Goal: Book appointment/travel/reservation

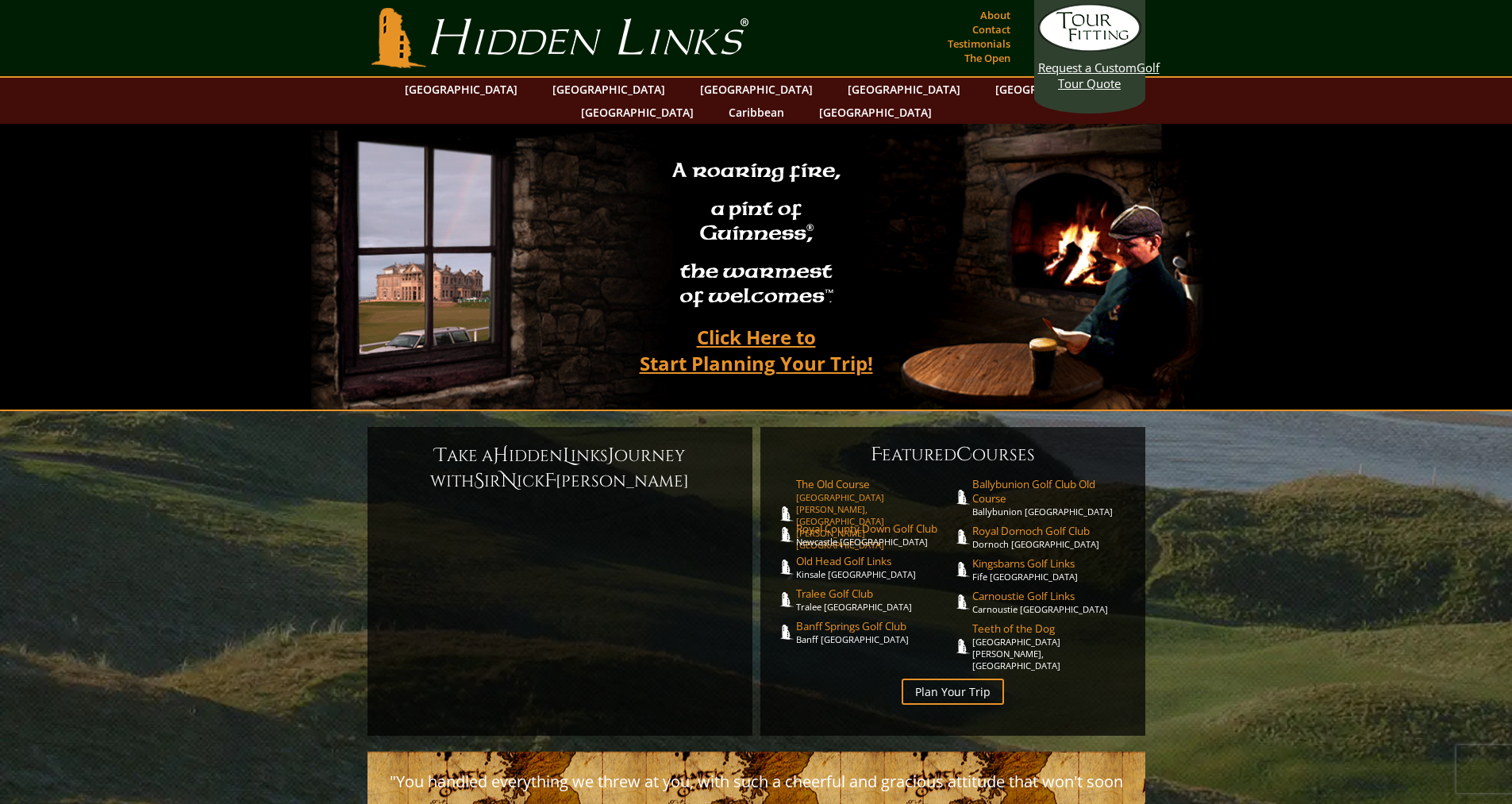
click at [862, 477] on span "The Old Course" at bounding box center [874, 484] width 157 height 15
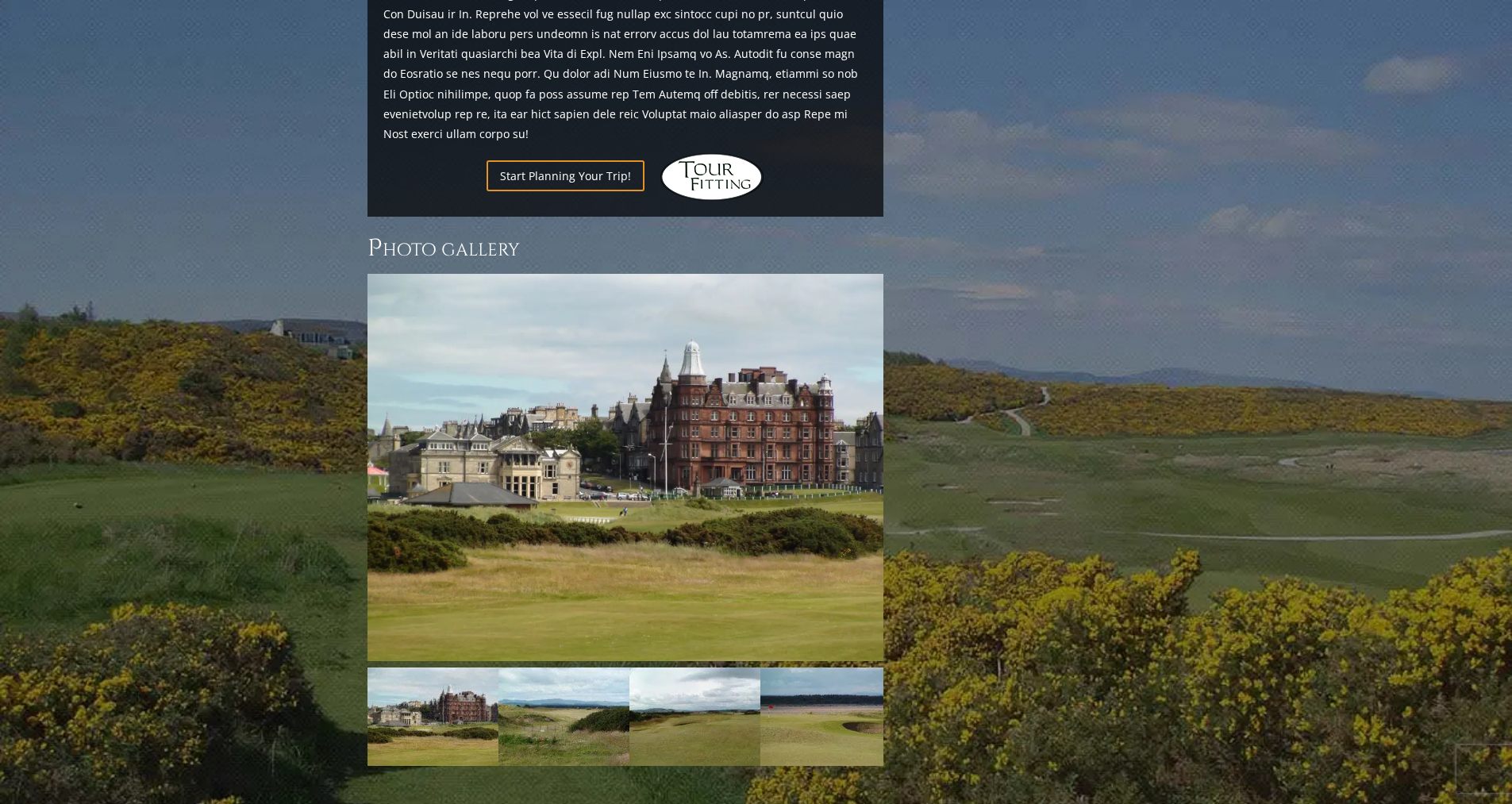
scroll to position [1997, 0]
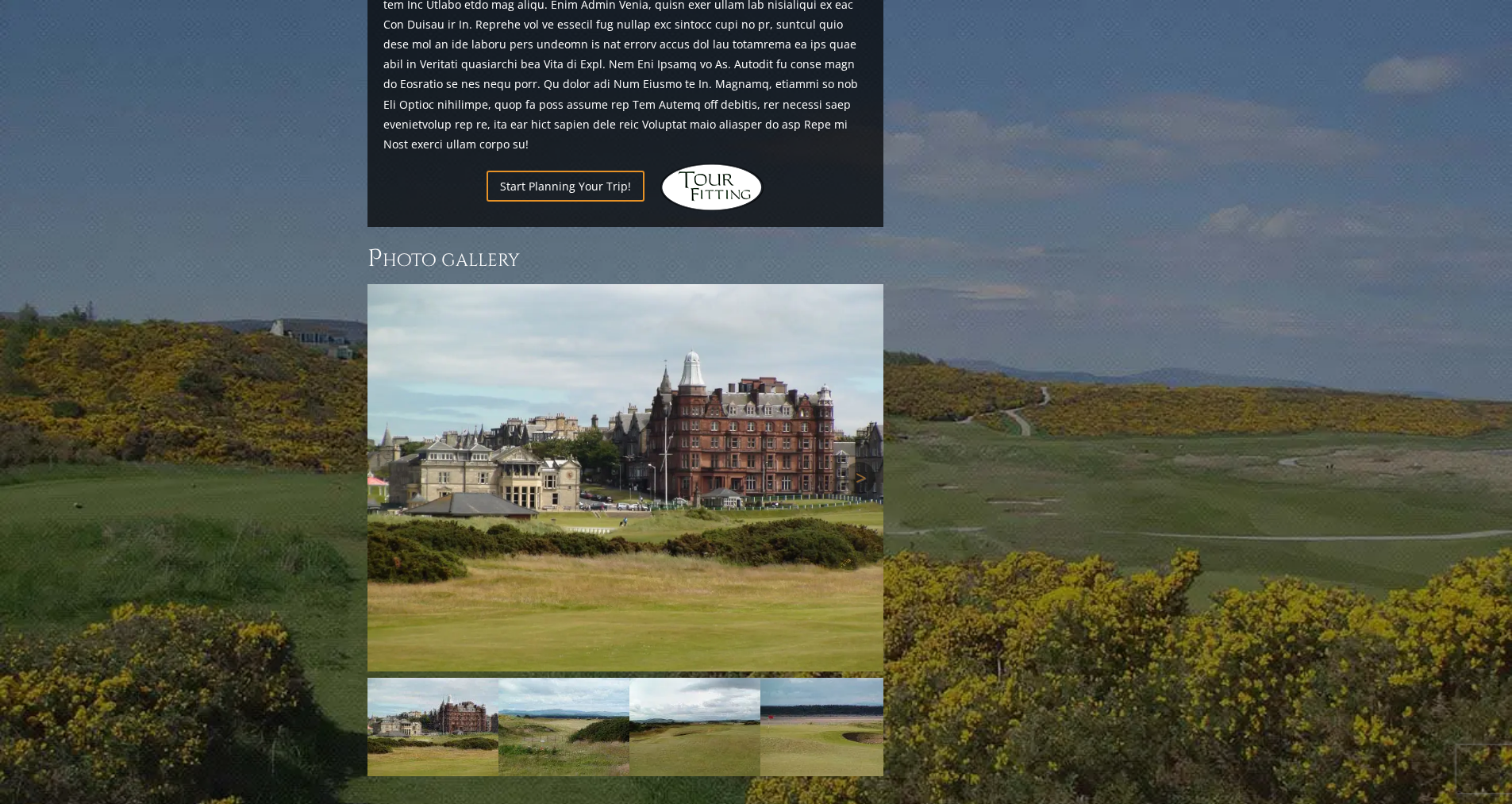
click at [735, 339] on img at bounding box center [625, 478] width 516 height 387
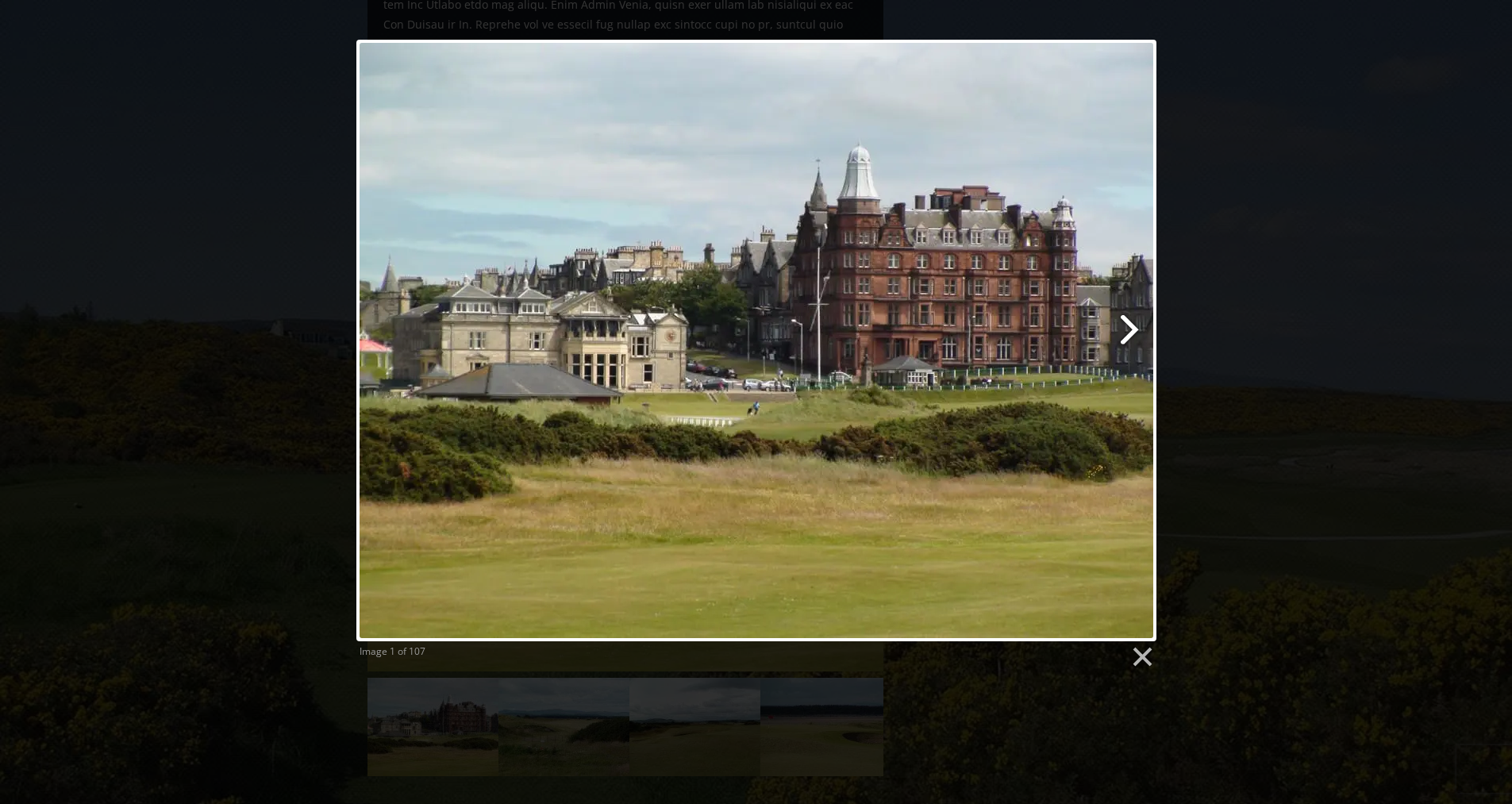
click at [1131, 334] on link at bounding box center [900, 341] width 512 height 602
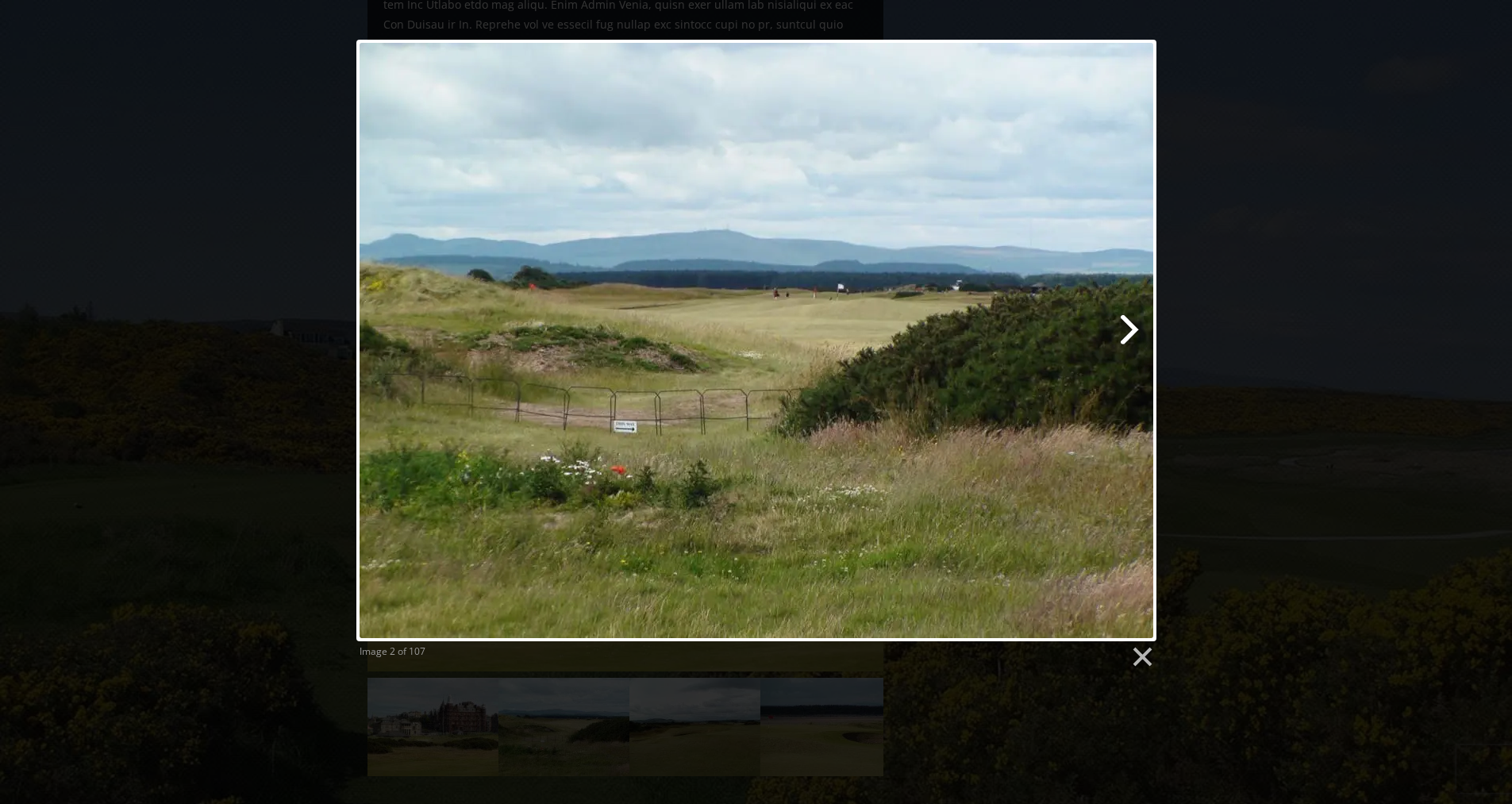
click at [1131, 334] on link at bounding box center [900, 341] width 512 height 602
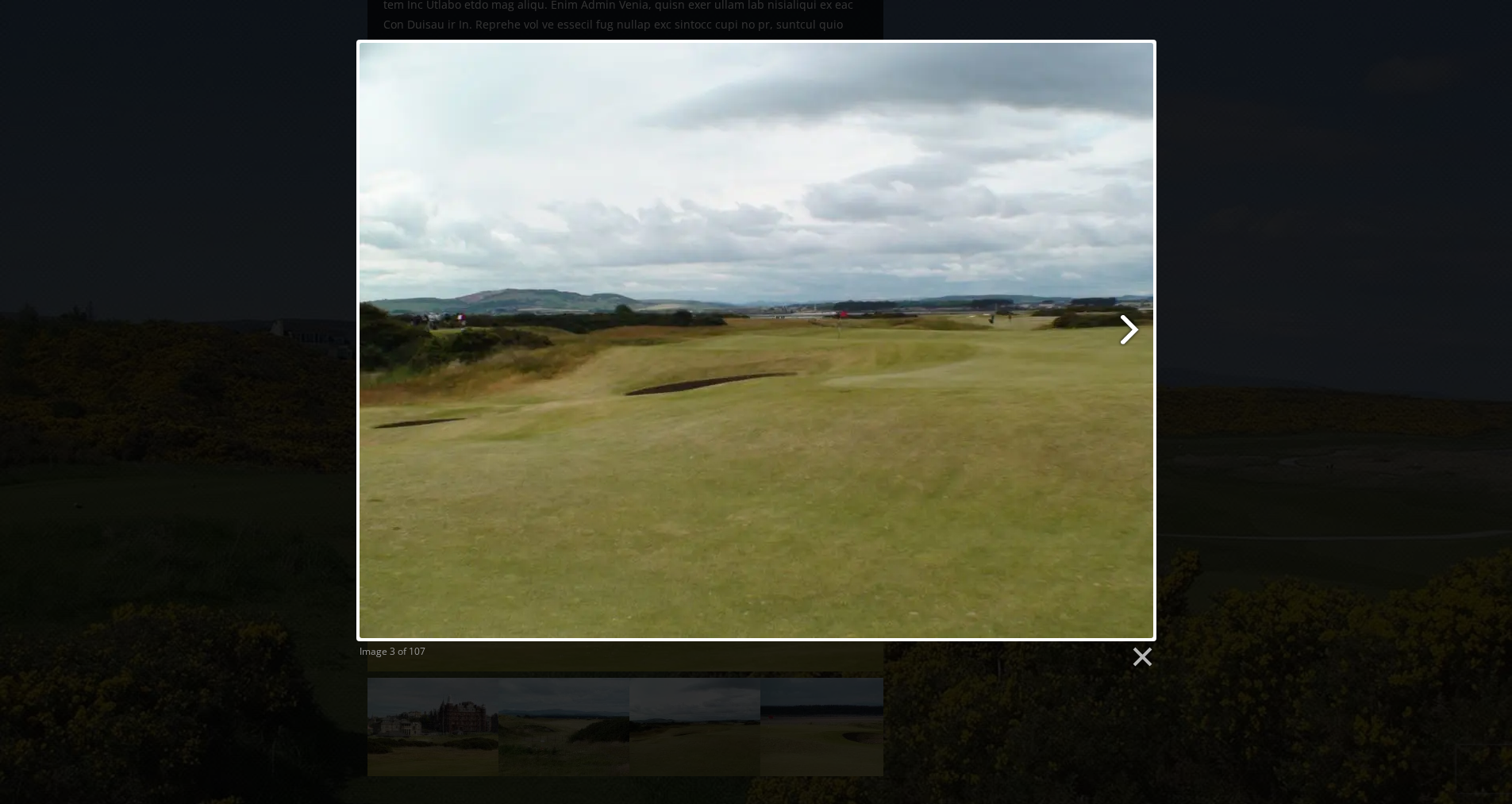
click at [1131, 334] on link at bounding box center [900, 341] width 512 height 602
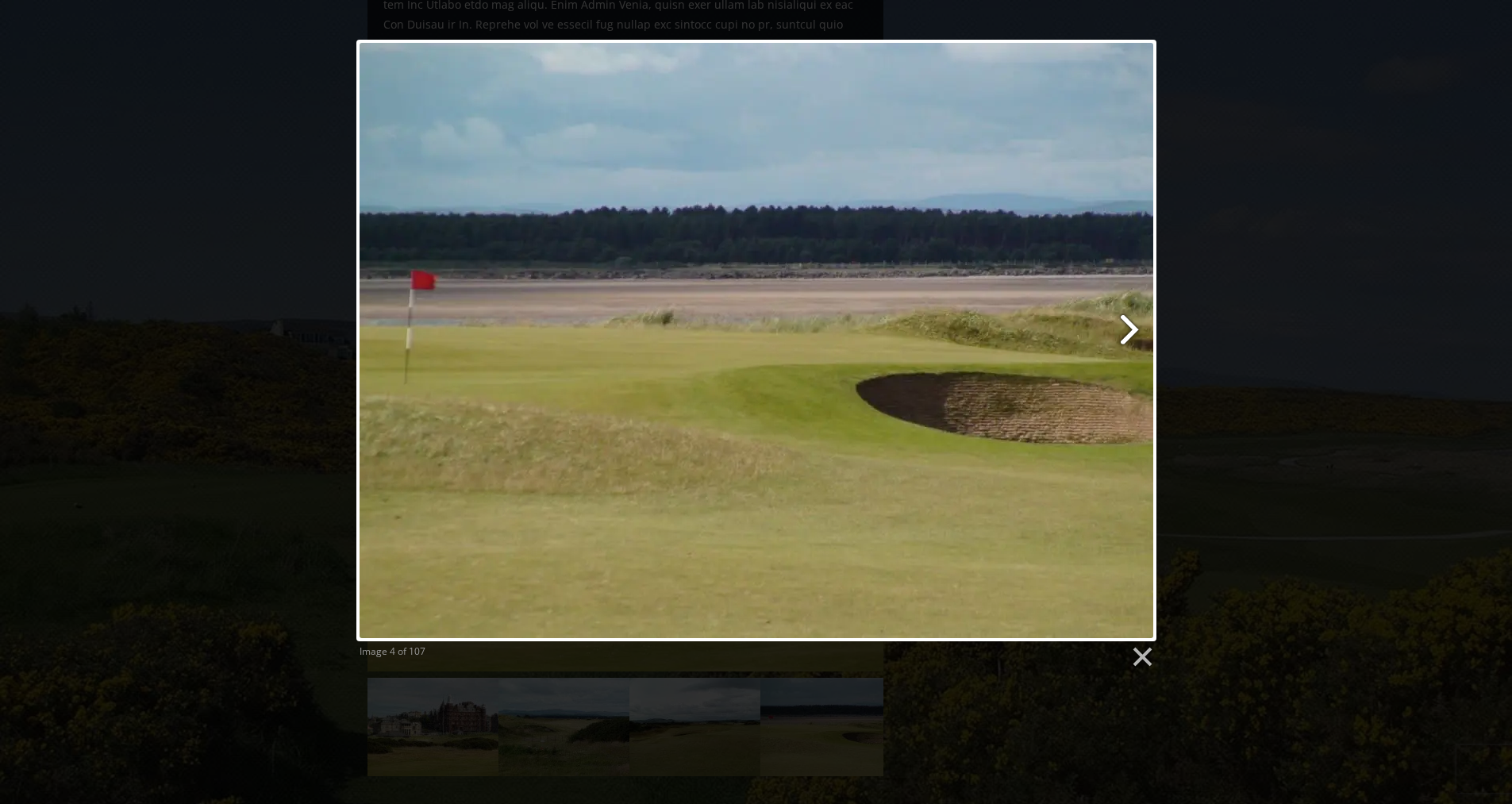
click at [1135, 326] on link at bounding box center [900, 341] width 512 height 602
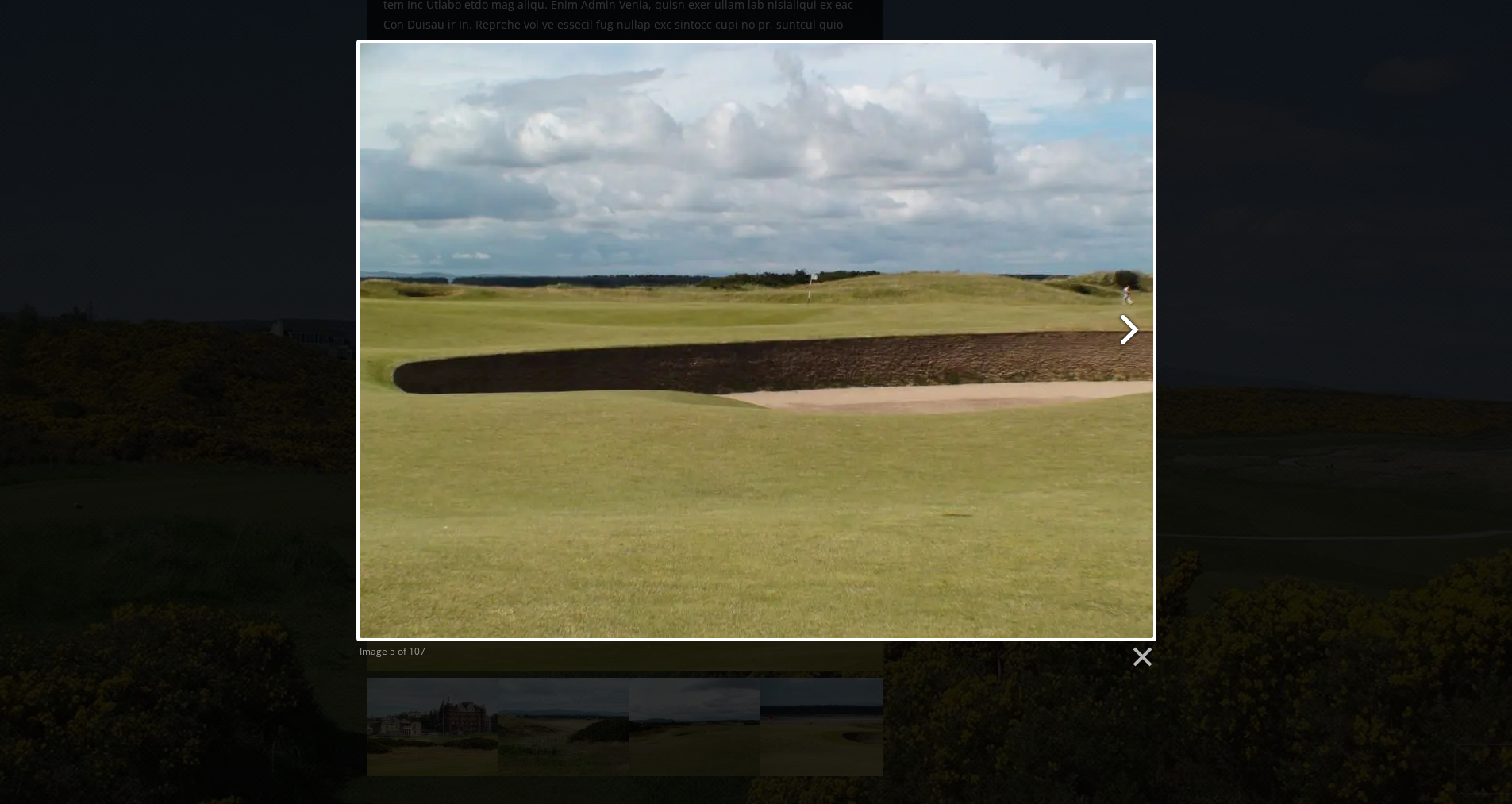
click at [1135, 326] on link at bounding box center [900, 341] width 512 height 602
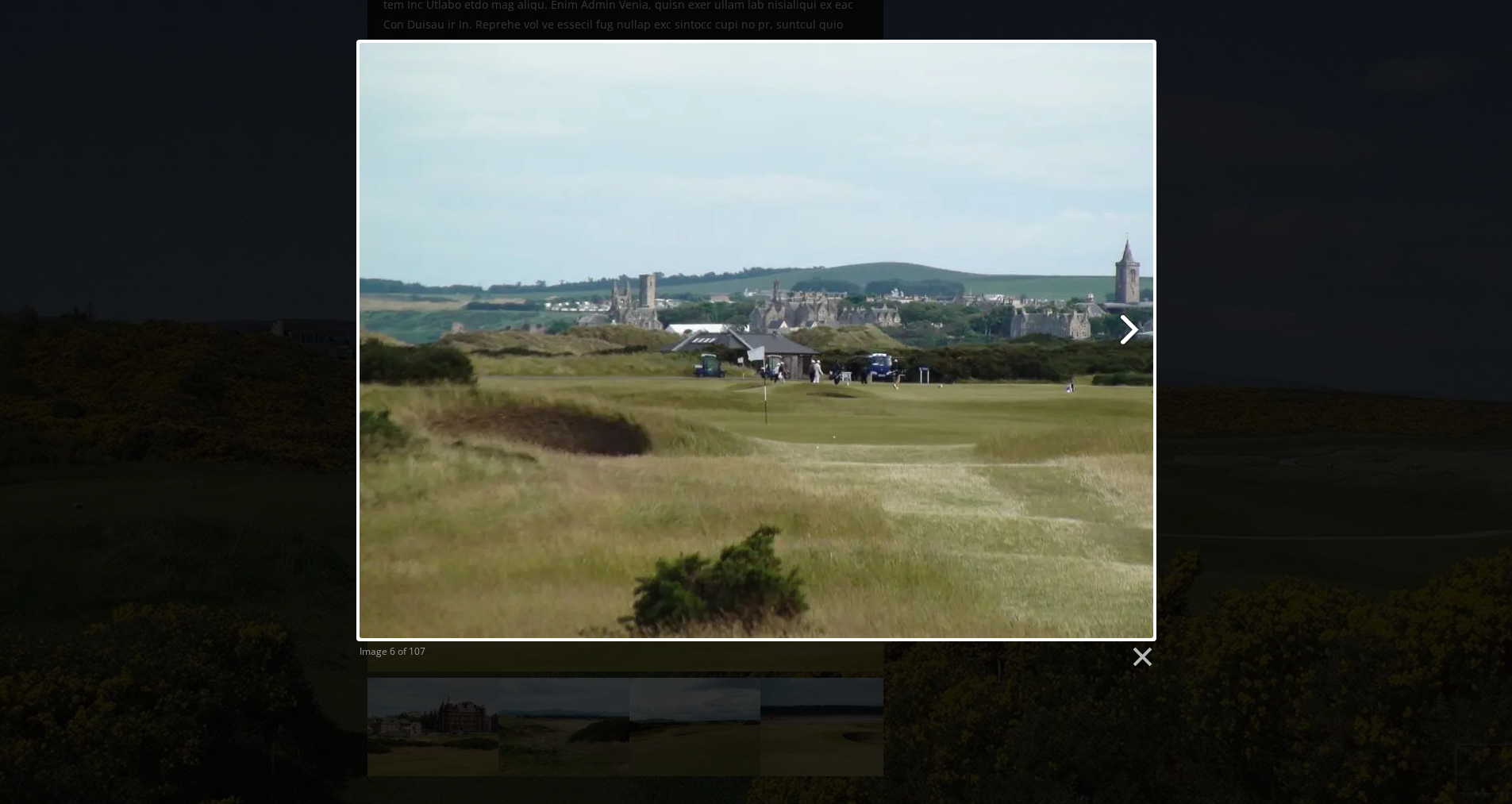
click at [1135, 326] on link at bounding box center [900, 341] width 512 height 602
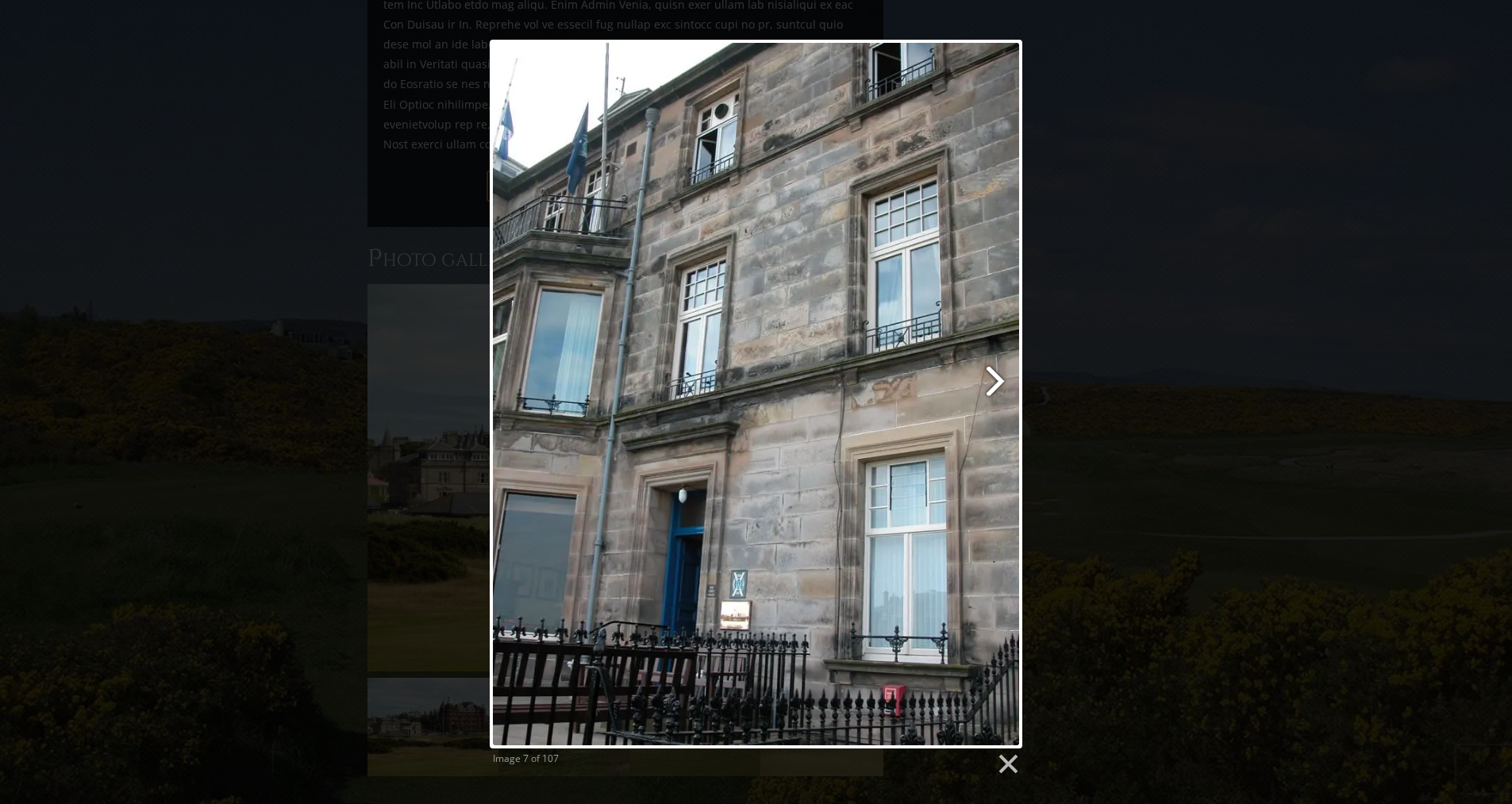
click at [996, 376] on link at bounding box center [852, 394] width 341 height 709
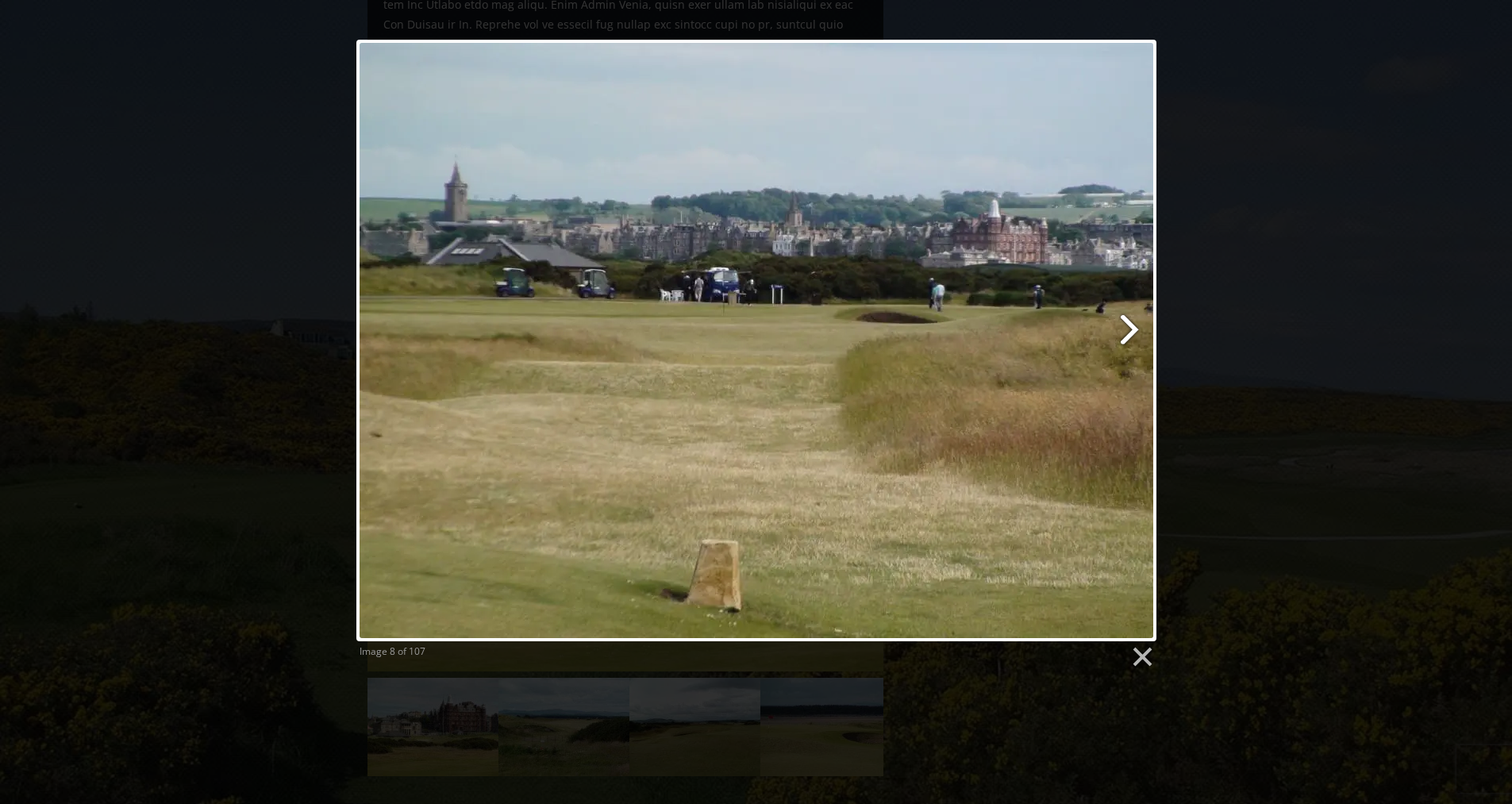
click at [1128, 330] on link at bounding box center [900, 341] width 512 height 602
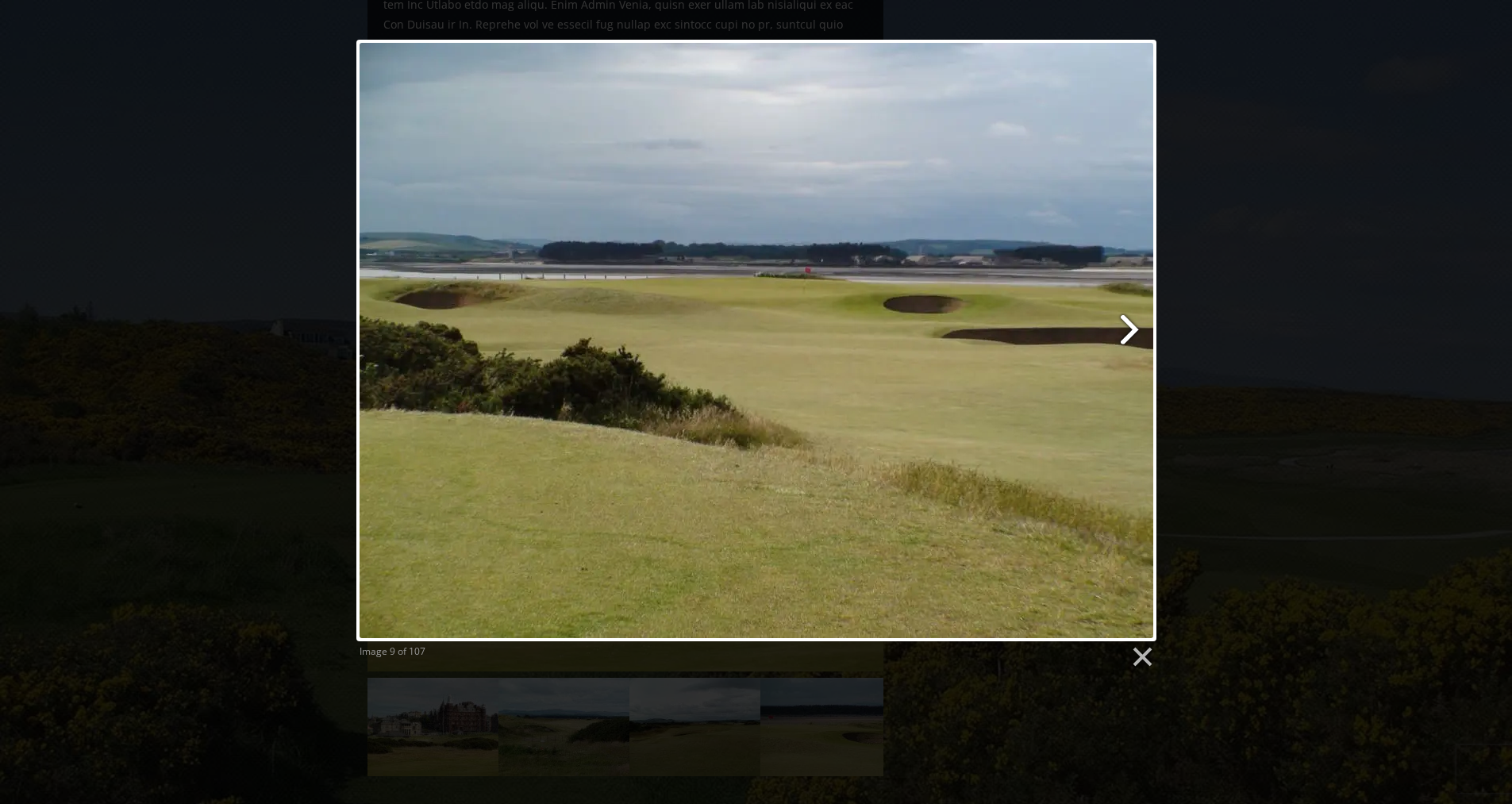
click at [1127, 330] on link at bounding box center [900, 341] width 512 height 602
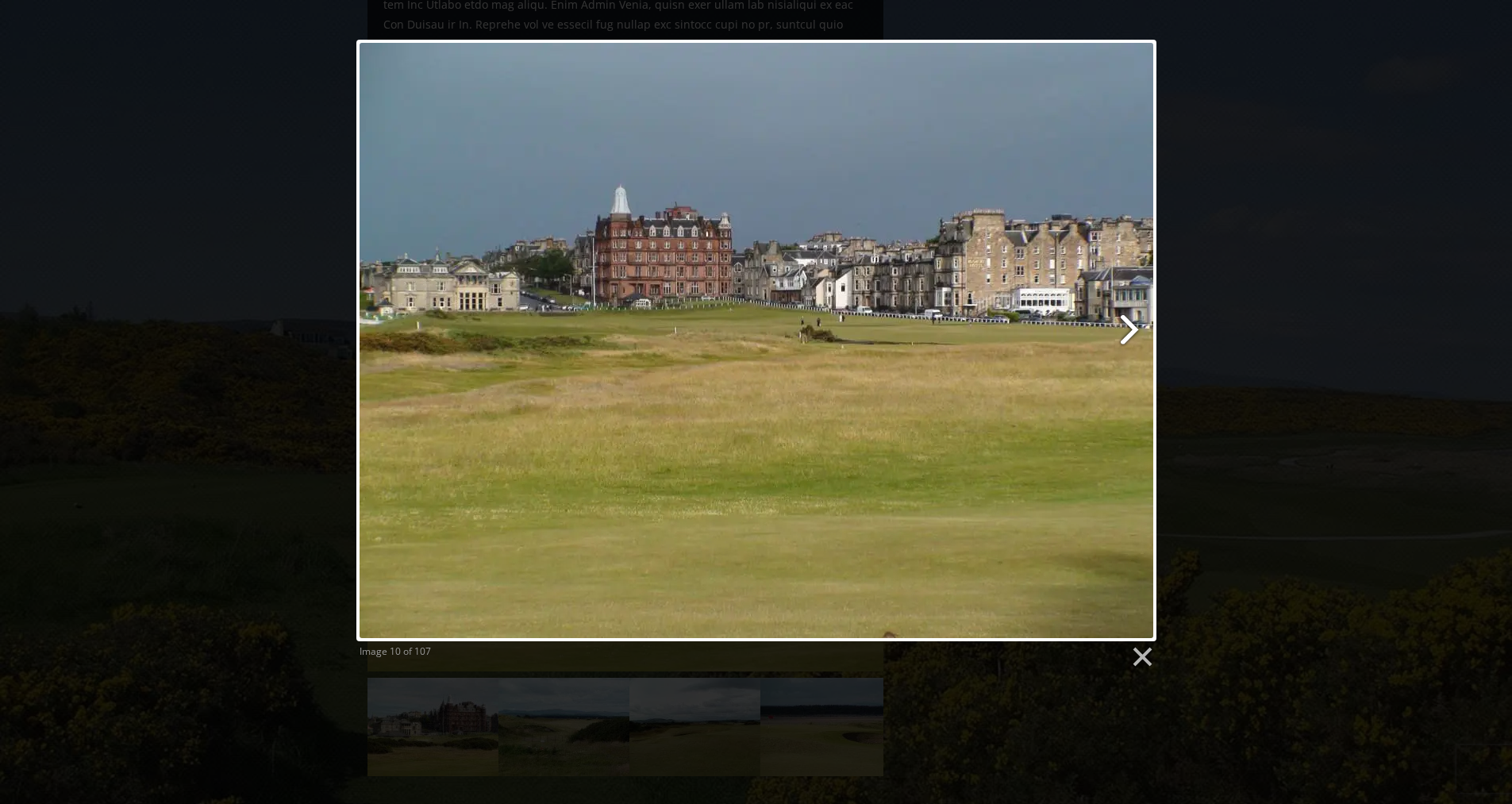
click at [1122, 333] on link at bounding box center [900, 341] width 512 height 602
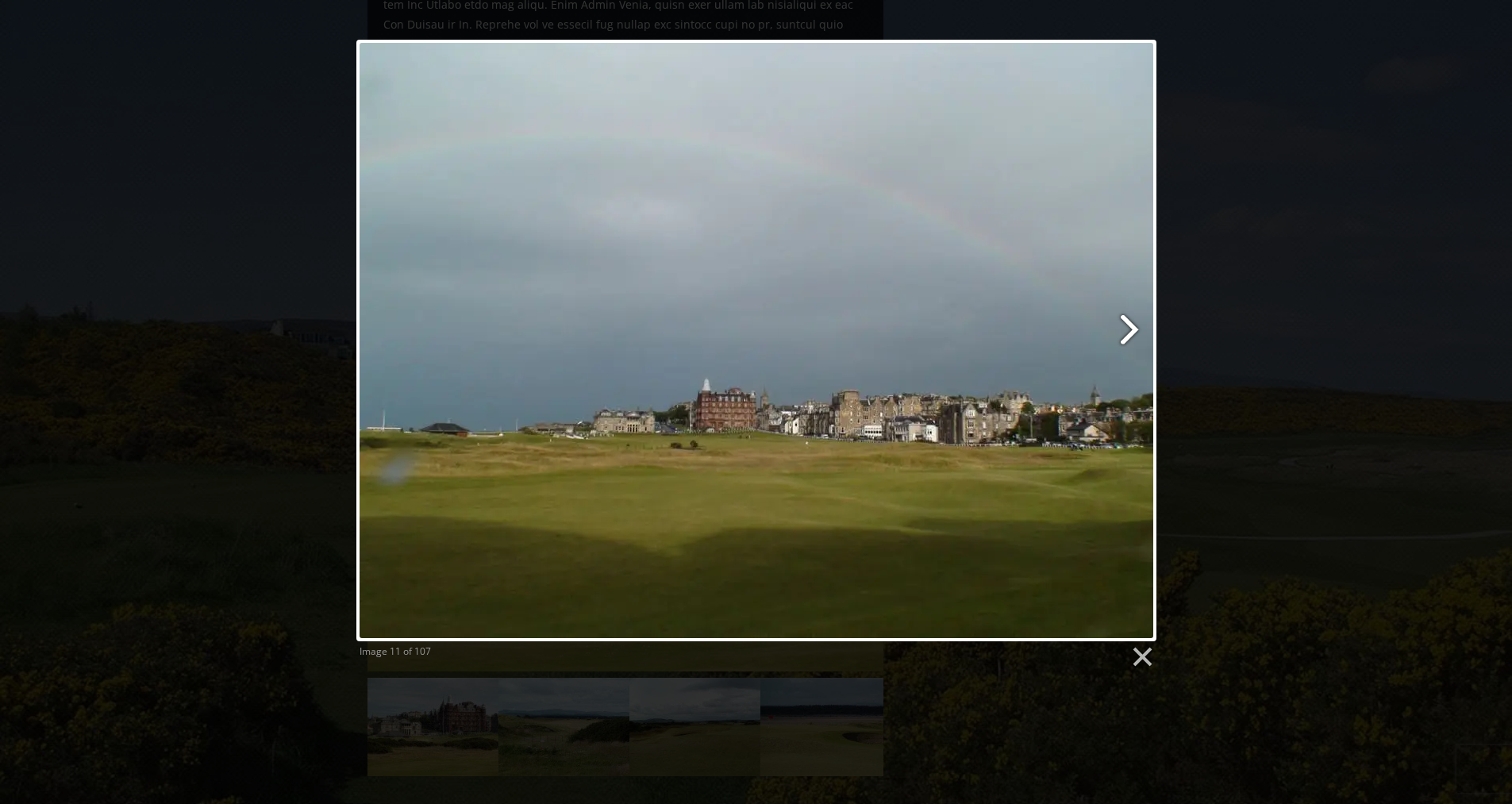
click at [1127, 326] on link at bounding box center [900, 341] width 512 height 602
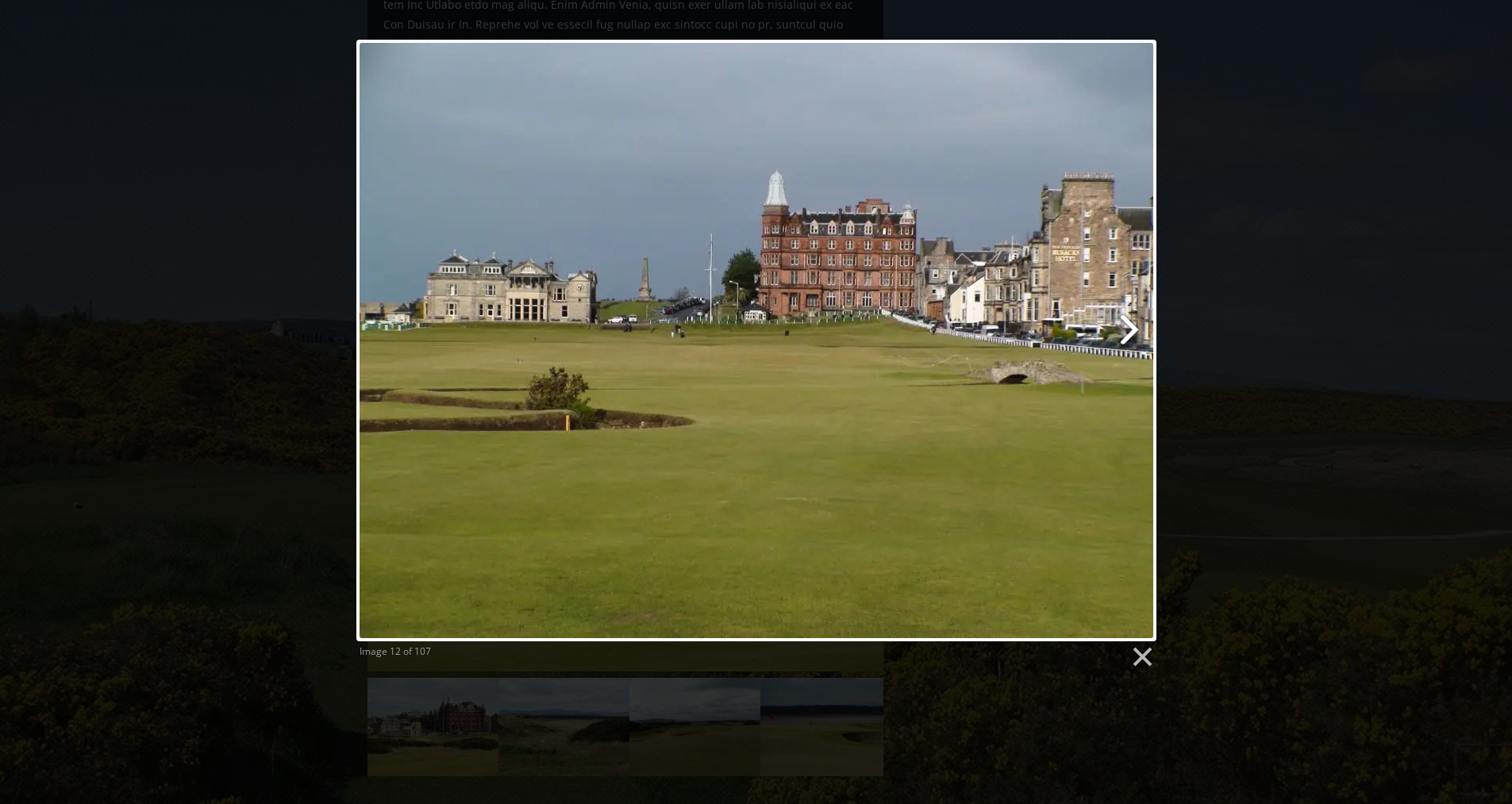
click at [1125, 325] on link at bounding box center [900, 341] width 512 height 602
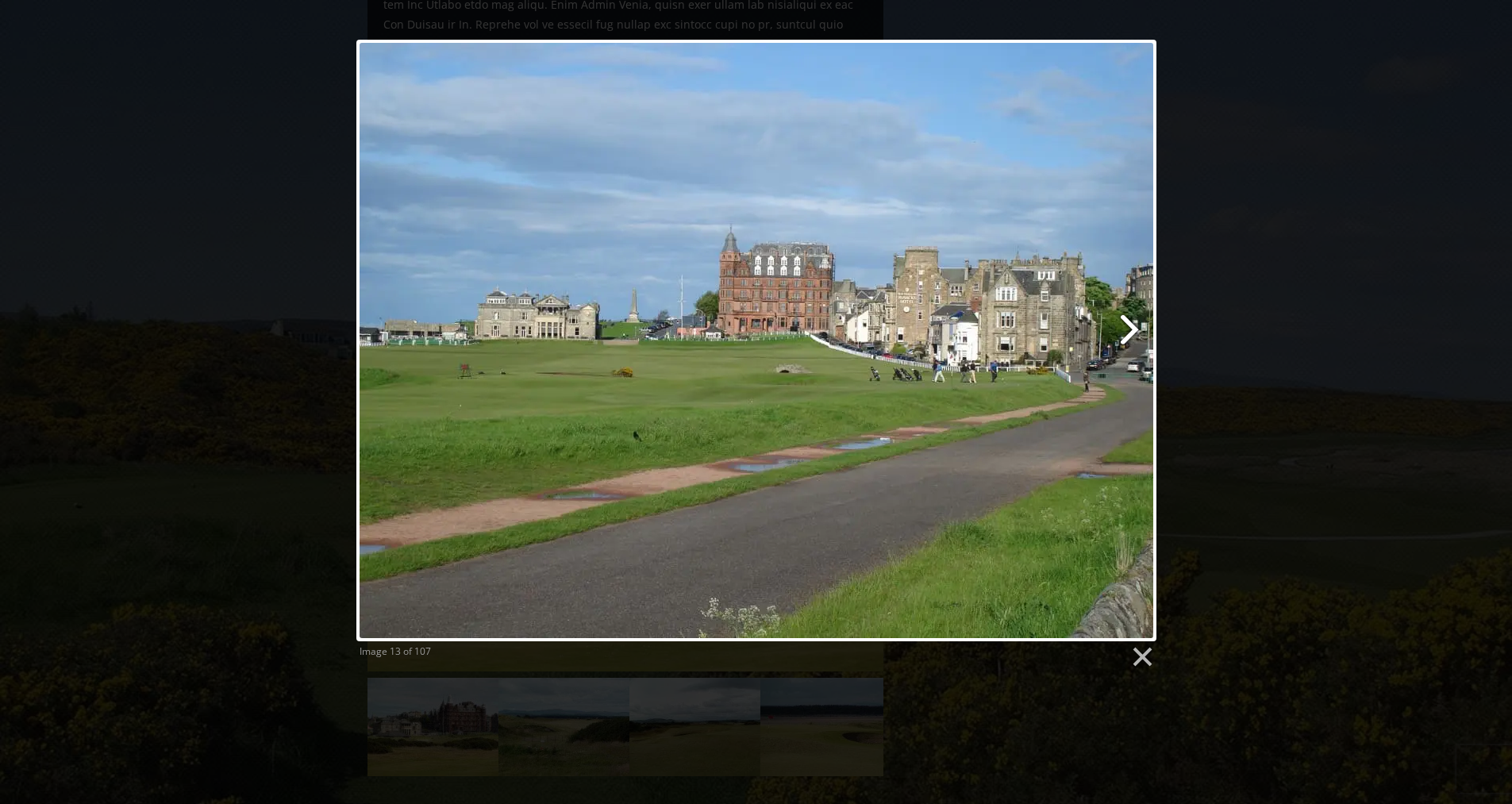
click at [1132, 323] on link at bounding box center [900, 341] width 512 height 602
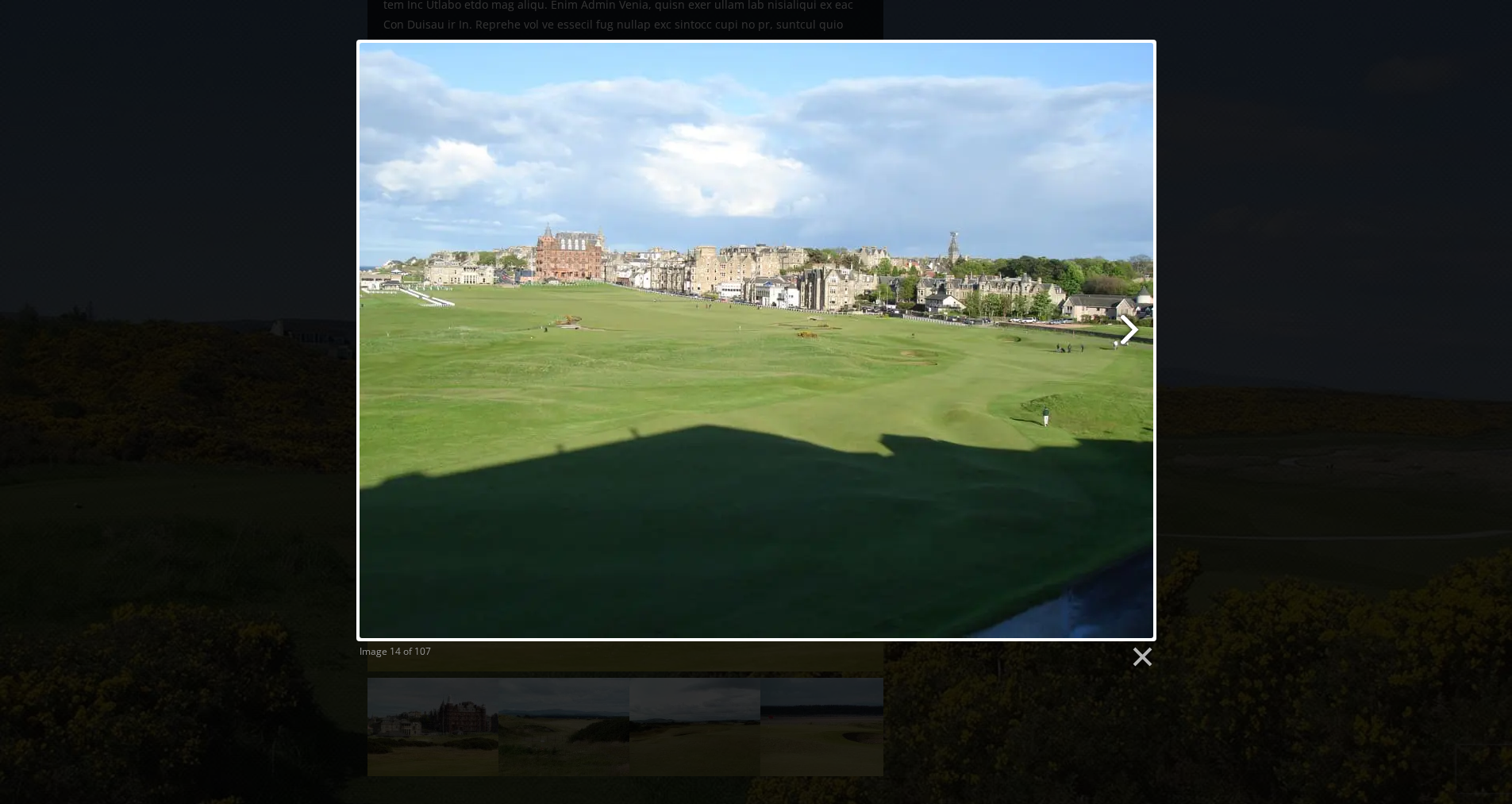
click at [1131, 323] on link at bounding box center [900, 341] width 512 height 602
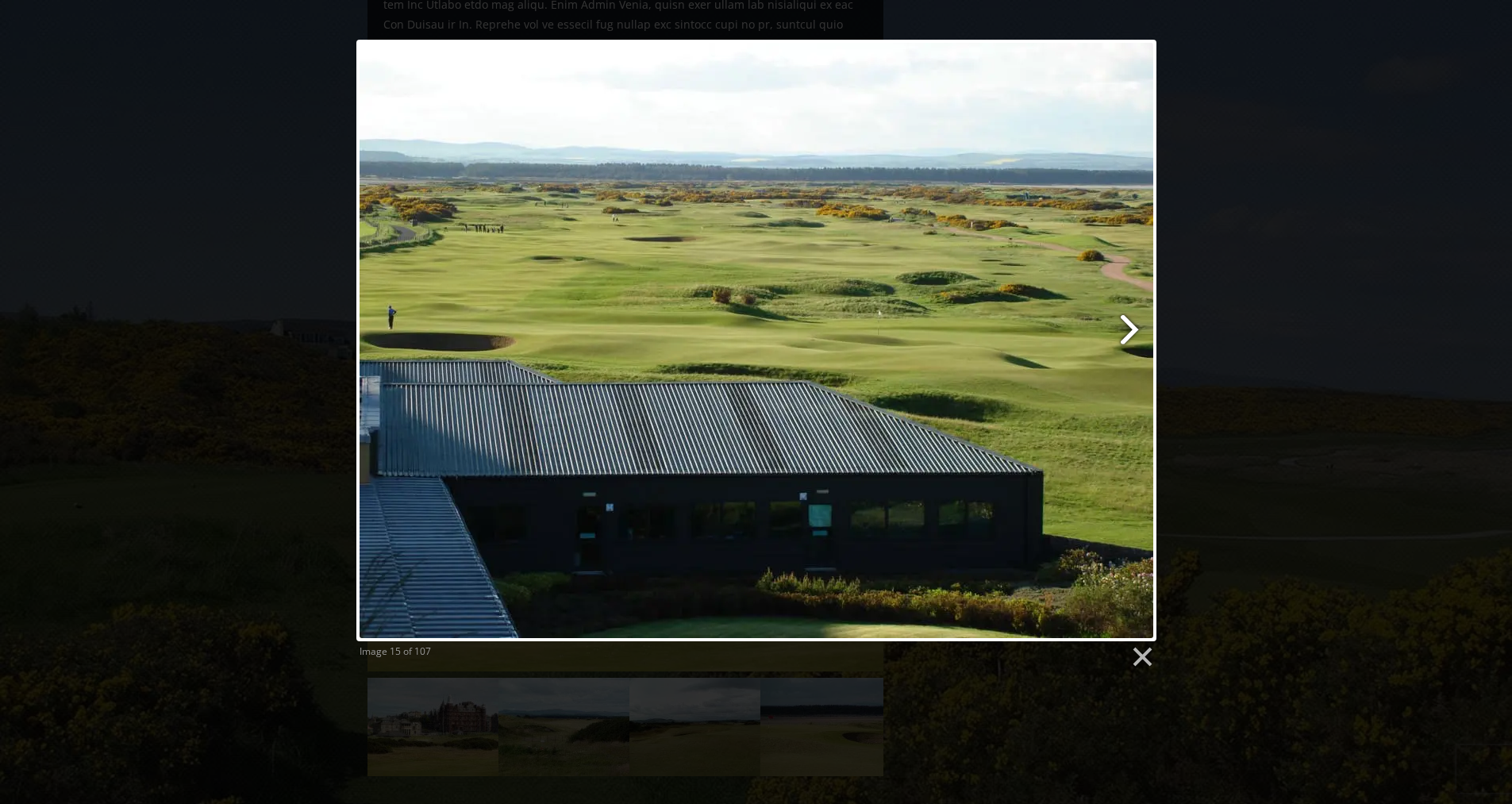
click at [1131, 323] on link at bounding box center [900, 341] width 512 height 602
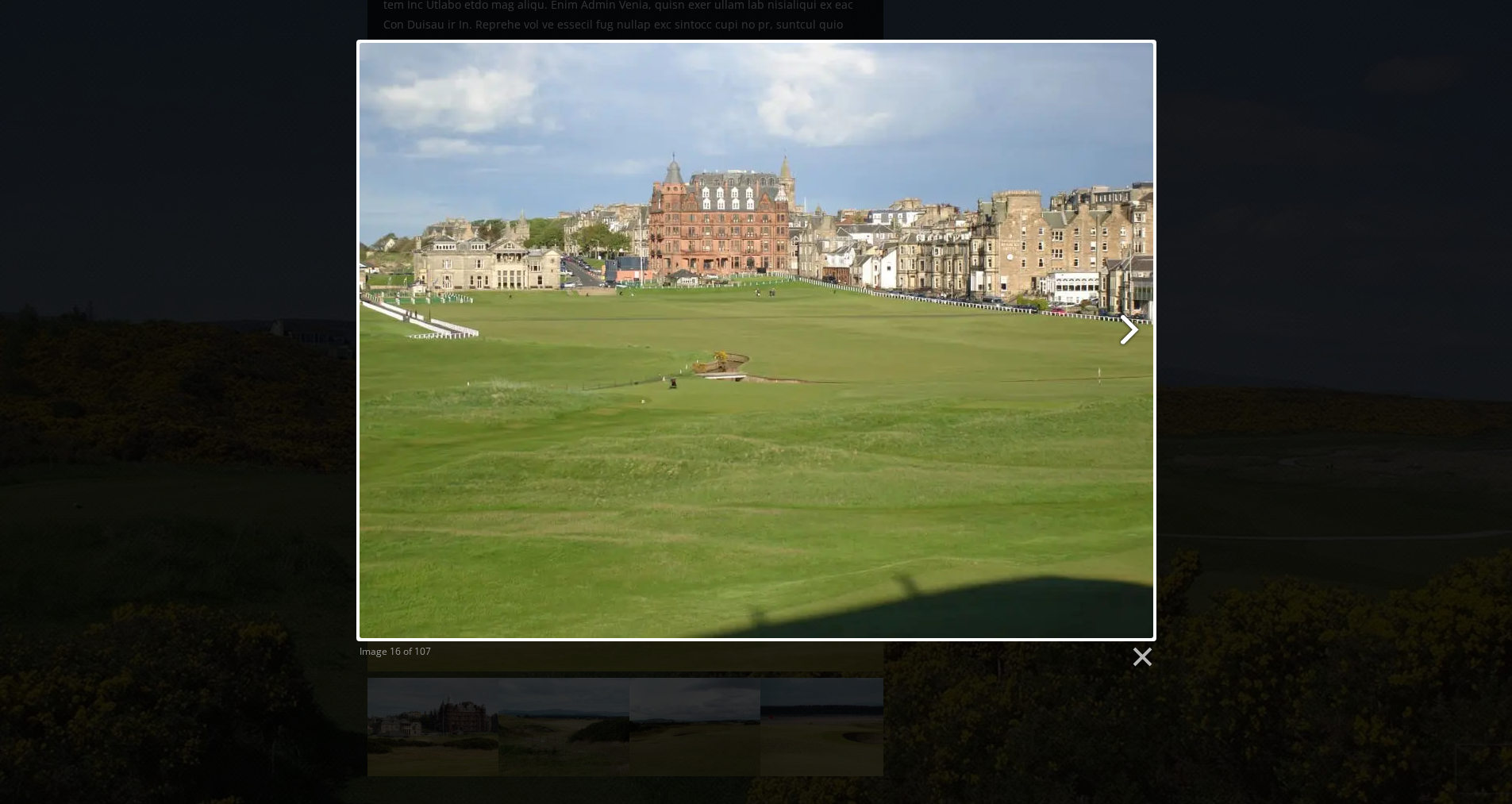
click at [1131, 323] on link at bounding box center [900, 341] width 512 height 602
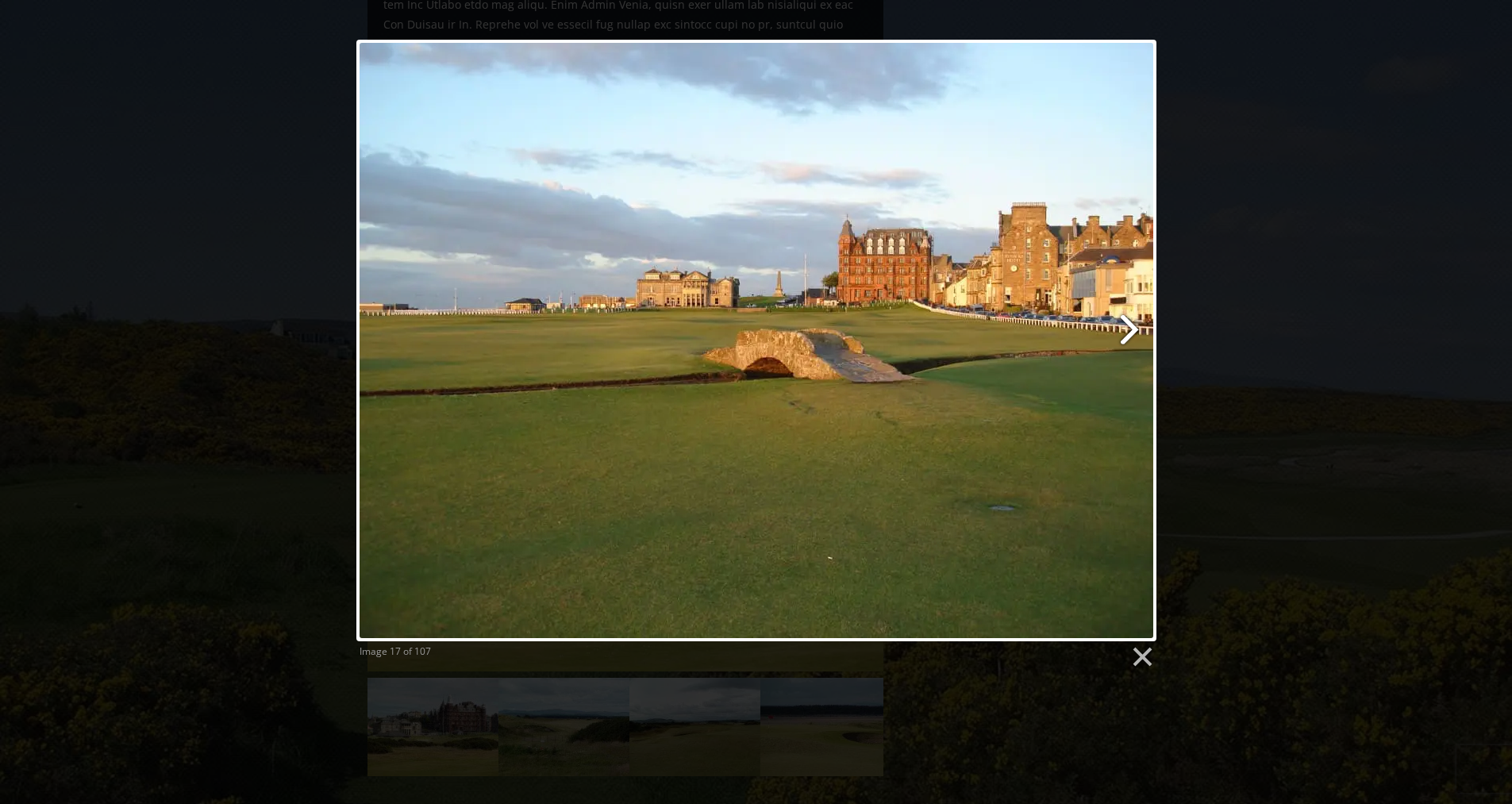
click at [1131, 323] on link at bounding box center [900, 341] width 512 height 602
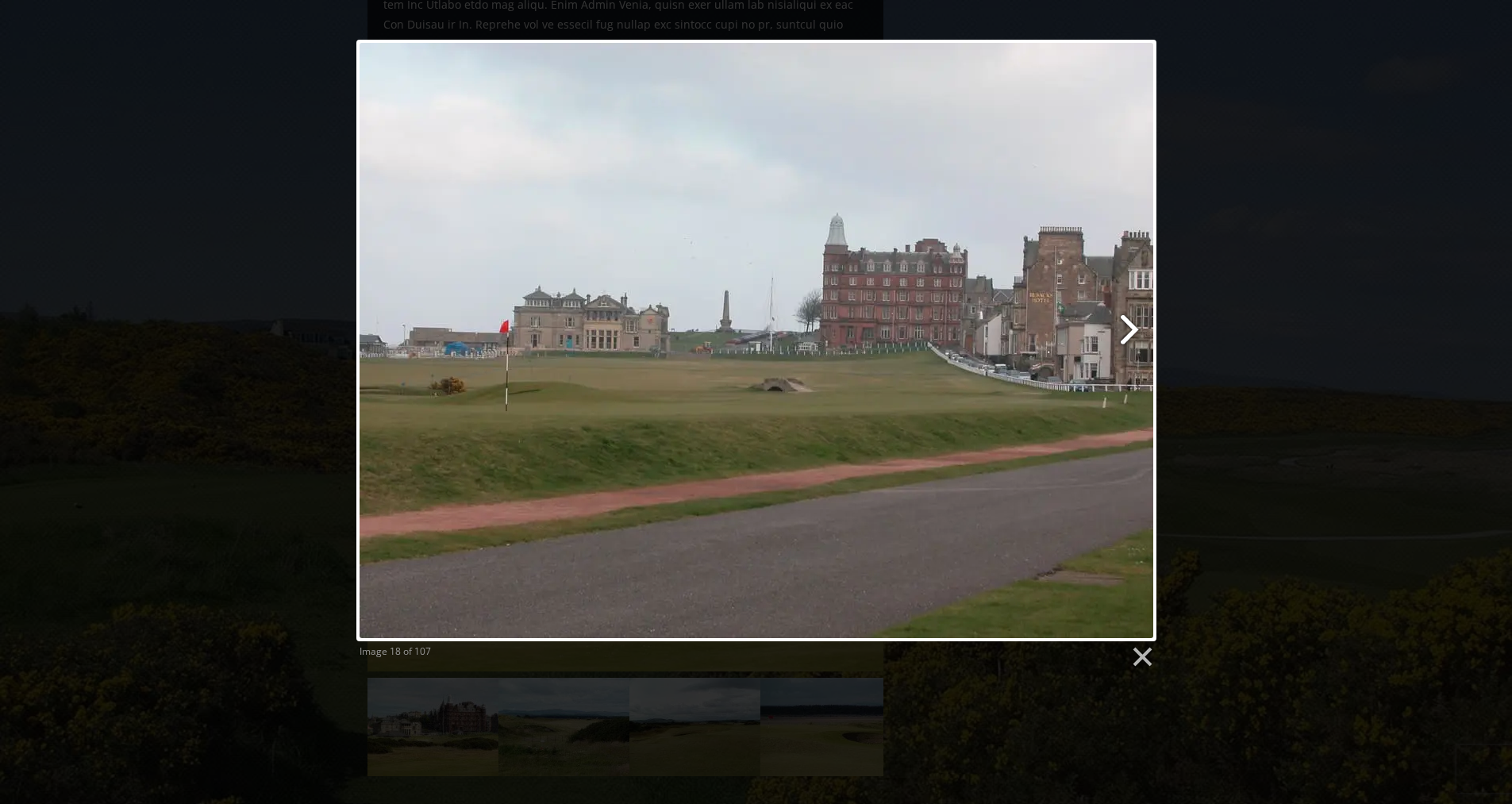
click at [1131, 323] on link at bounding box center [900, 341] width 512 height 602
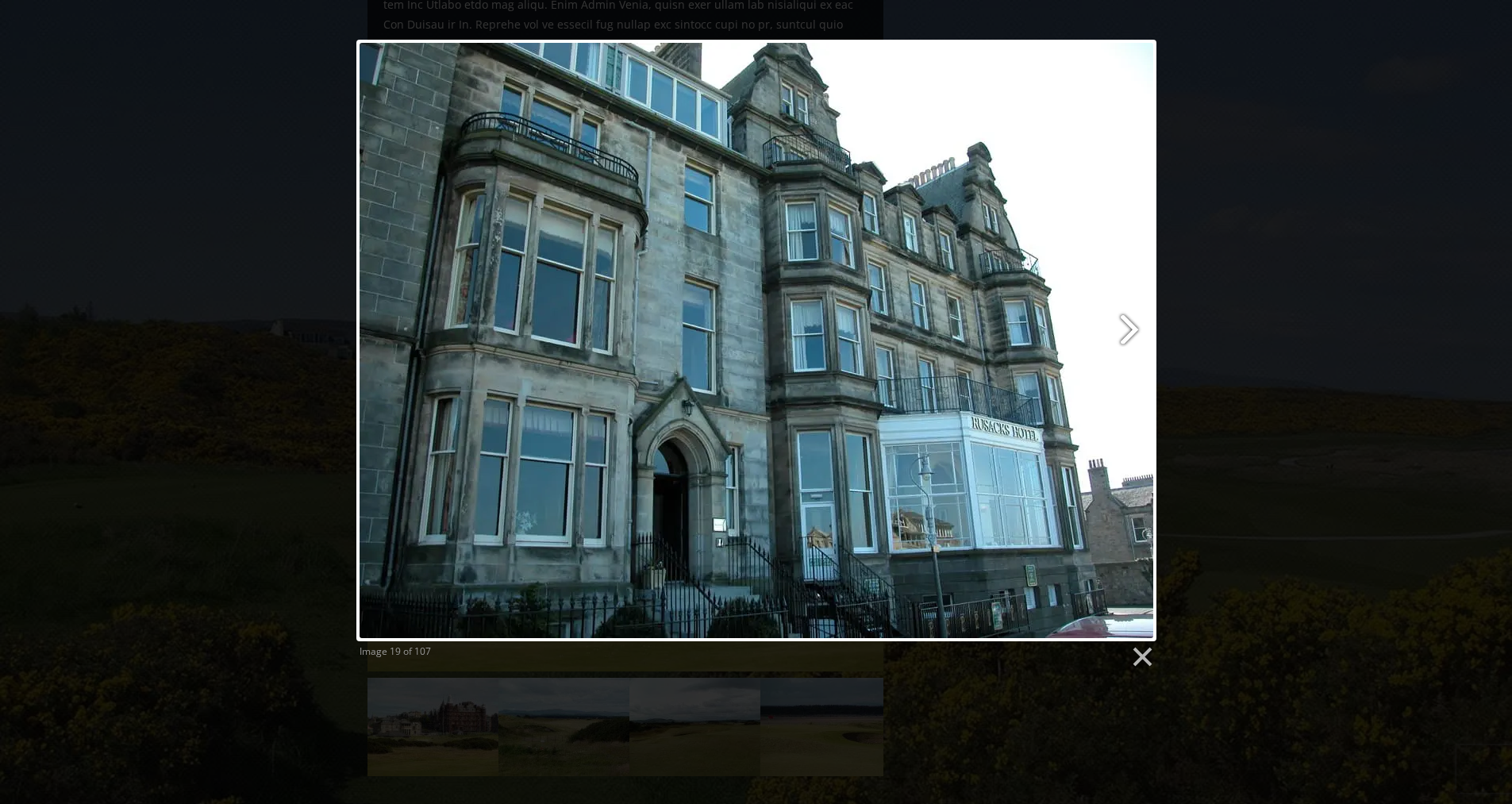
click at [1131, 323] on link at bounding box center [900, 341] width 512 height 602
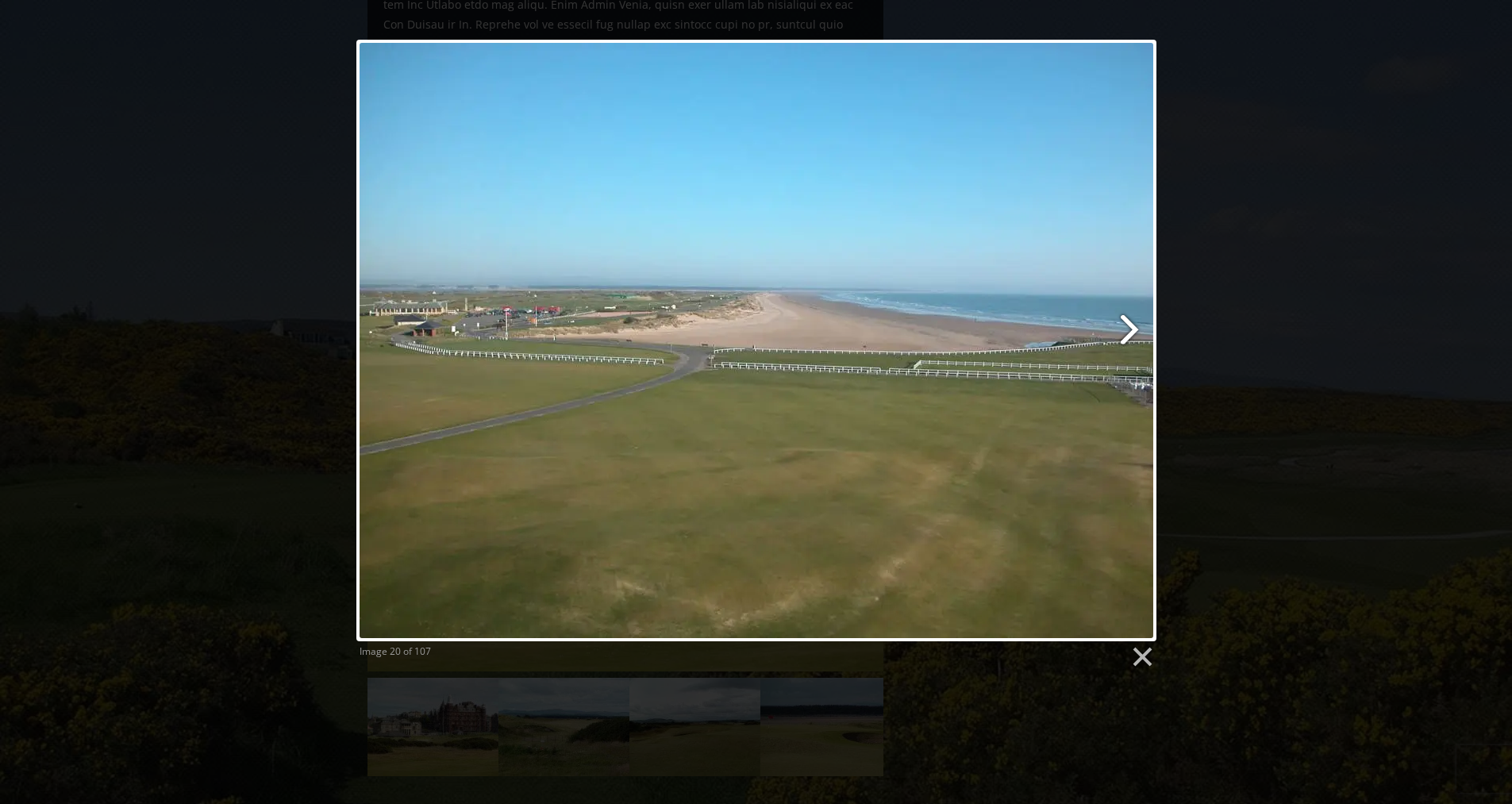
click at [1131, 323] on link at bounding box center [900, 341] width 512 height 602
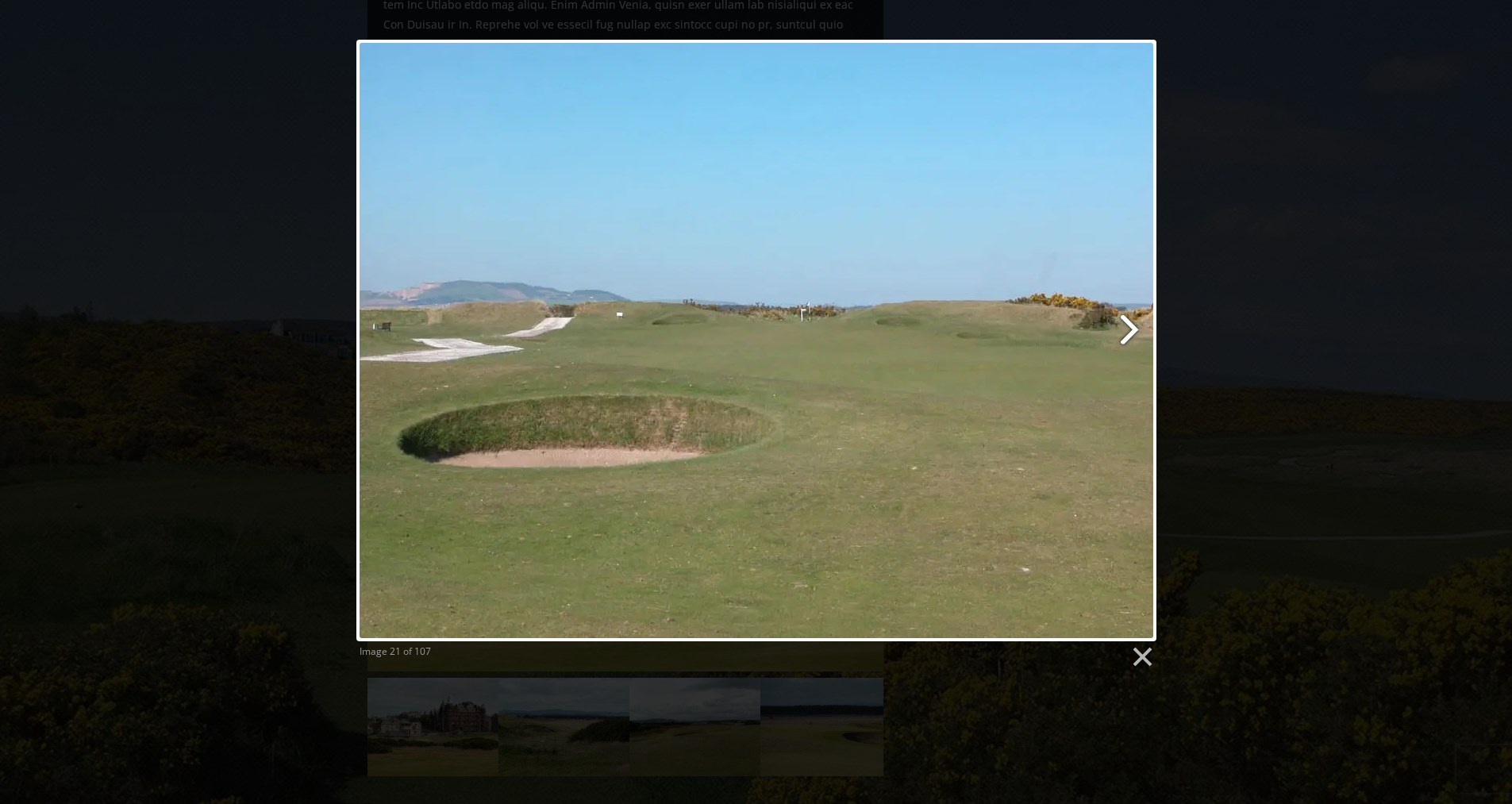
click at [1131, 323] on link at bounding box center [900, 341] width 512 height 602
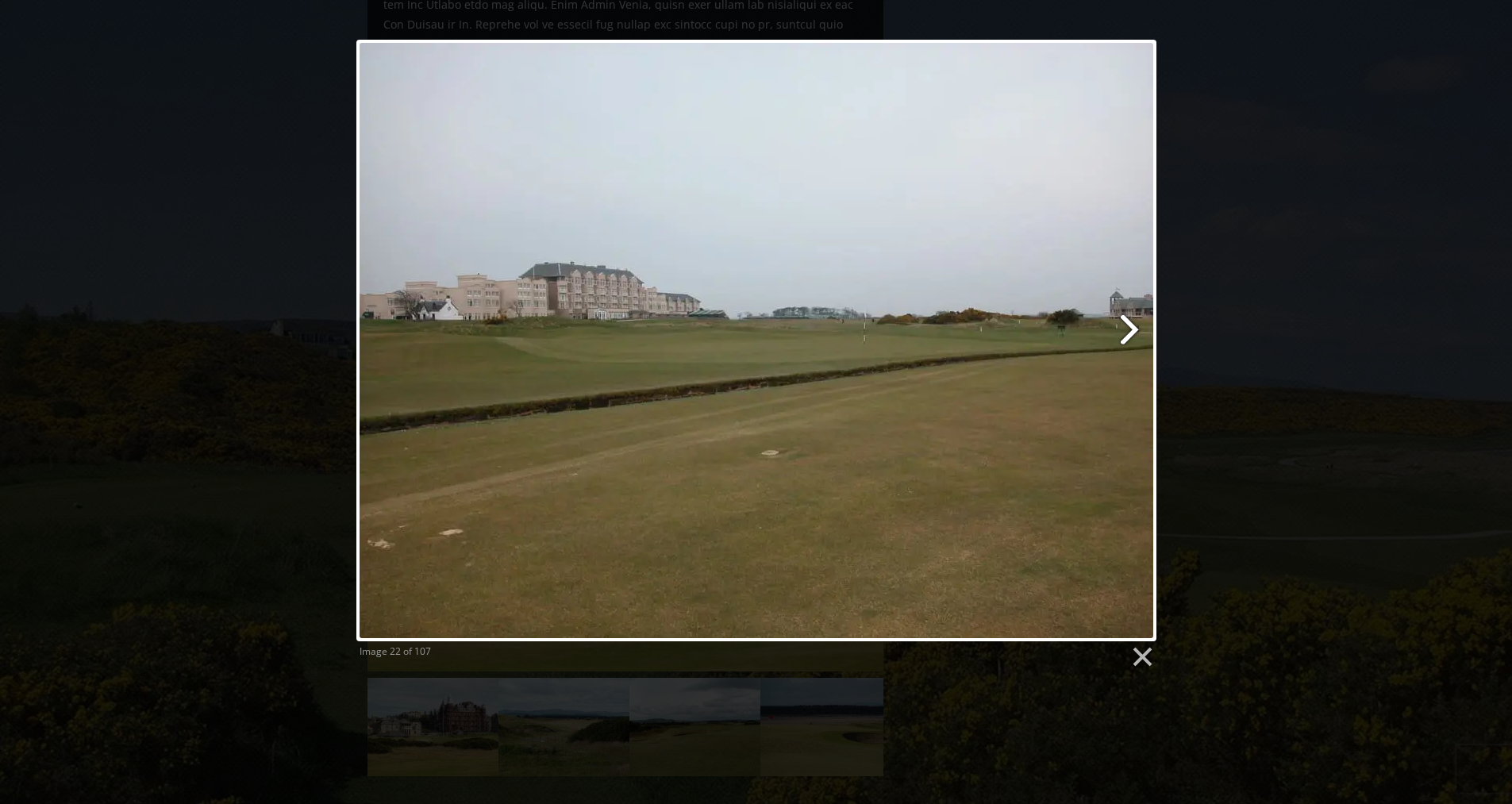
click at [1131, 323] on link at bounding box center [900, 341] width 512 height 602
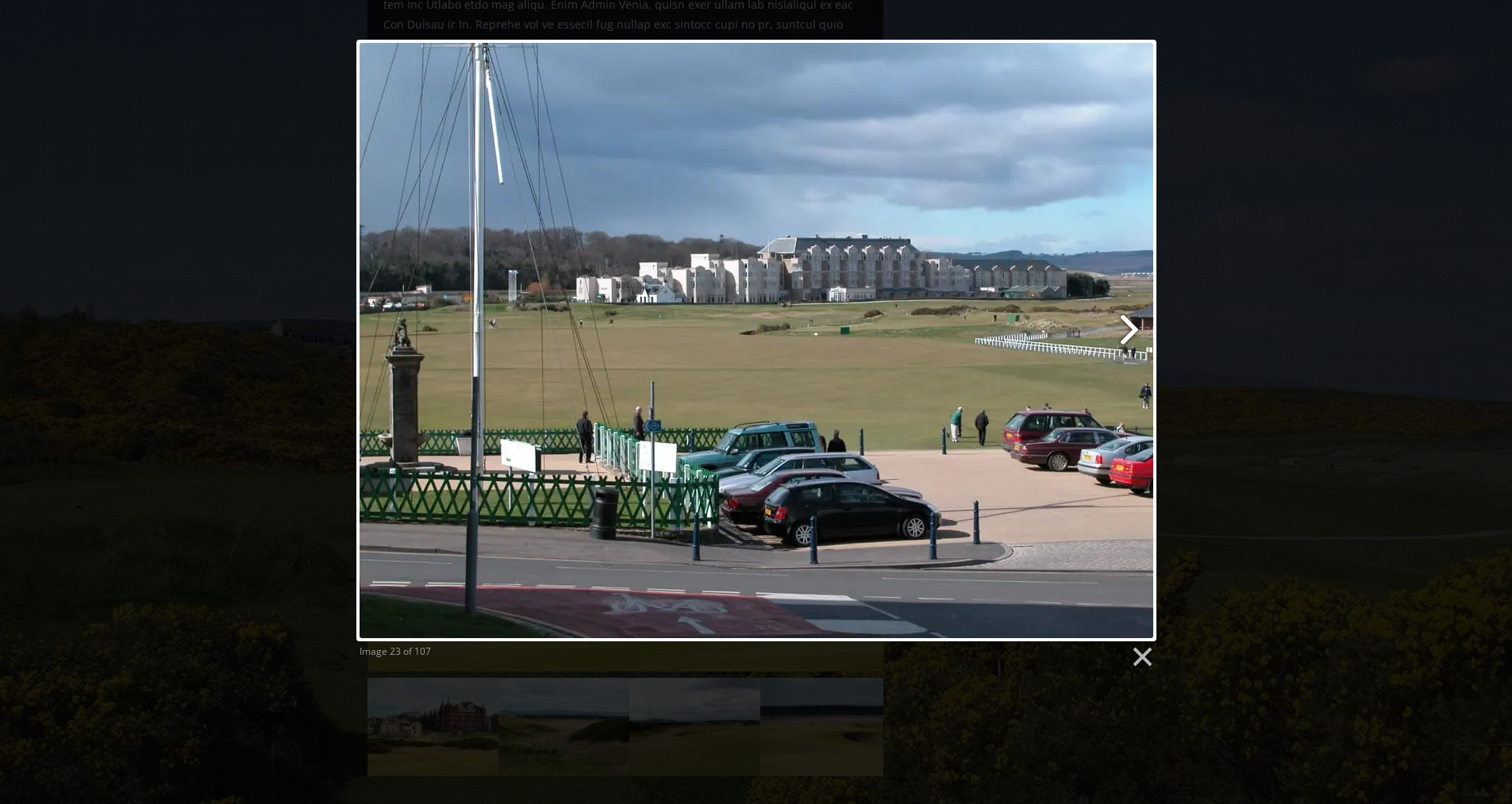
click at [1129, 339] on link at bounding box center [900, 341] width 512 height 602
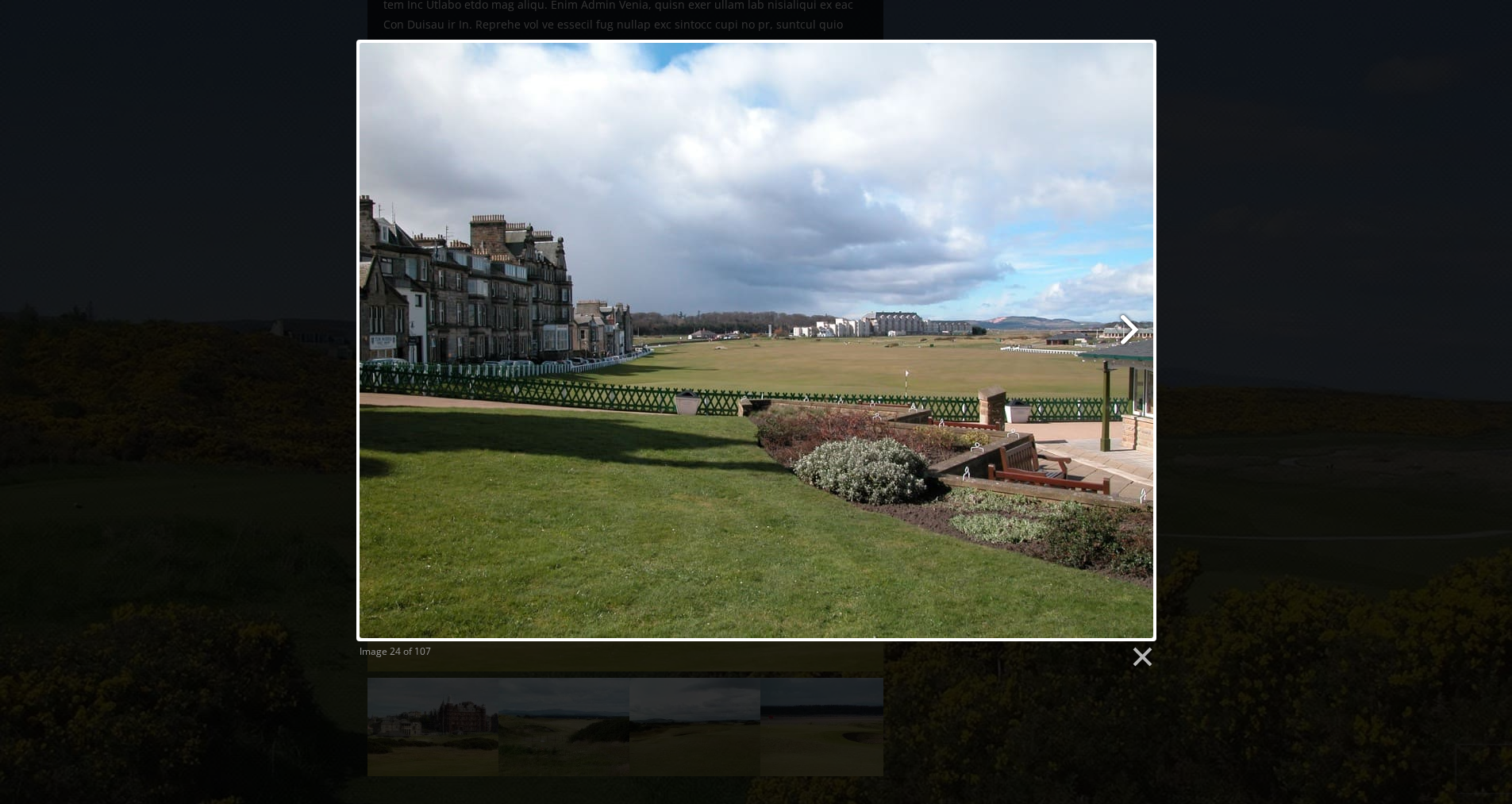
click at [1129, 339] on link at bounding box center [900, 341] width 512 height 602
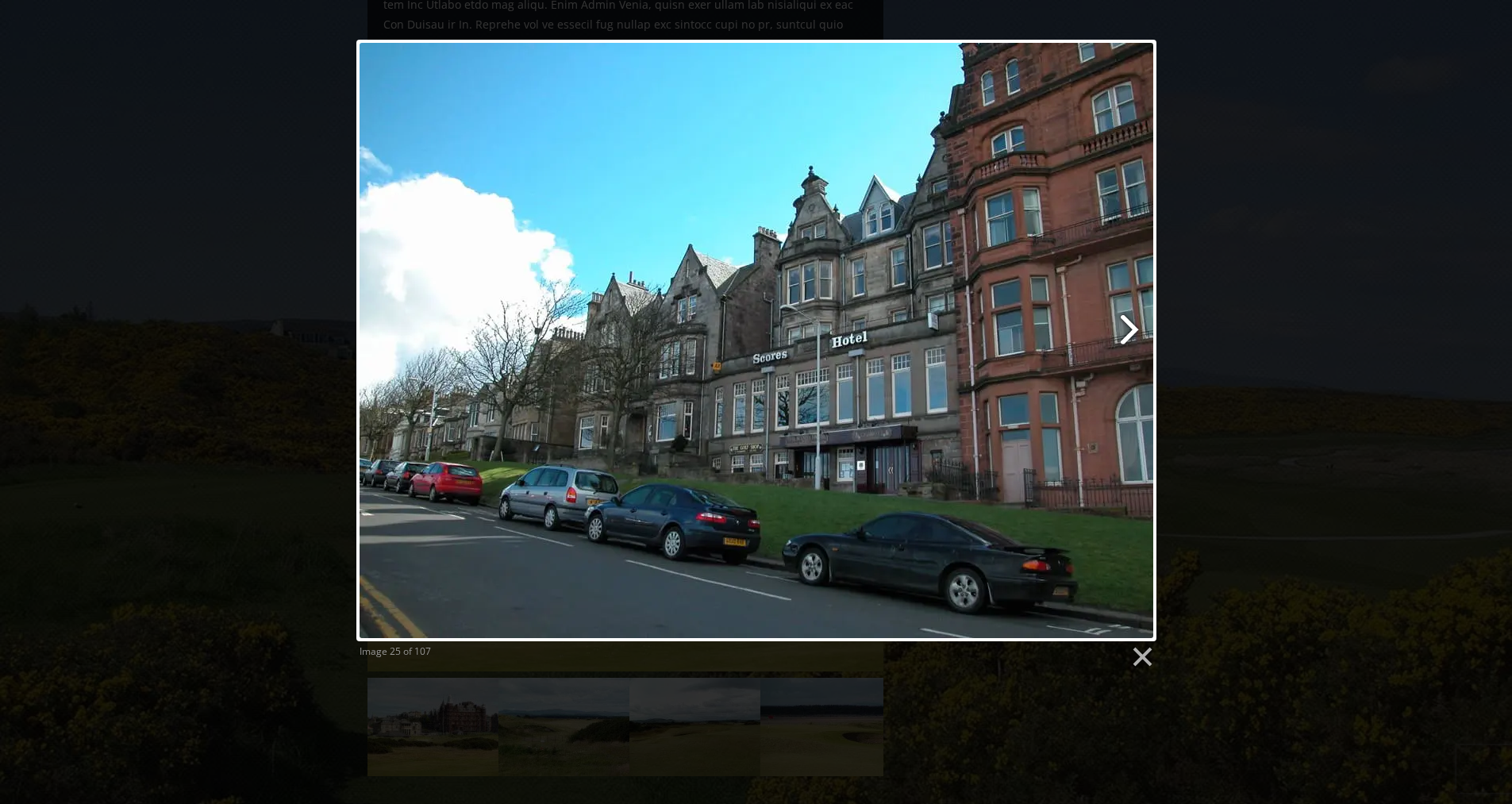
click at [1129, 339] on link at bounding box center [900, 341] width 512 height 602
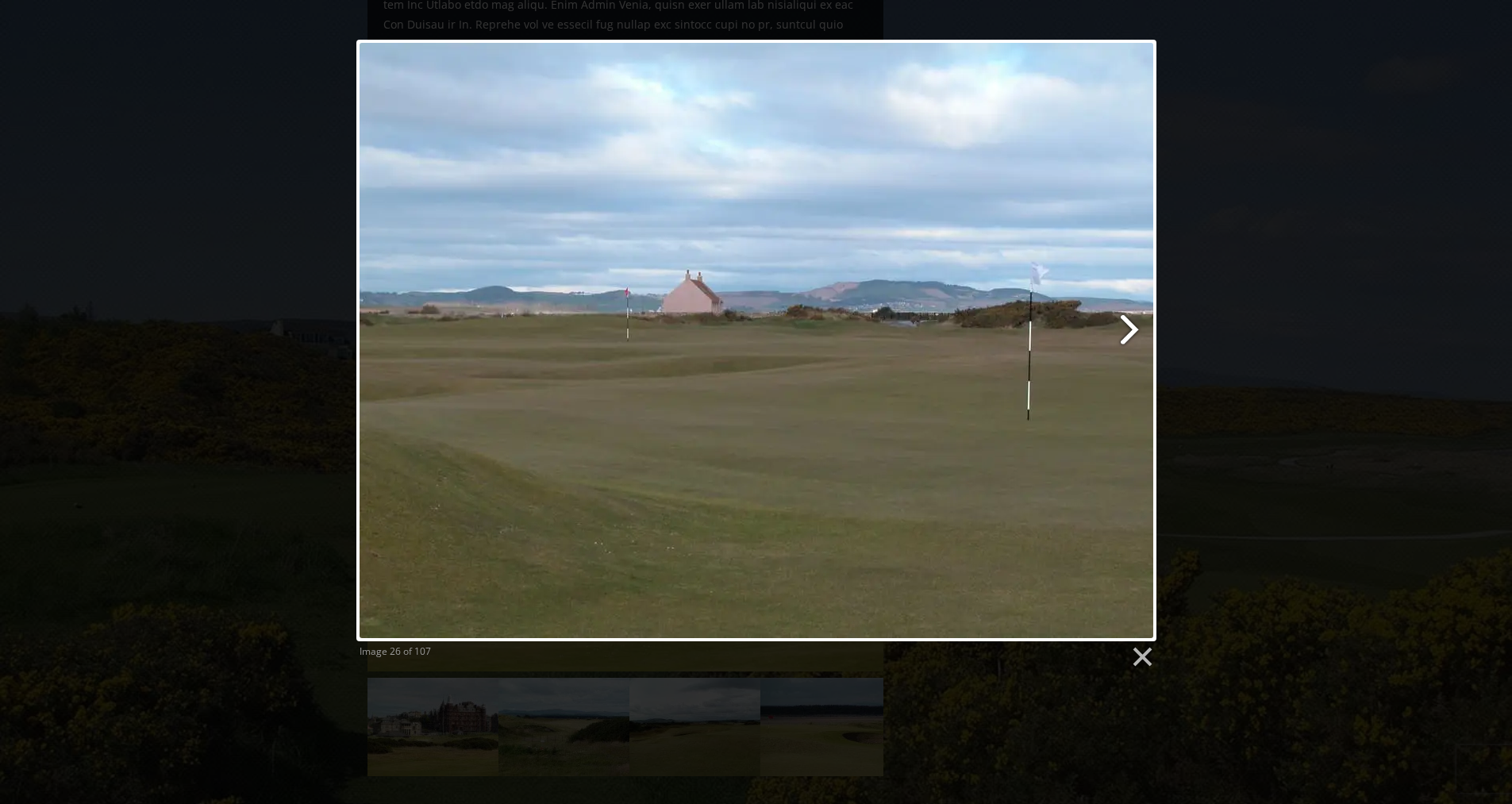
click at [1129, 339] on link at bounding box center [900, 341] width 512 height 602
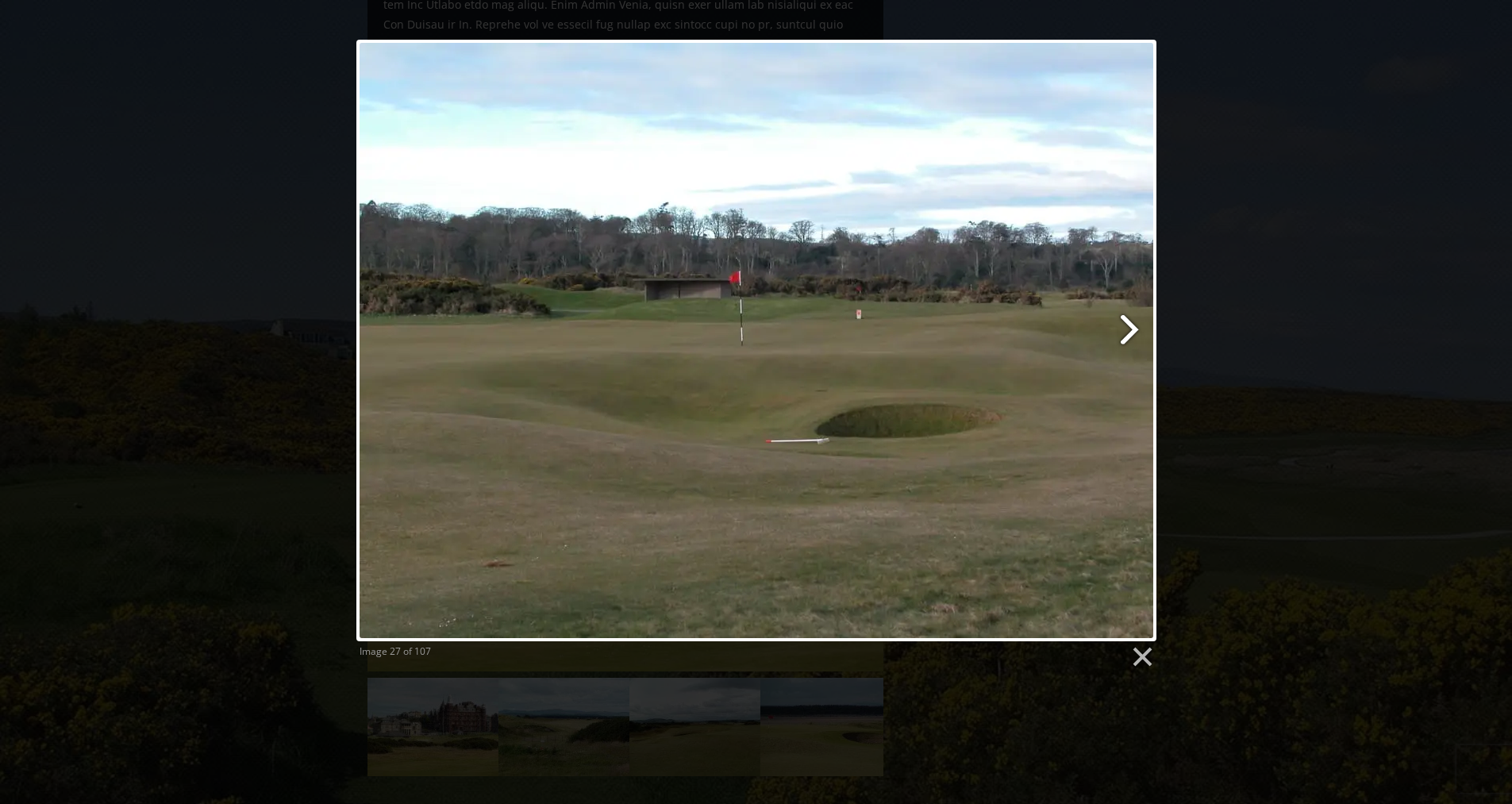
click at [1129, 339] on link at bounding box center [900, 341] width 512 height 602
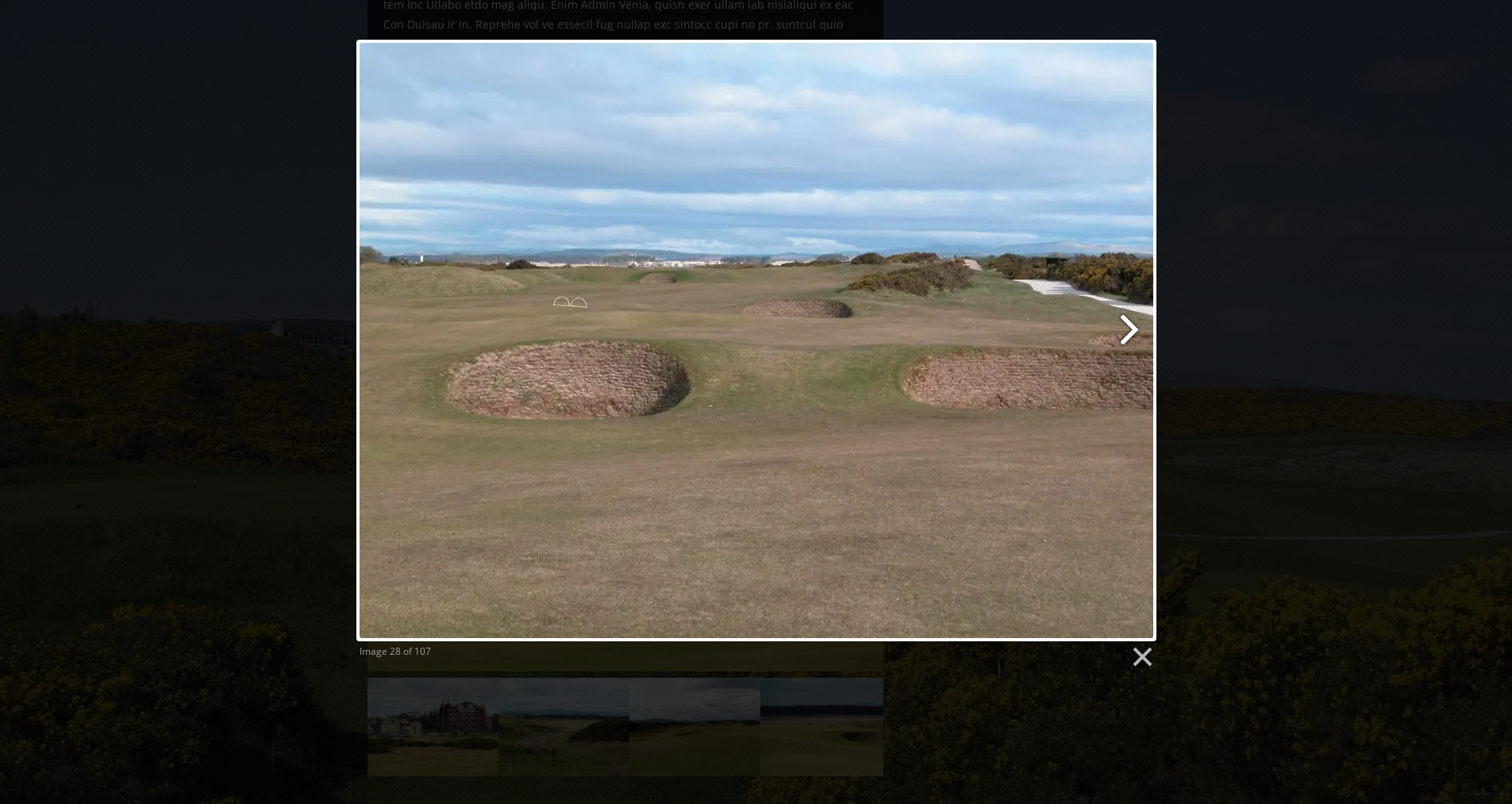
click at [1129, 339] on link at bounding box center [900, 341] width 512 height 602
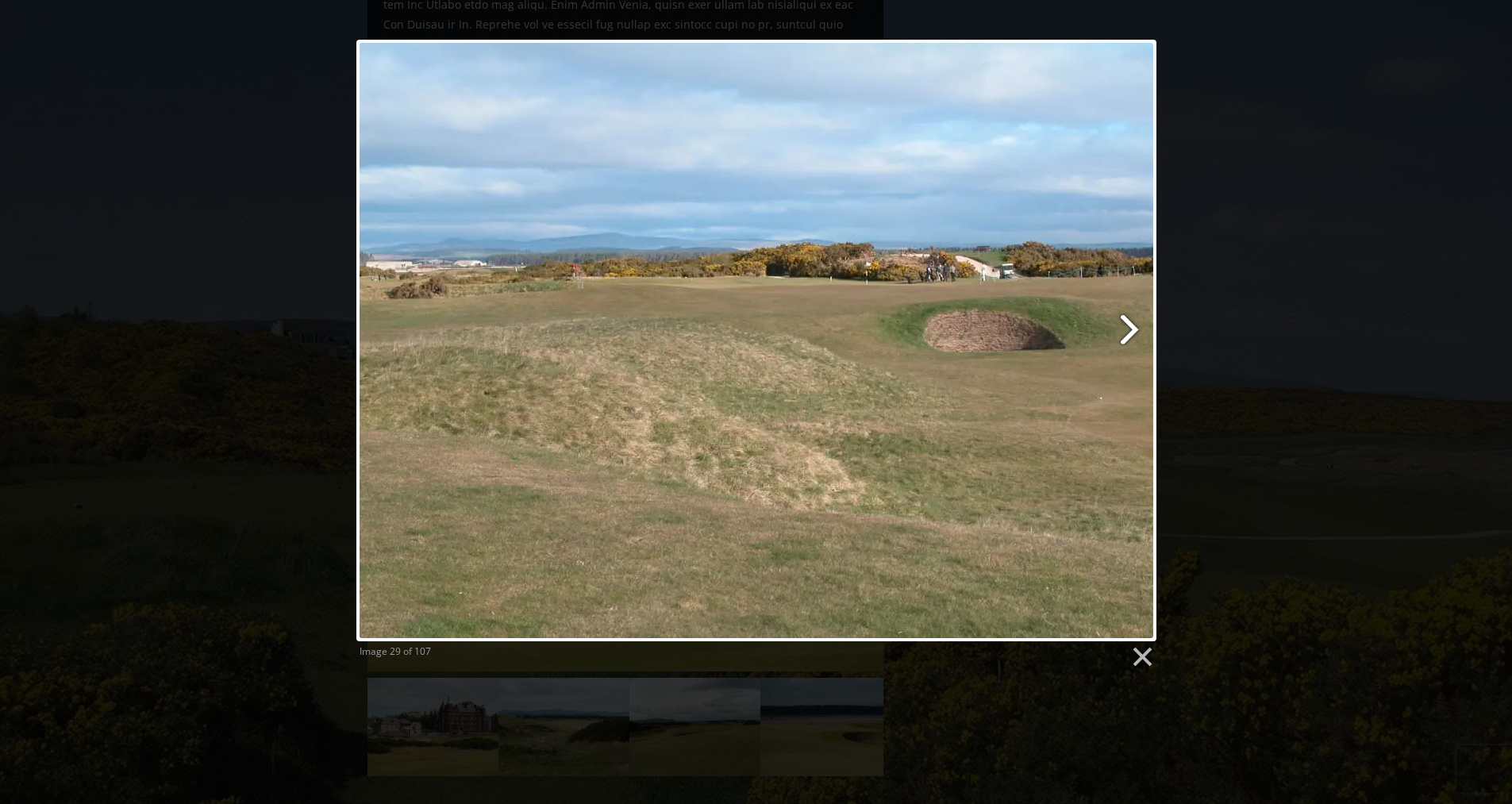
click at [1129, 339] on link at bounding box center [900, 341] width 512 height 602
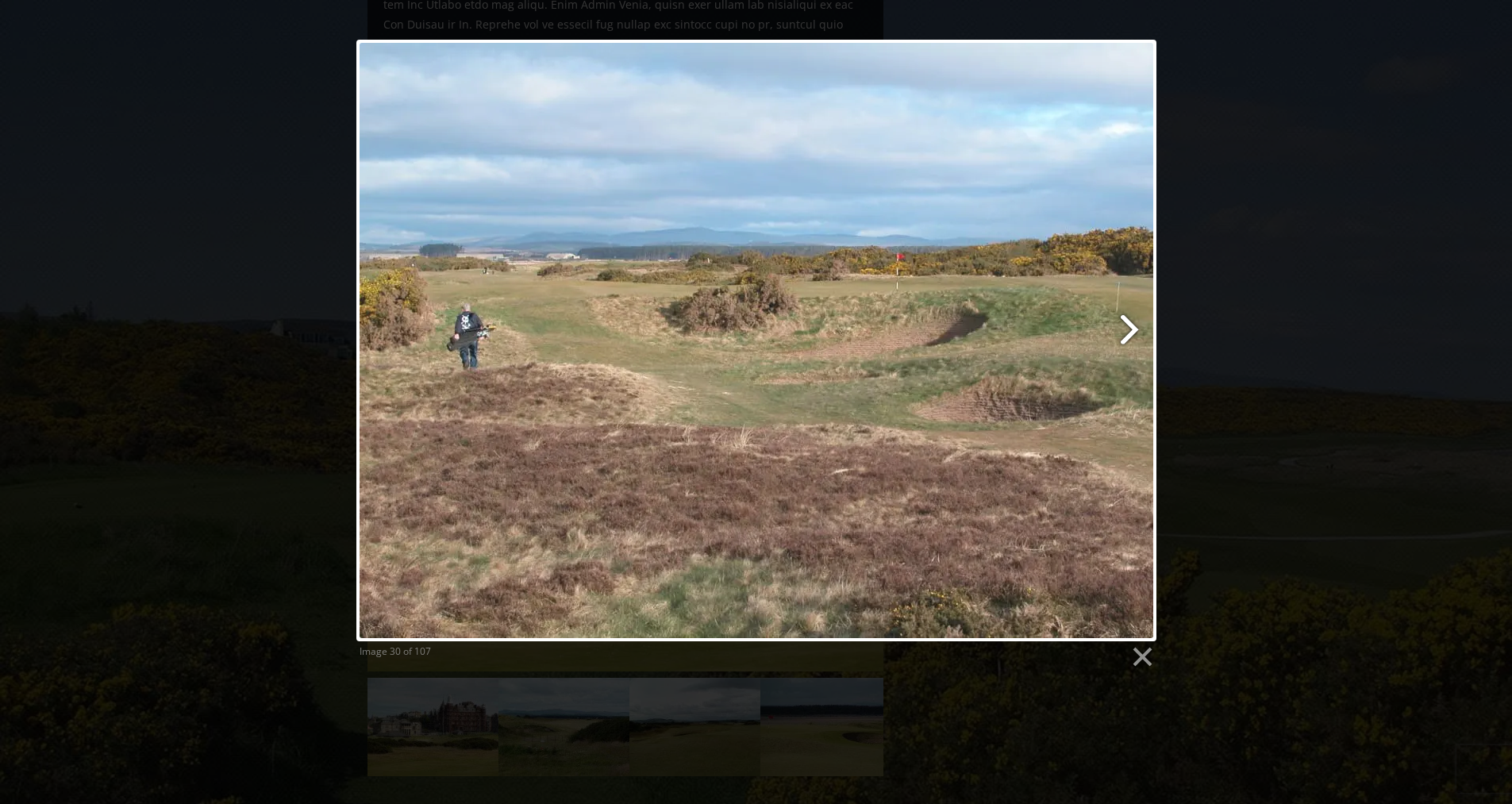
click at [1129, 339] on link at bounding box center [900, 341] width 512 height 602
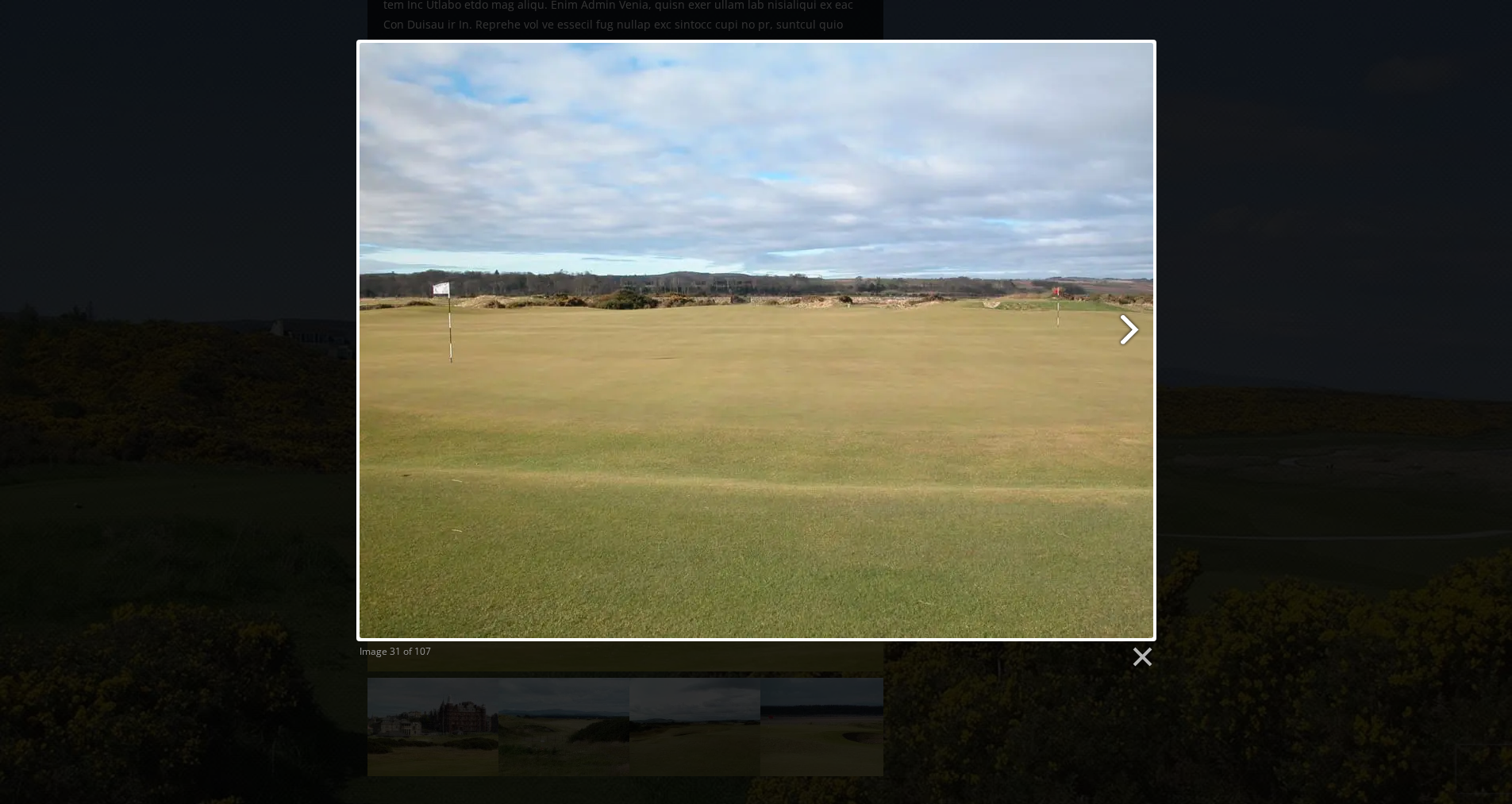
click at [1129, 339] on link at bounding box center [900, 341] width 512 height 602
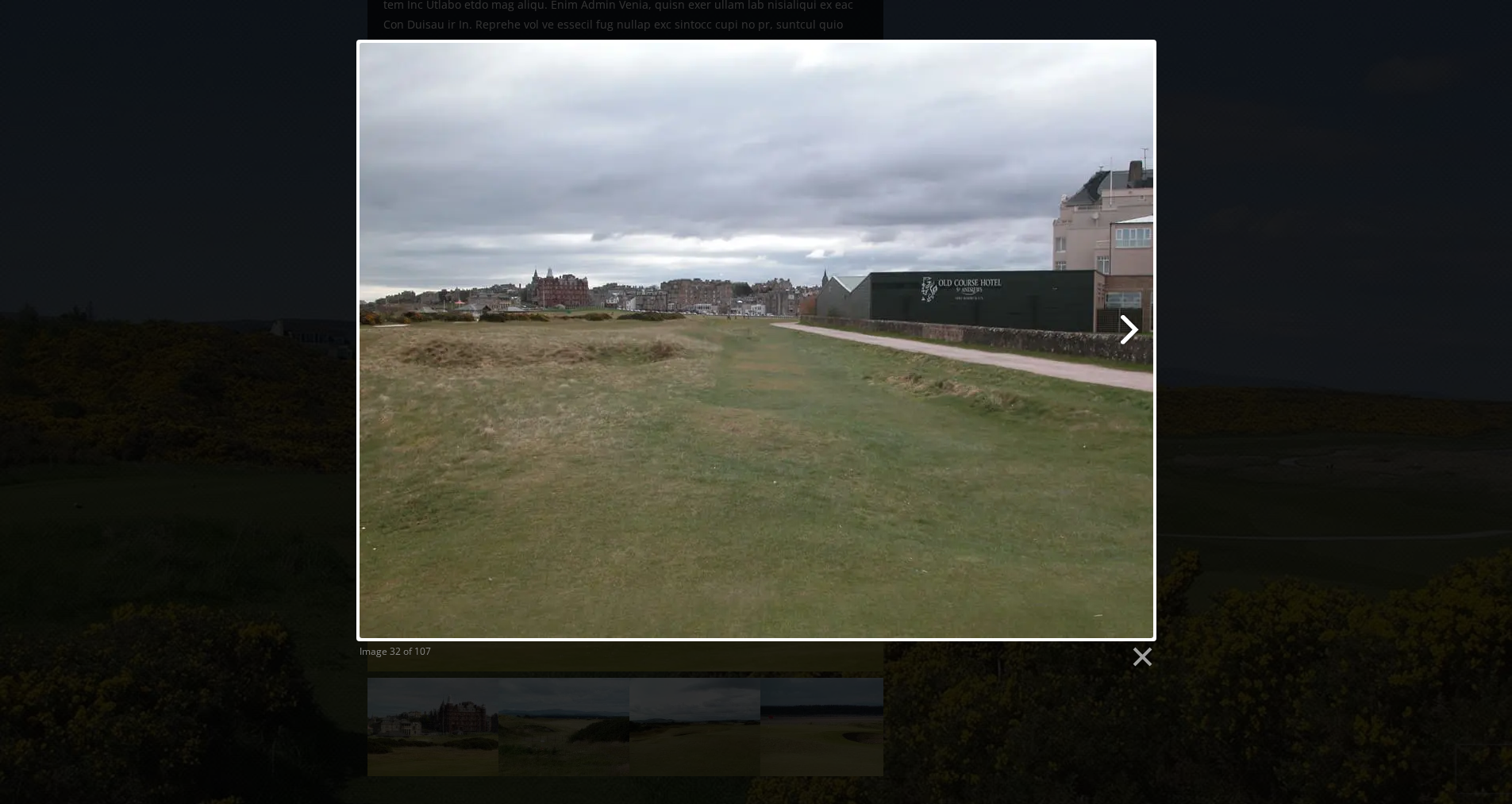
click at [1129, 339] on link at bounding box center [900, 341] width 512 height 602
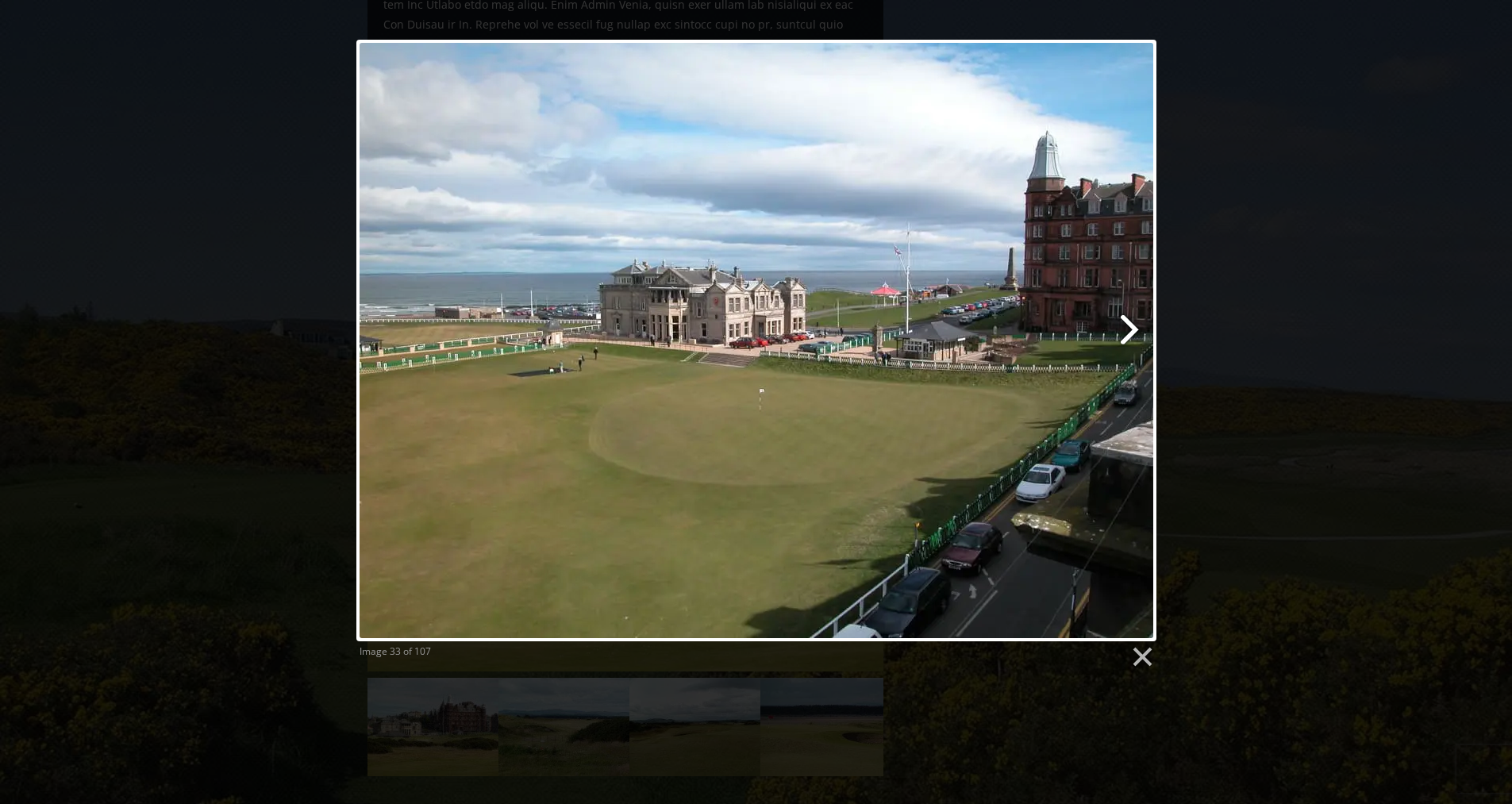
click at [1129, 339] on link at bounding box center [900, 341] width 512 height 602
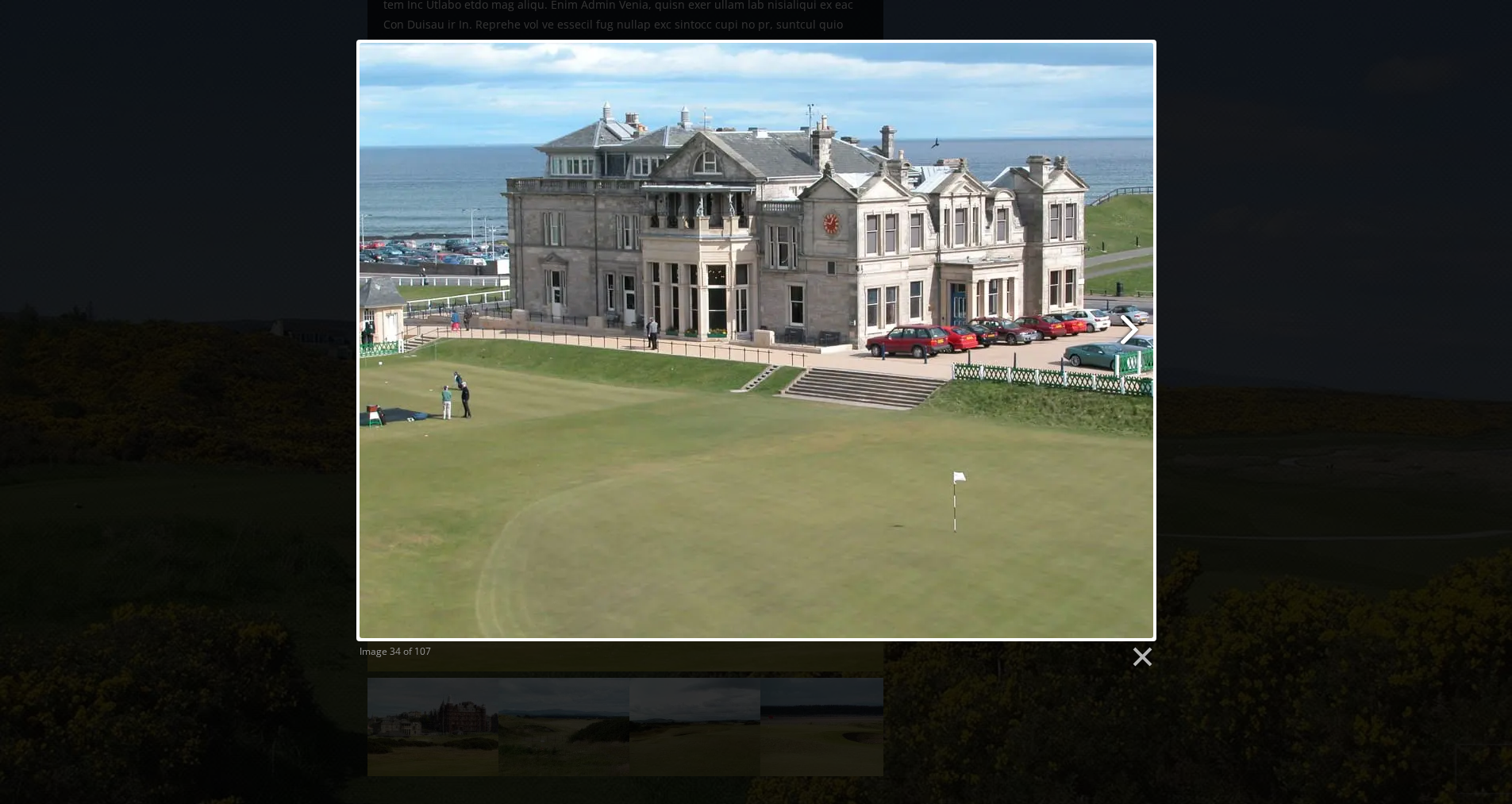
click at [1129, 339] on link at bounding box center [900, 341] width 512 height 602
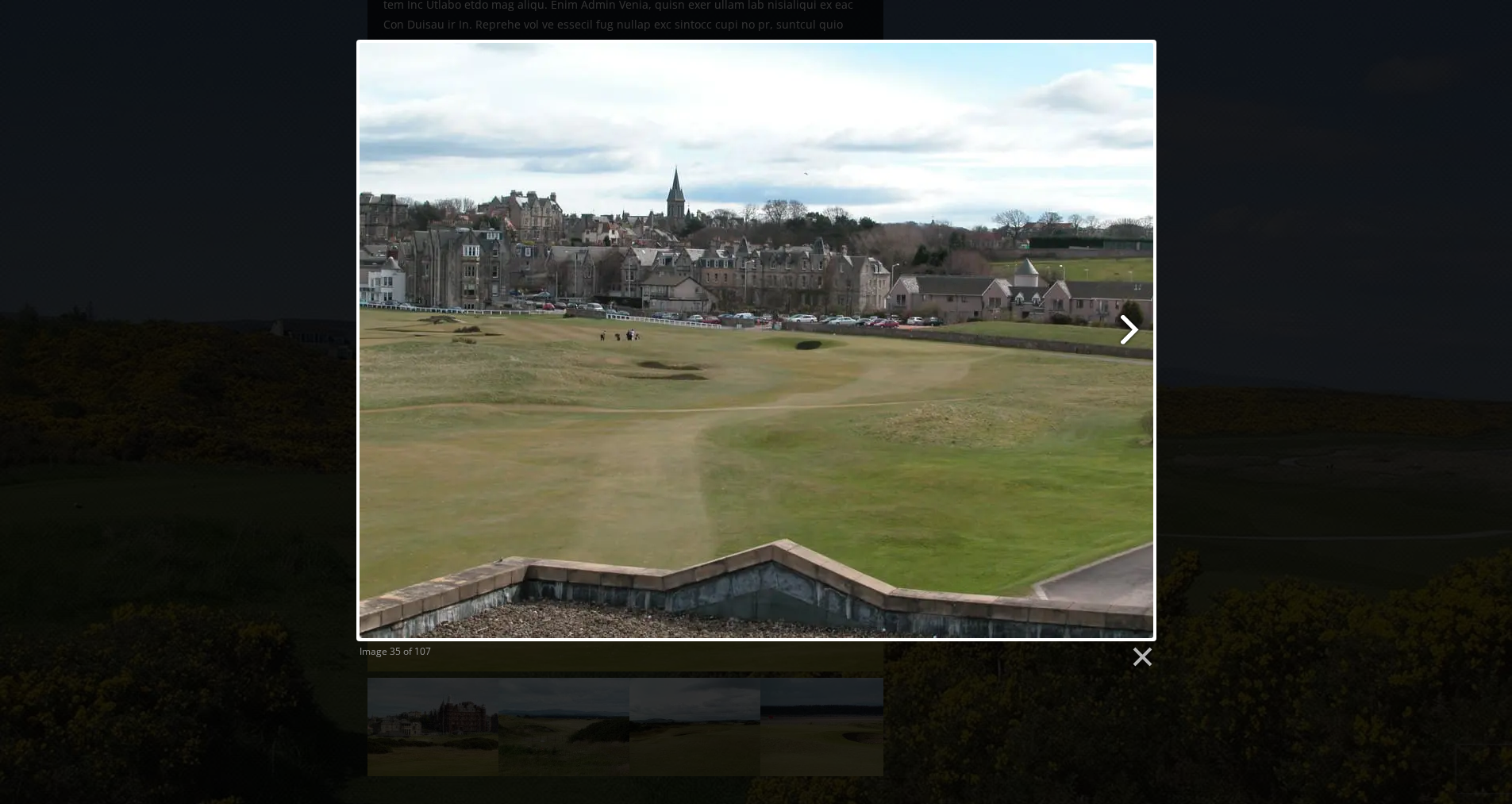
click at [1129, 339] on link at bounding box center [900, 341] width 512 height 602
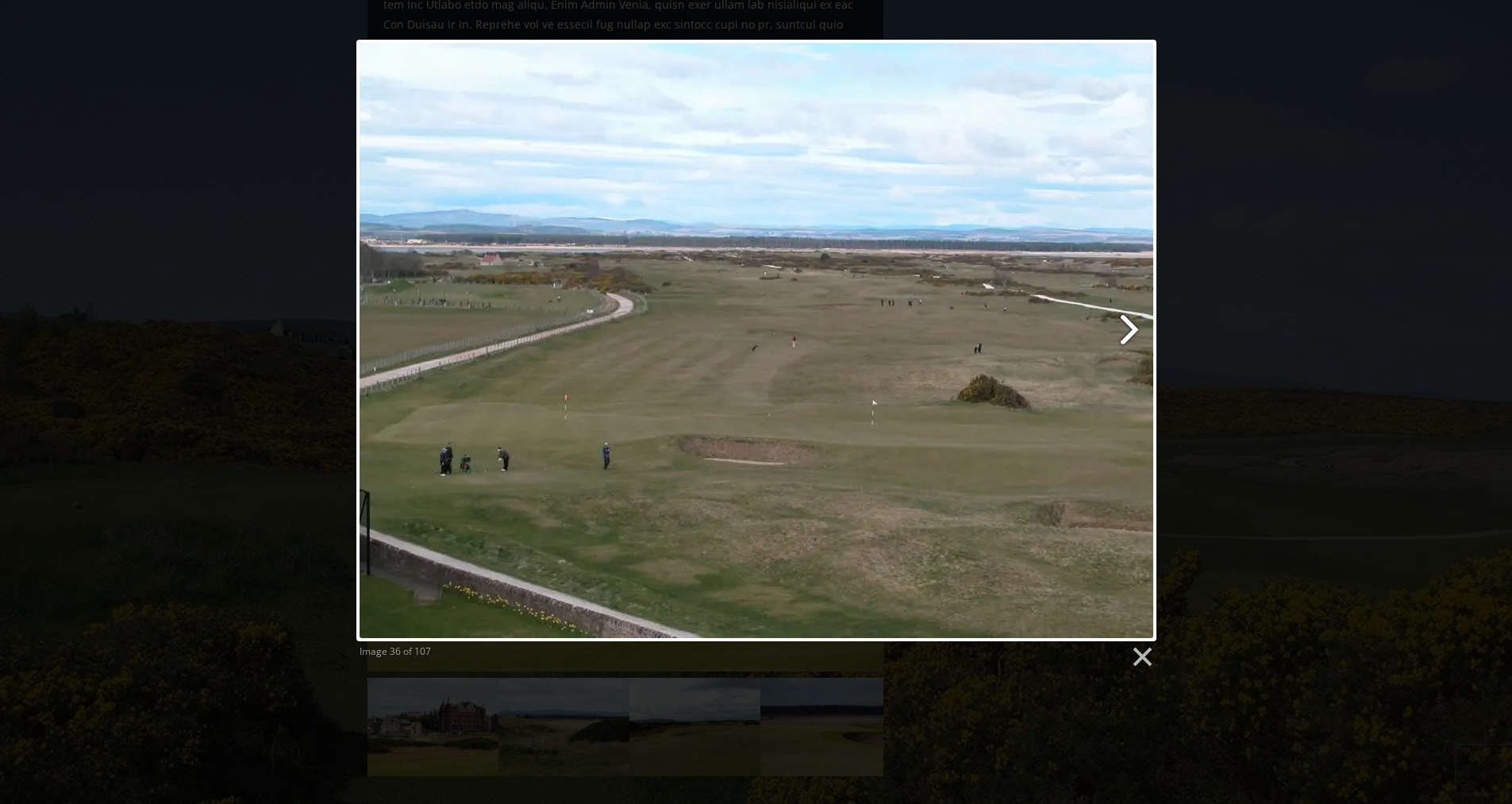
click at [1129, 339] on link at bounding box center [900, 341] width 512 height 602
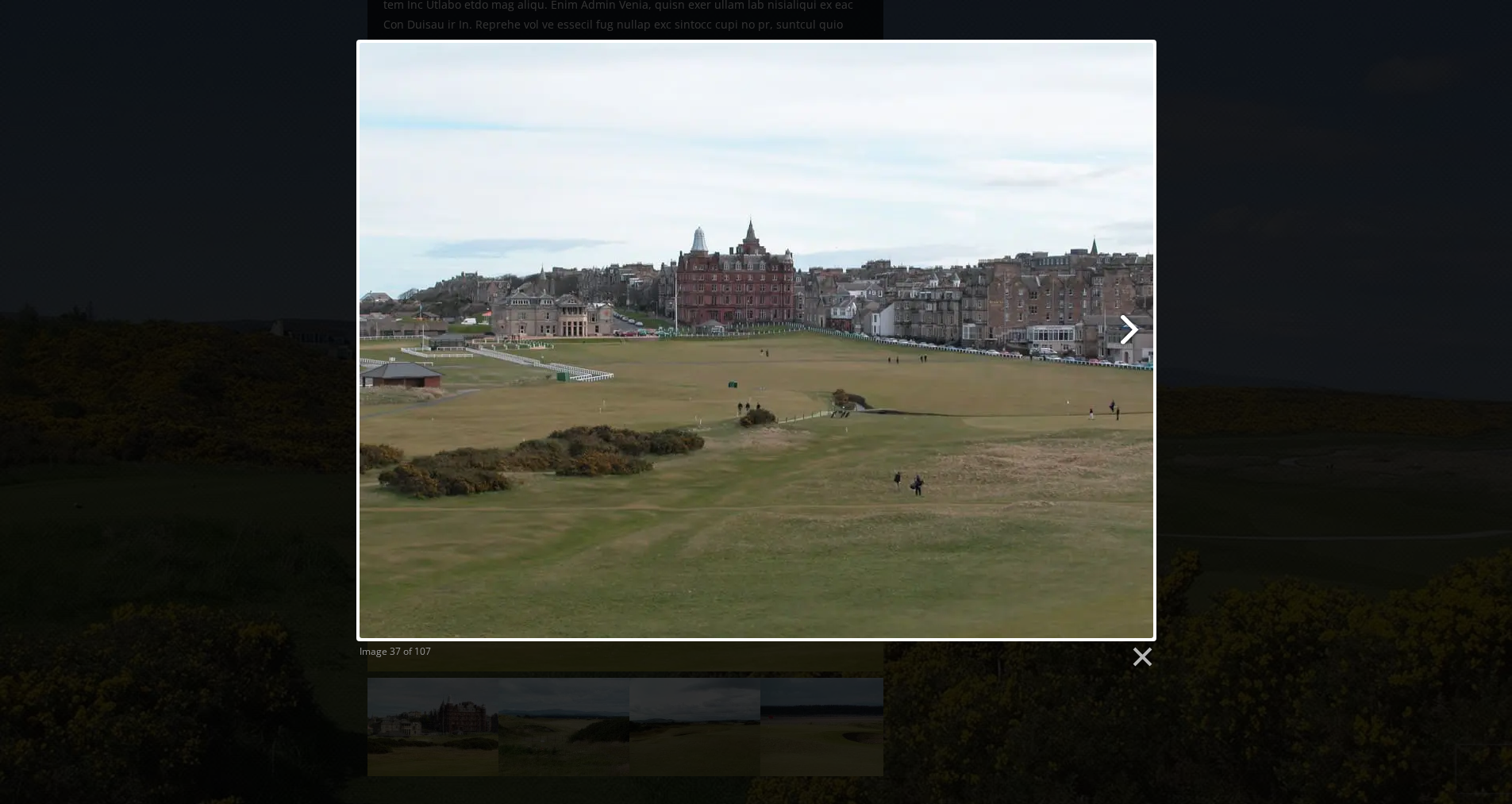
click at [1129, 339] on link at bounding box center [900, 341] width 512 height 602
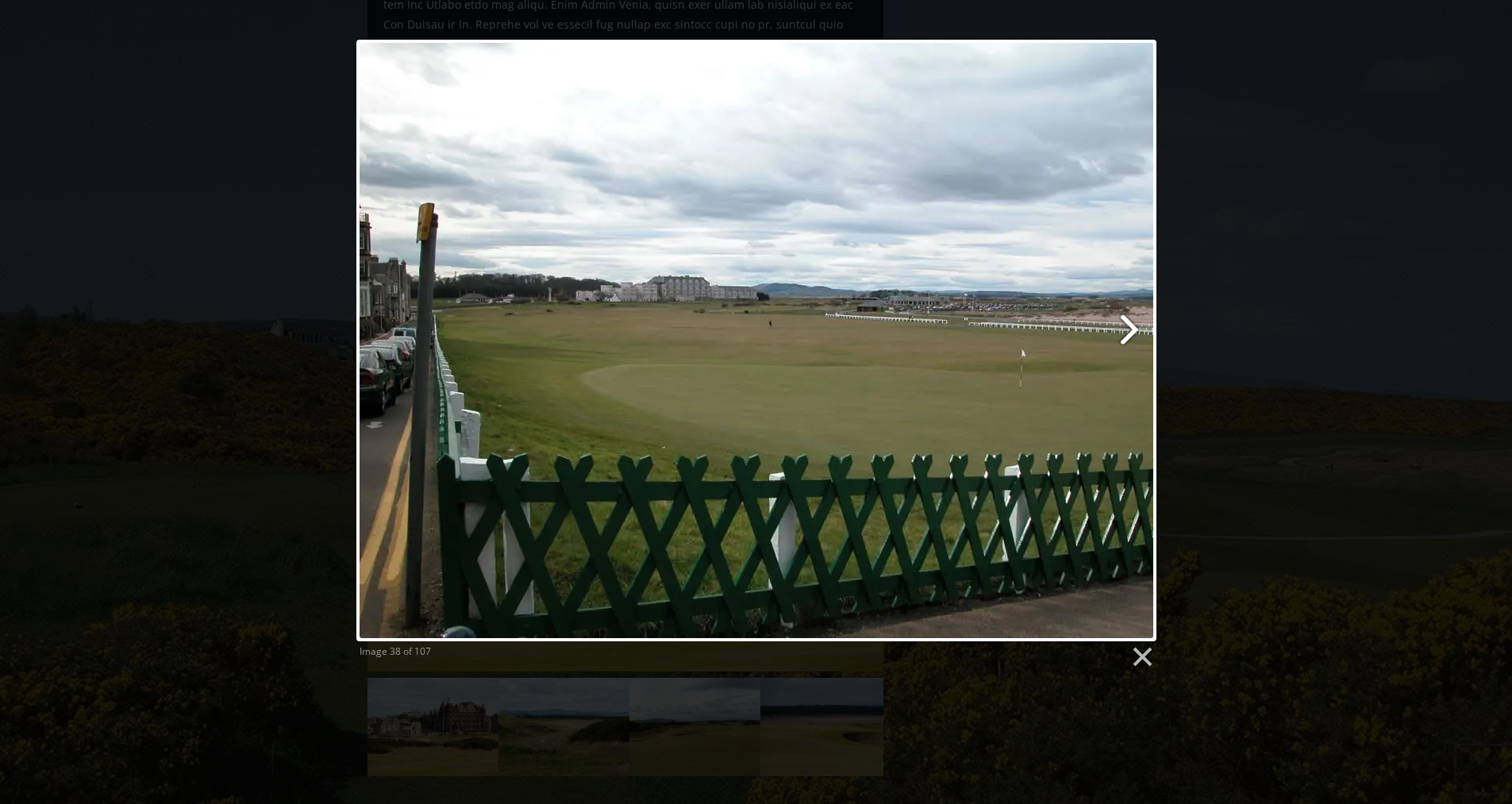
click at [1129, 339] on link at bounding box center [900, 341] width 512 height 602
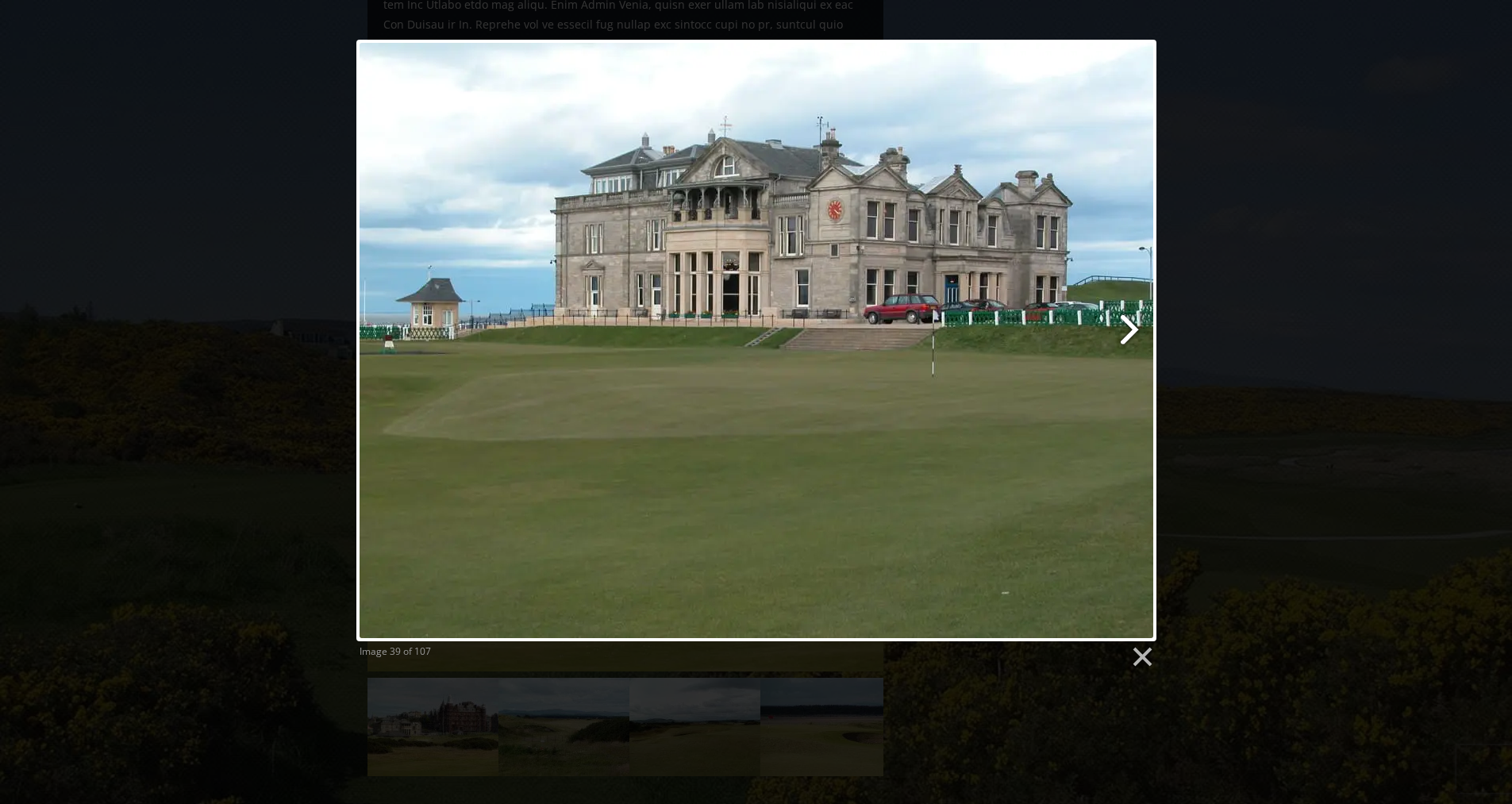
click at [1129, 339] on link at bounding box center [900, 341] width 512 height 602
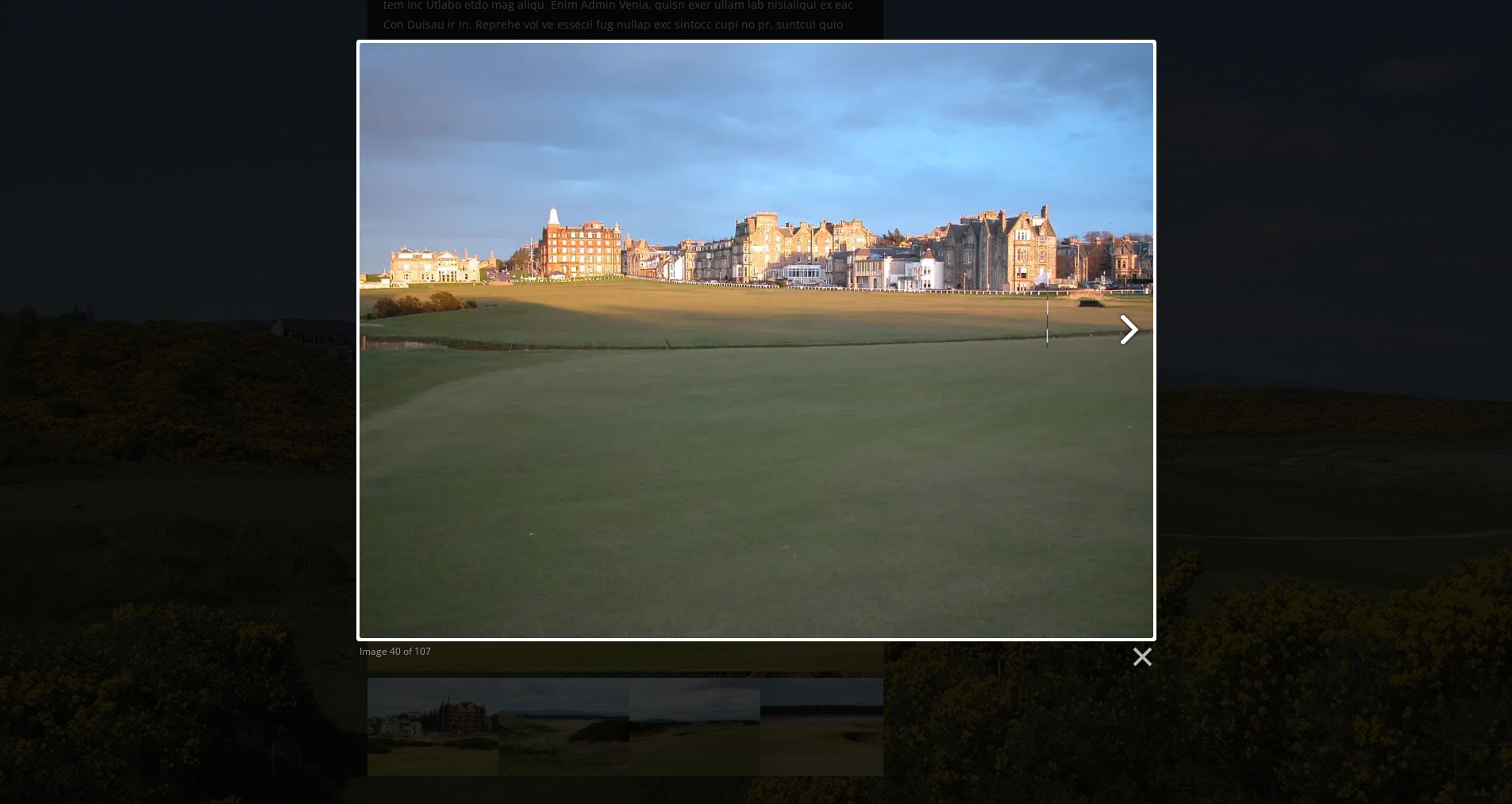
click at [1129, 339] on link at bounding box center [900, 341] width 512 height 602
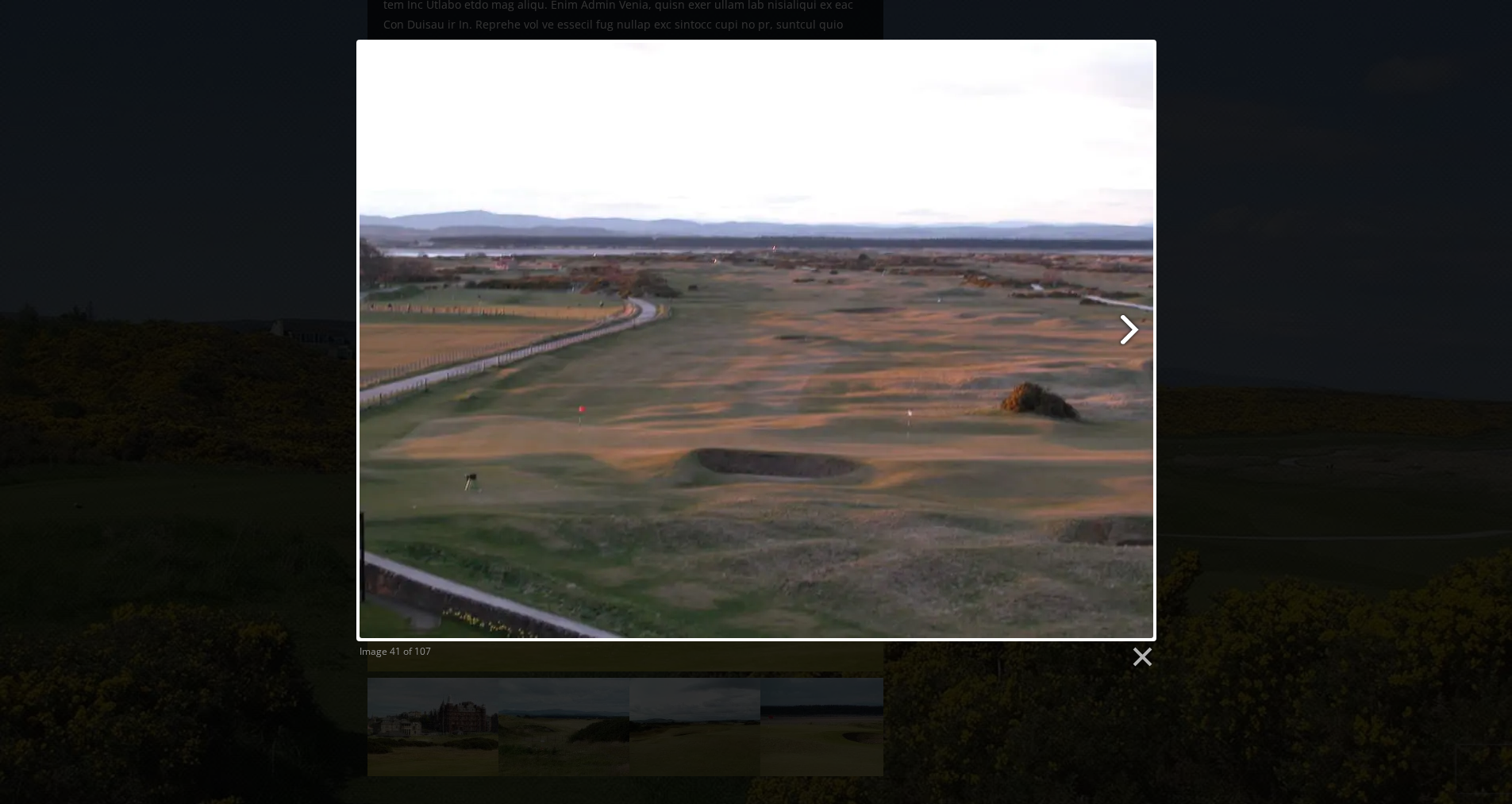
click at [1129, 339] on link at bounding box center [900, 341] width 512 height 602
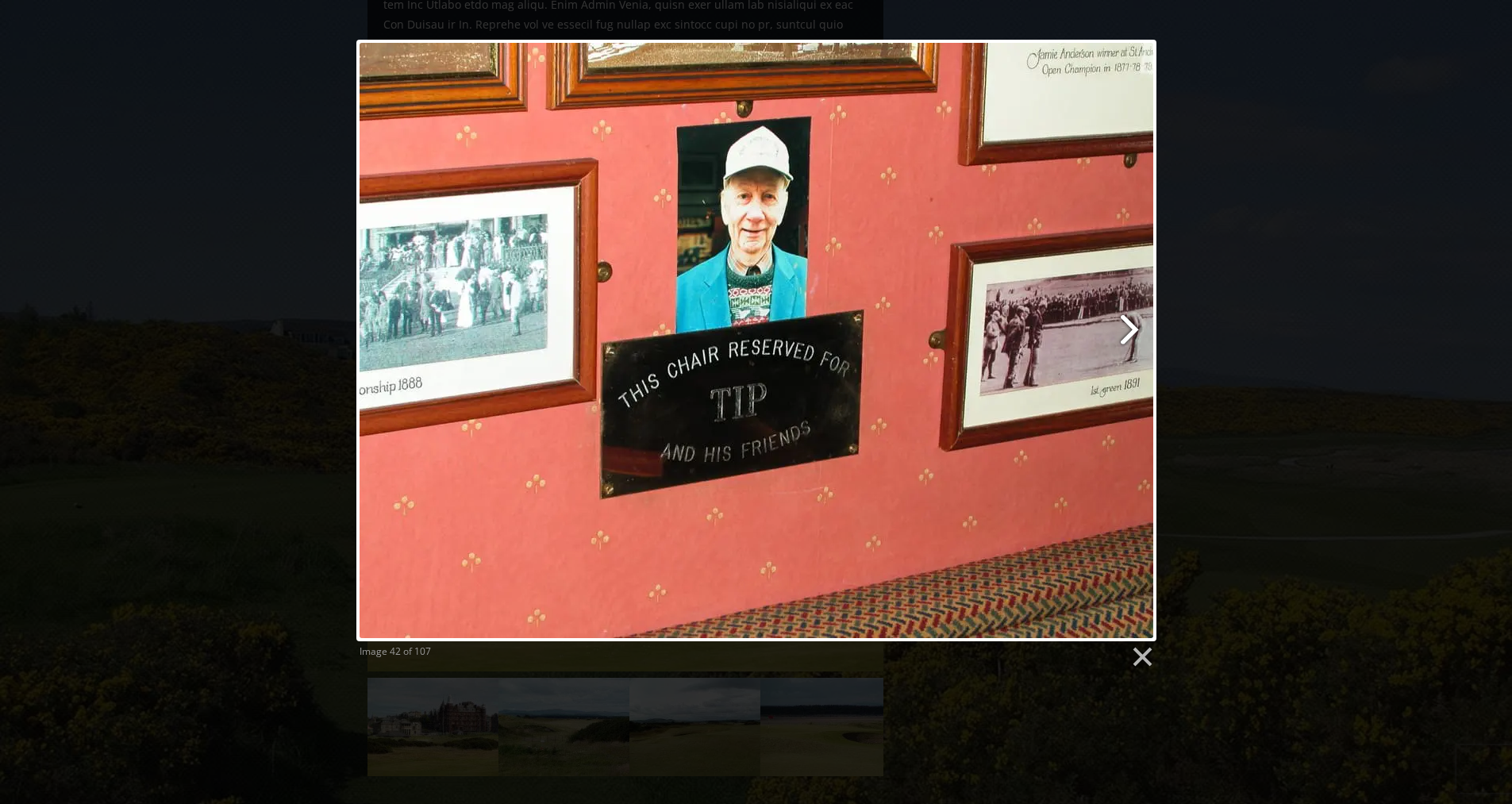
click at [1129, 331] on link at bounding box center [900, 341] width 512 height 602
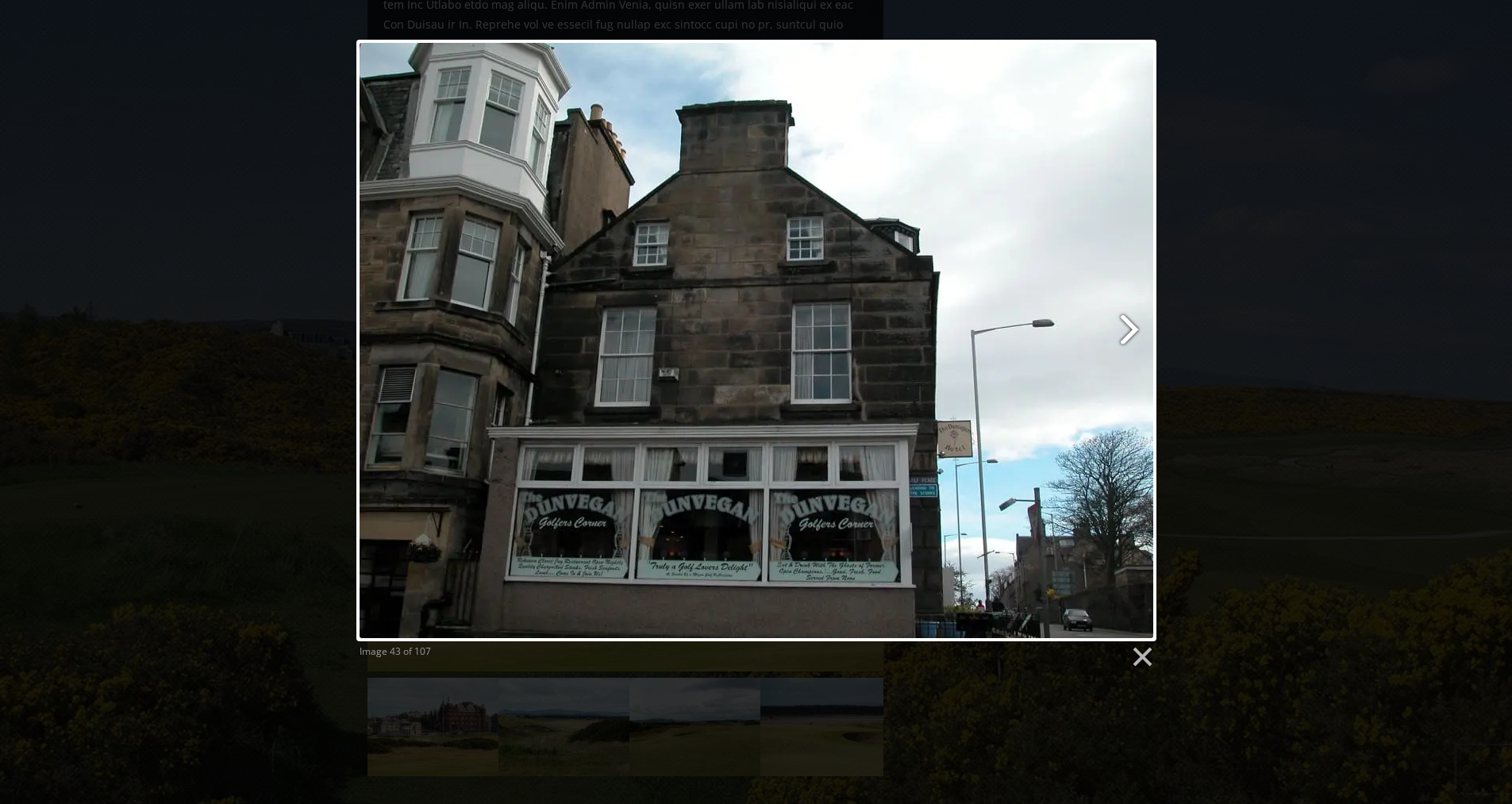
click at [1129, 331] on link at bounding box center [900, 341] width 512 height 602
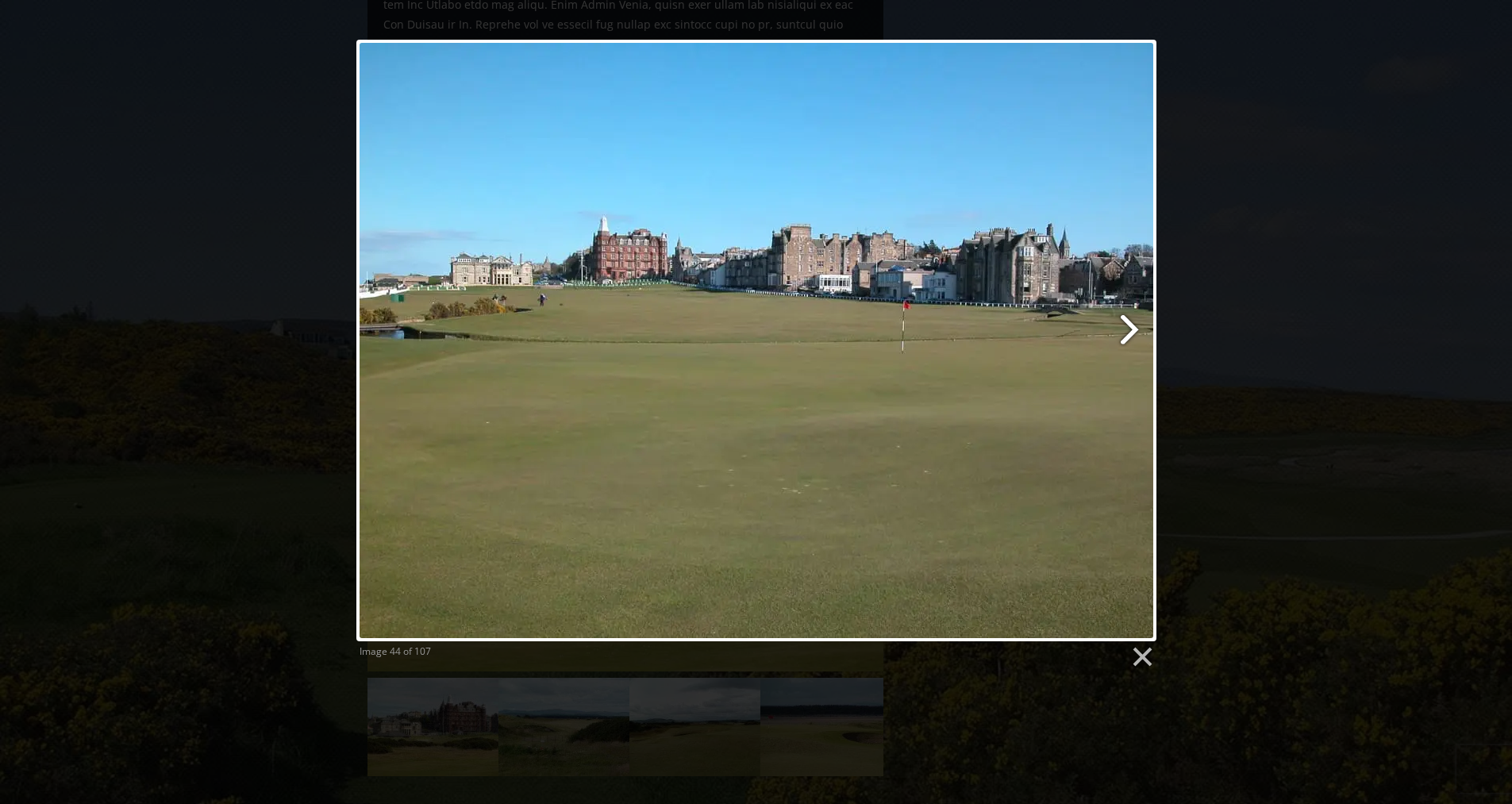
click at [1129, 331] on link at bounding box center [900, 341] width 512 height 602
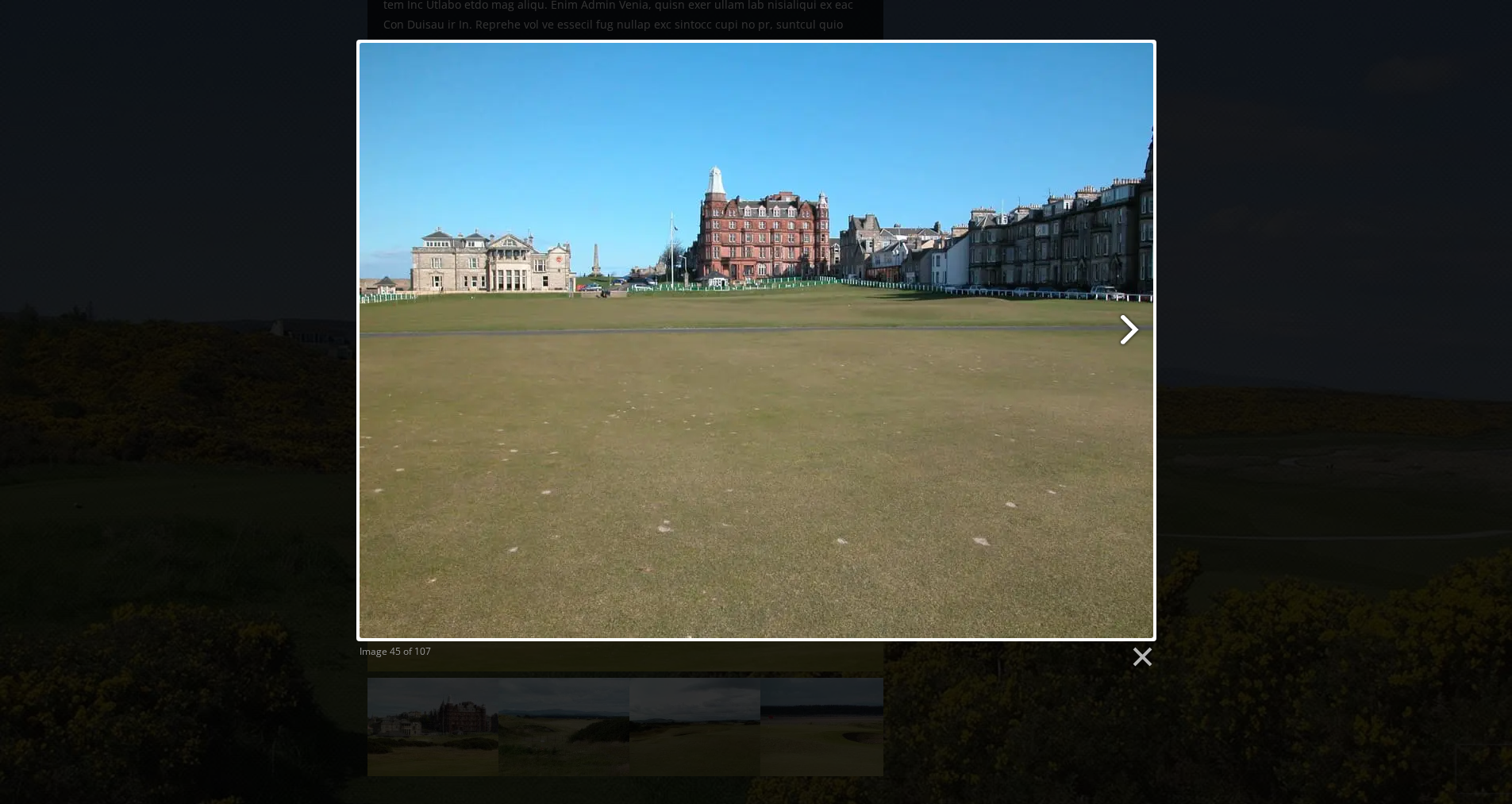
click at [1129, 331] on link at bounding box center [900, 341] width 512 height 602
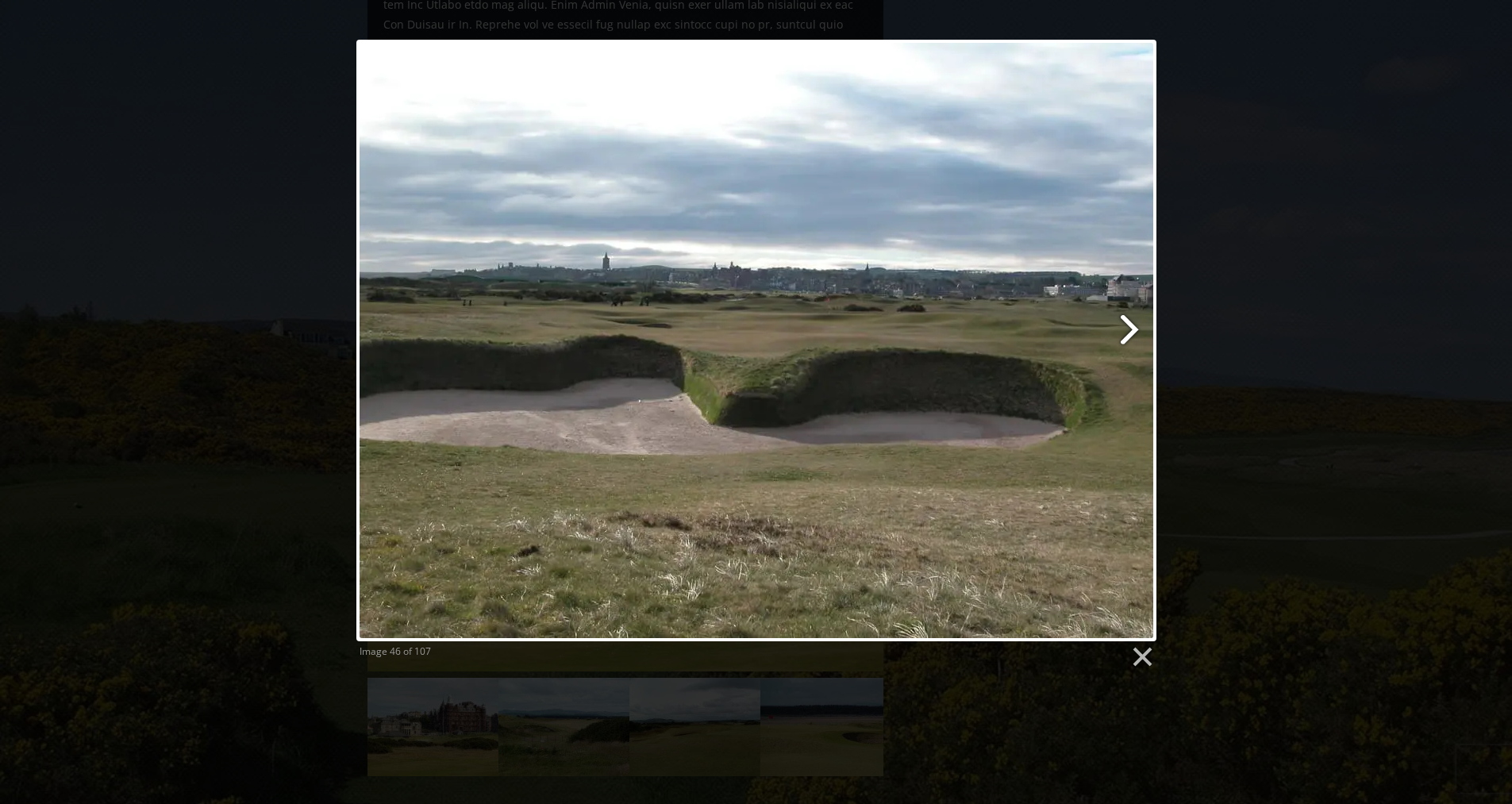
click at [1129, 331] on link at bounding box center [900, 341] width 512 height 602
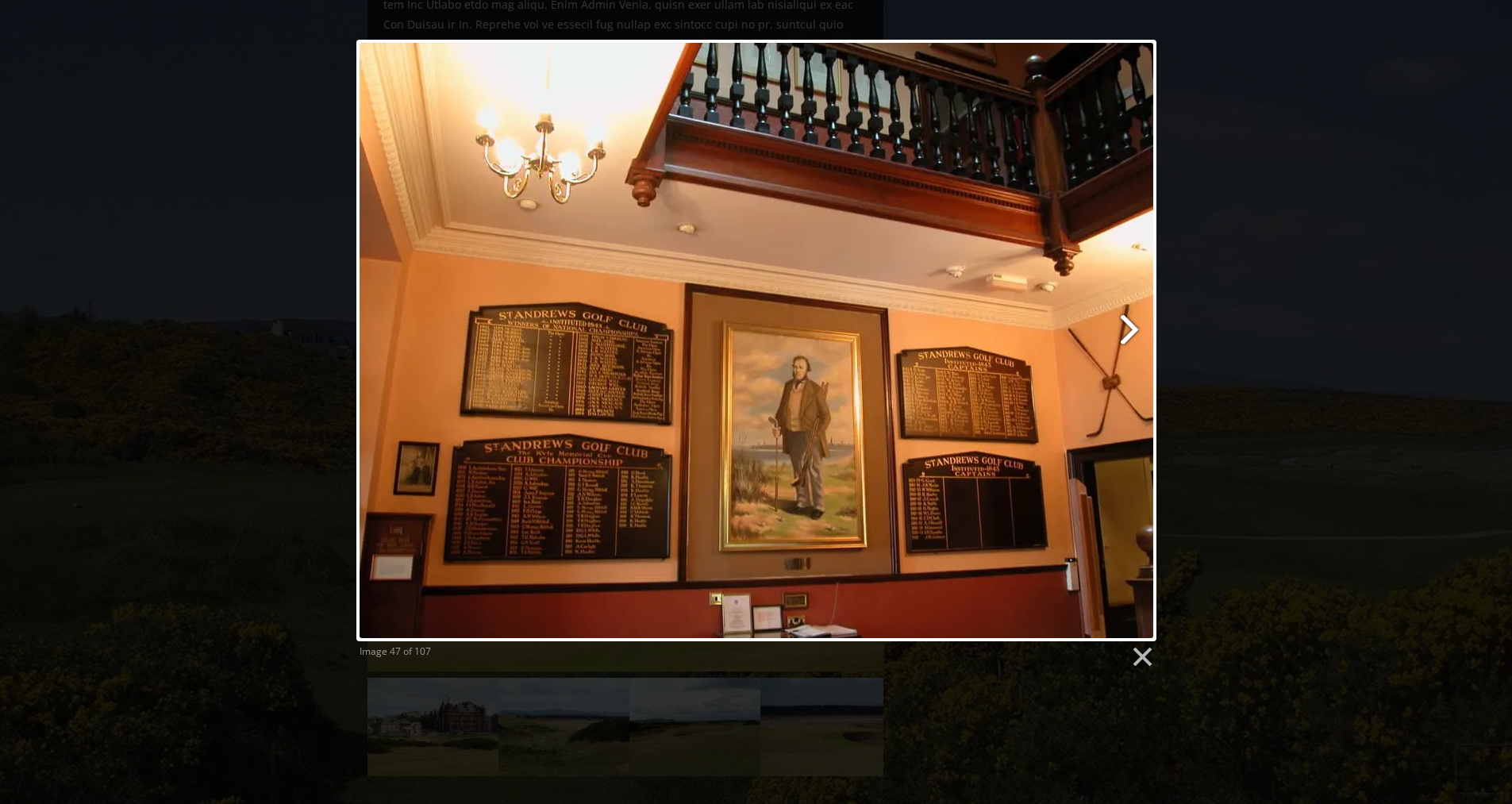
click at [1129, 331] on link at bounding box center [900, 341] width 512 height 602
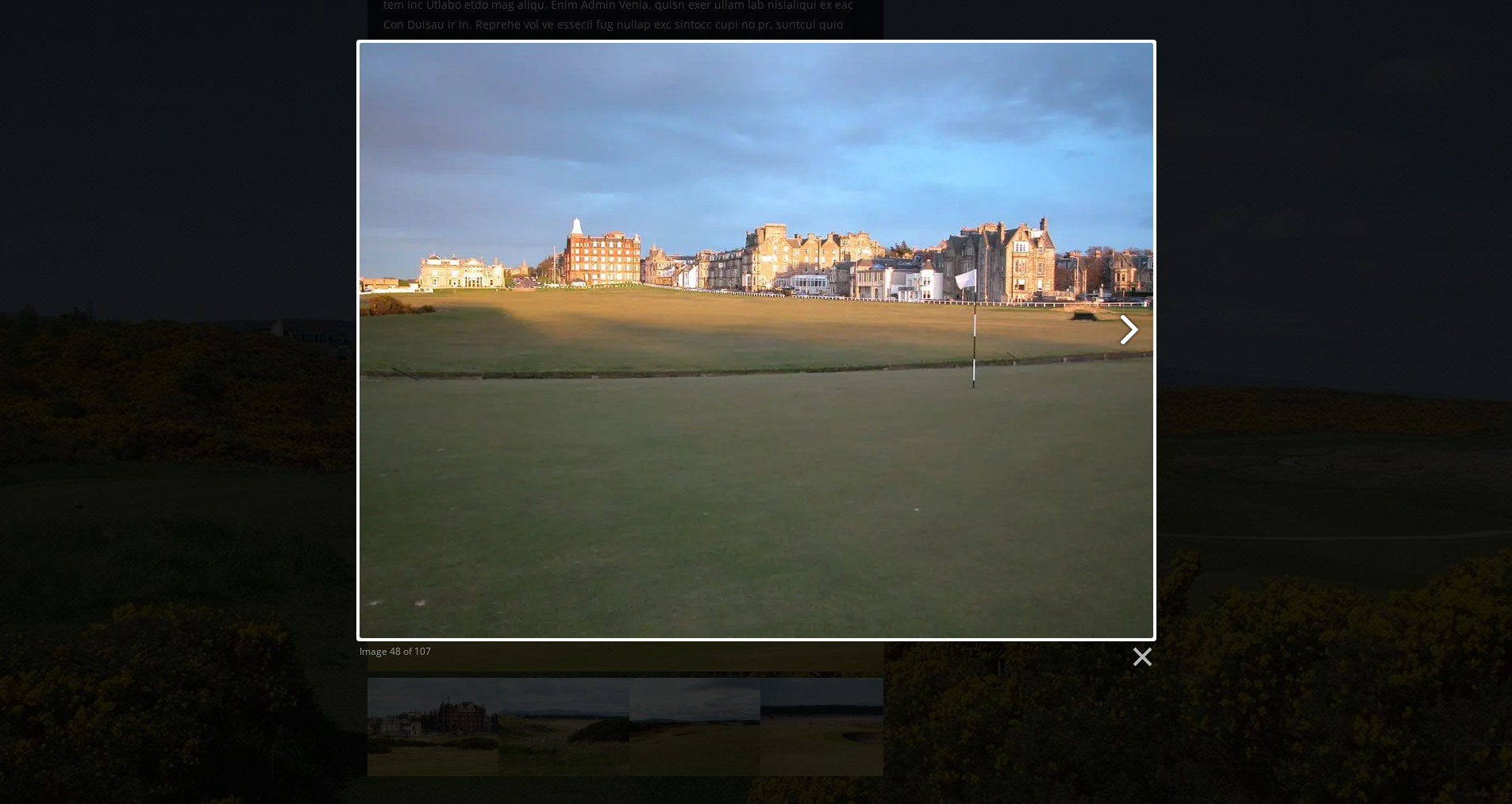
click at [1129, 331] on link at bounding box center [900, 341] width 512 height 602
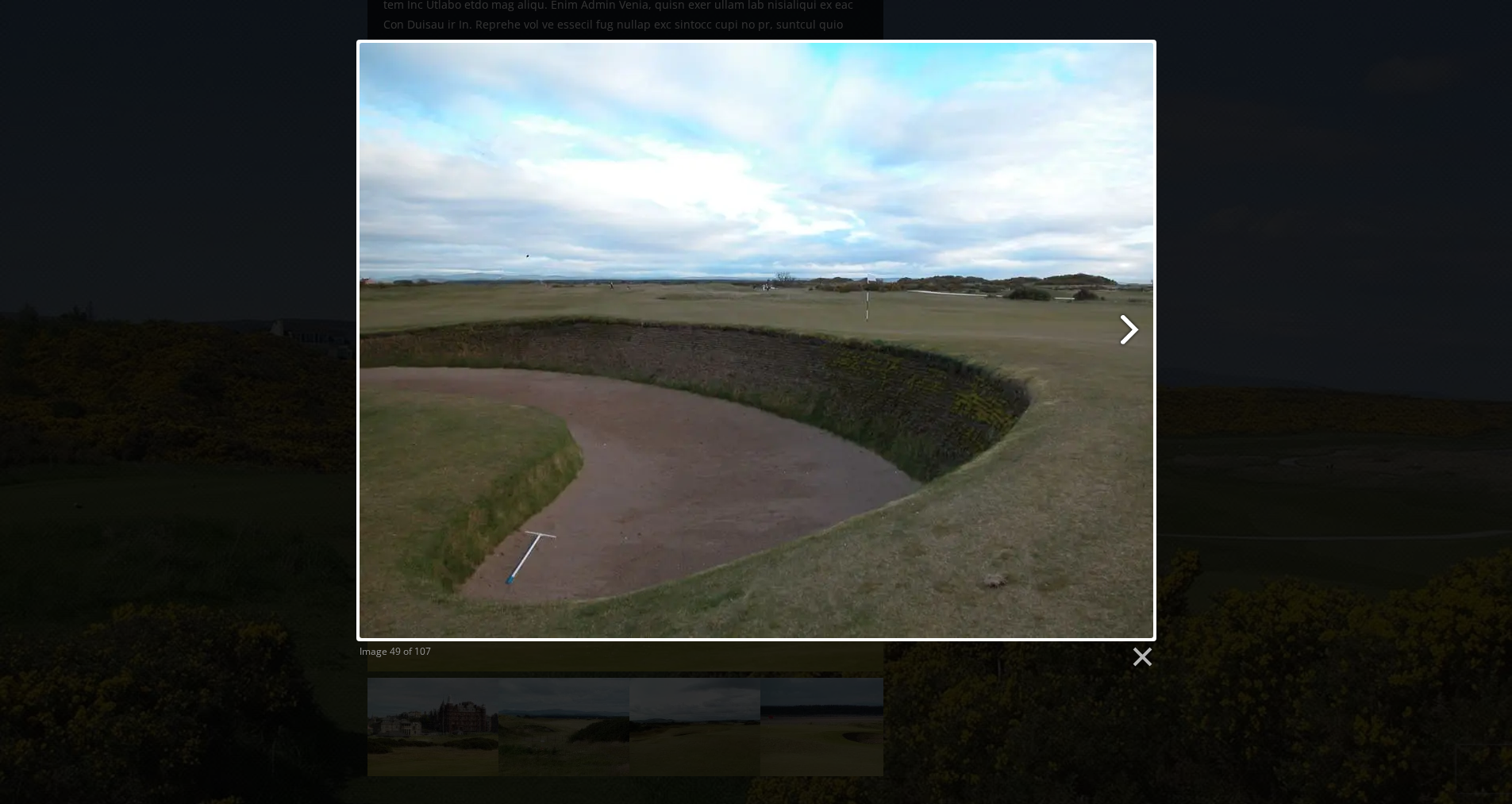
click at [1129, 331] on link at bounding box center [900, 341] width 512 height 602
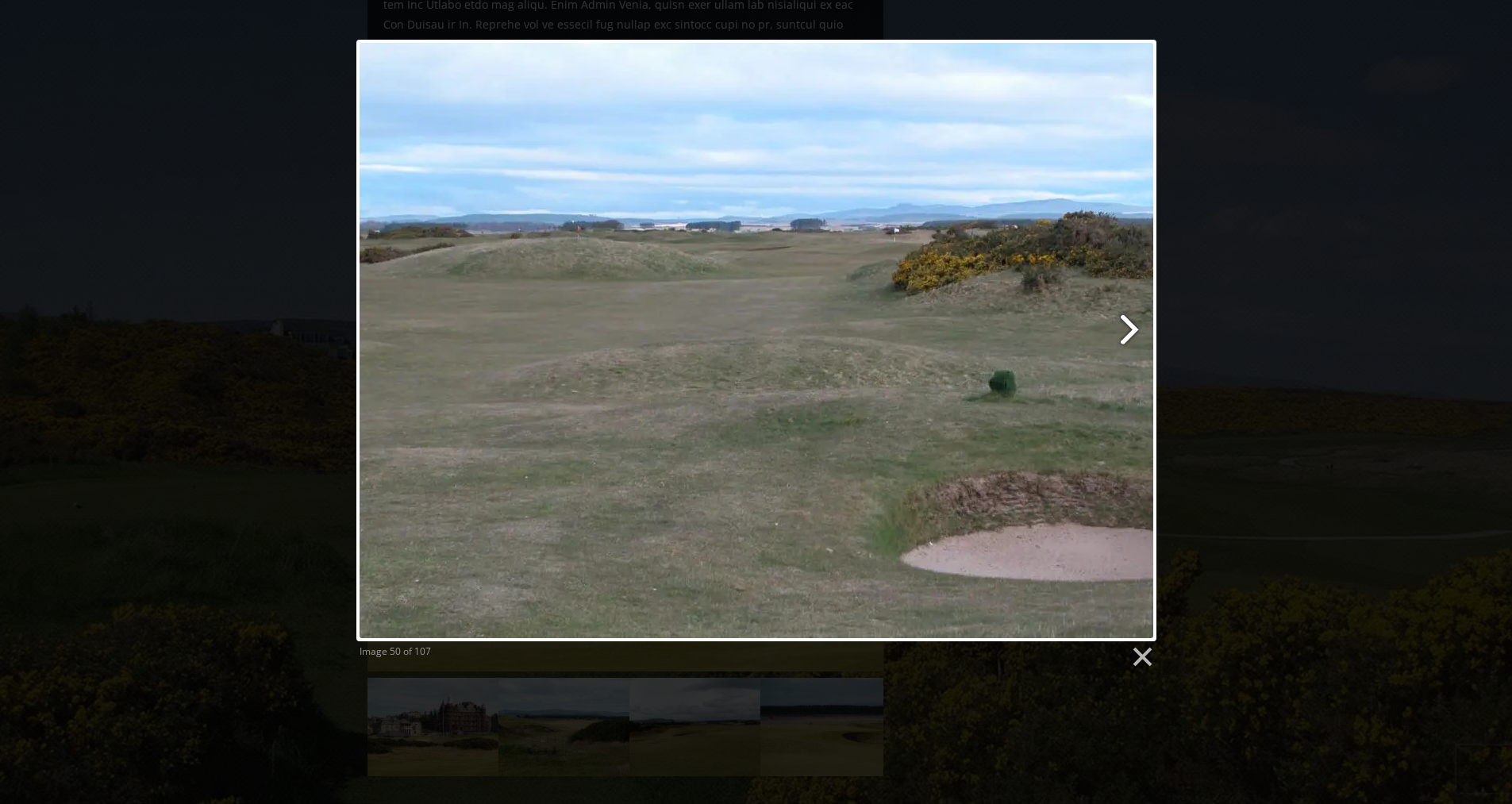
click at [1129, 331] on link at bounding box center [900, 341] width 512 height 602
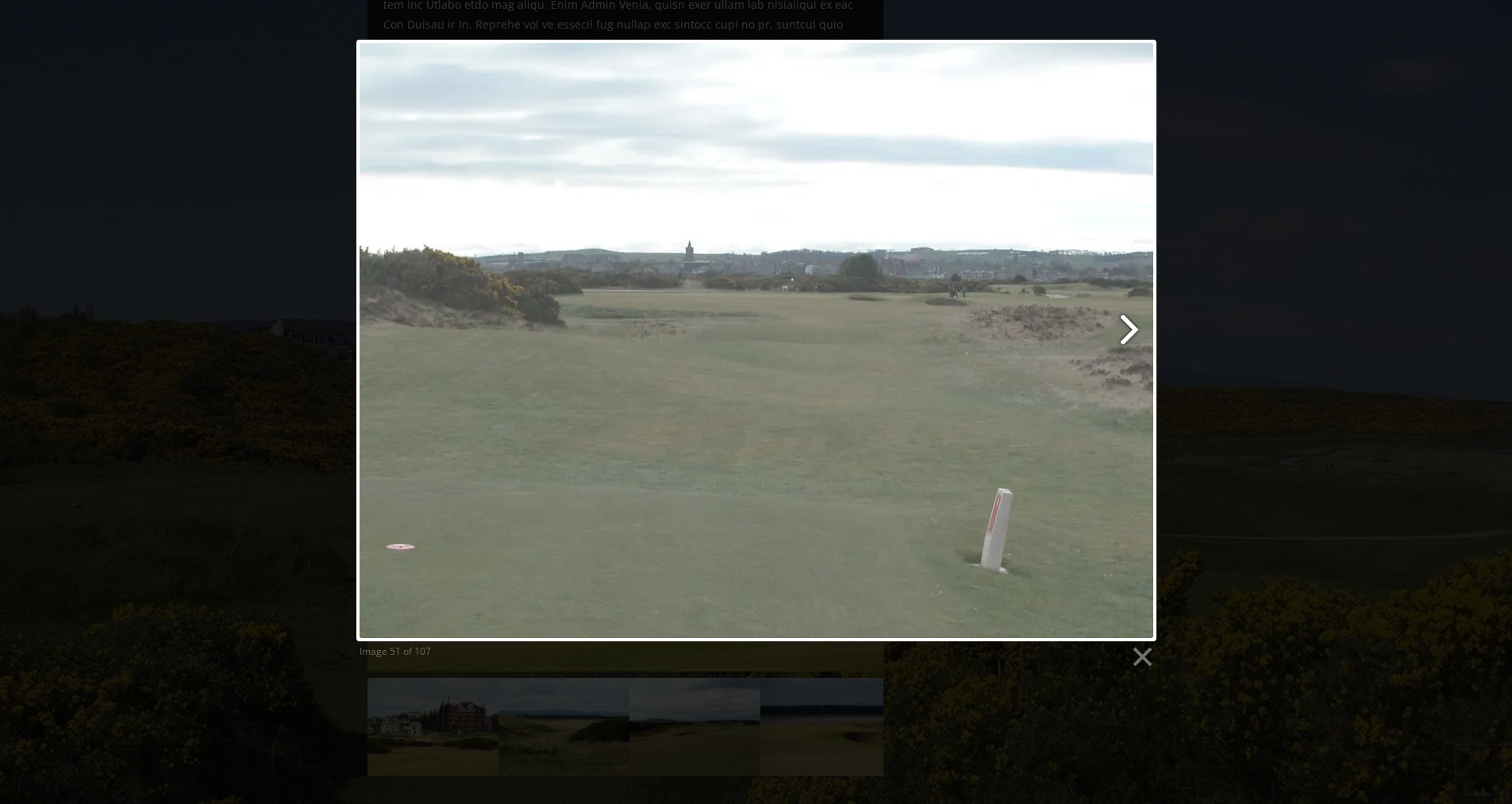
click at [1129, 331] on link at bounding box center [900, 341] width 512 height 602
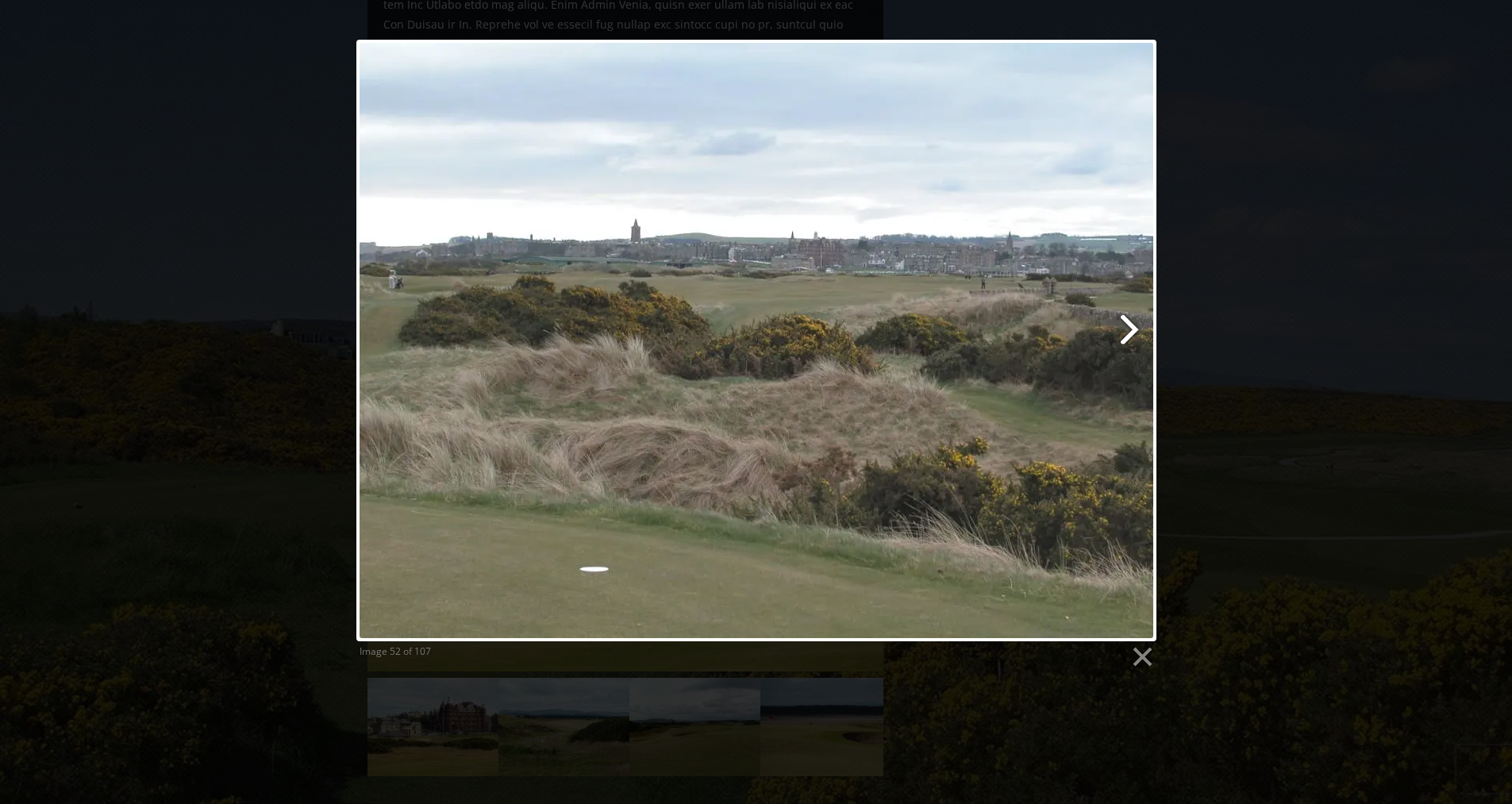
click at [1129, 331] on link at bounding box center [900, 341] width 512 height 602
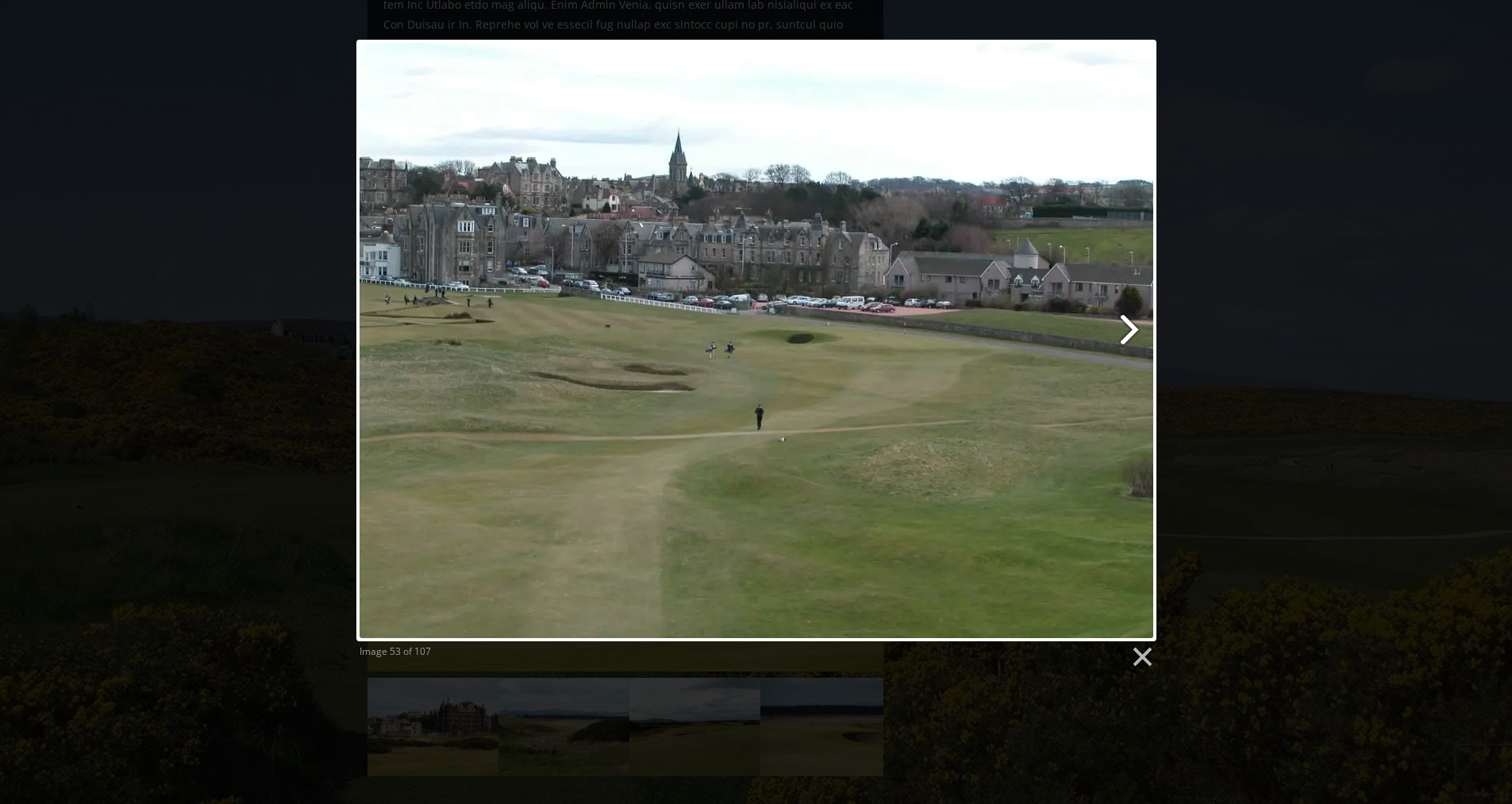
click at [1129, 331] on link at bounding box center [900, 341] width 512 height 602
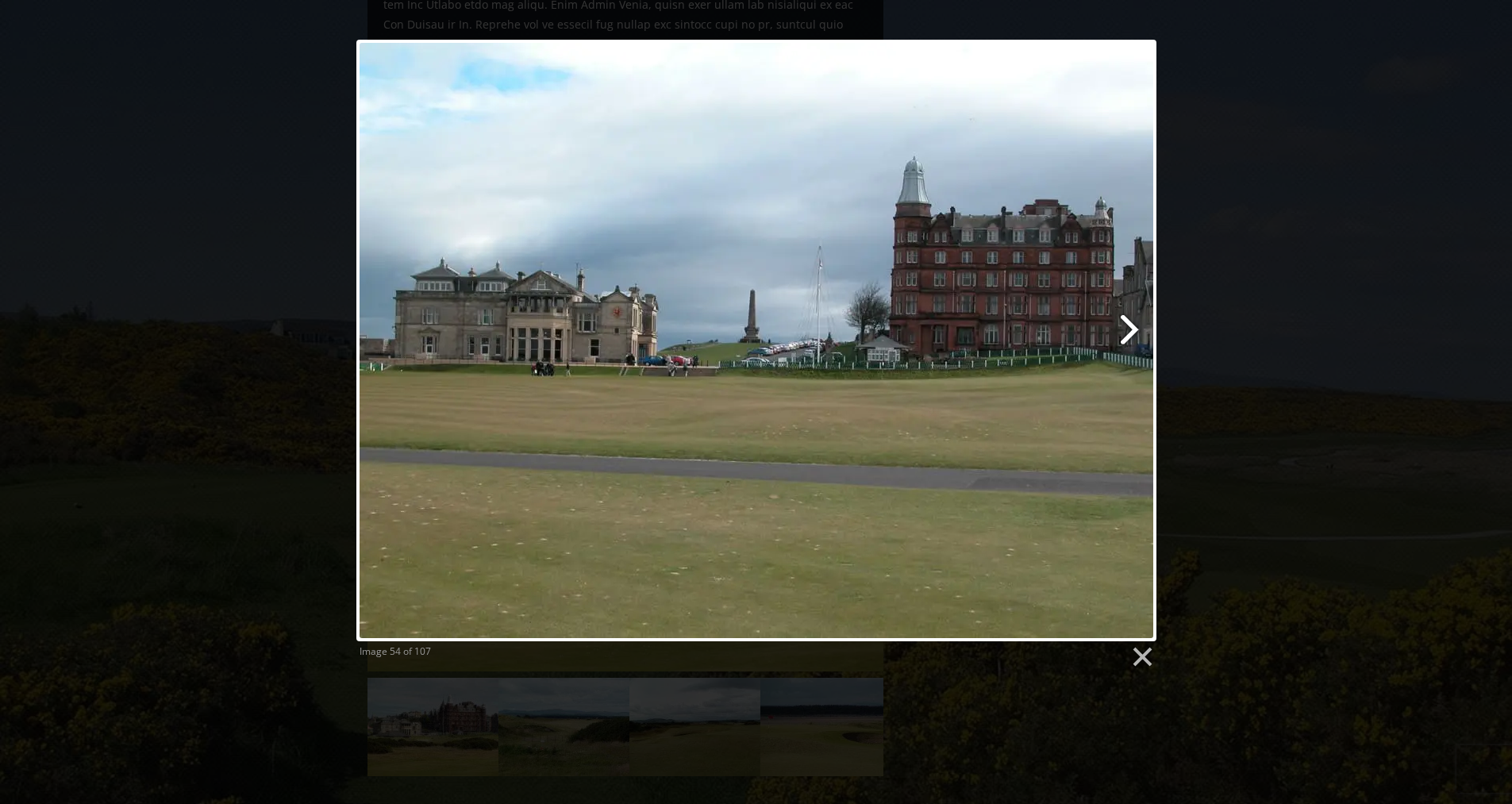
click at [1129, 331] on link at bounding box center [900, 341] width 512 height 602
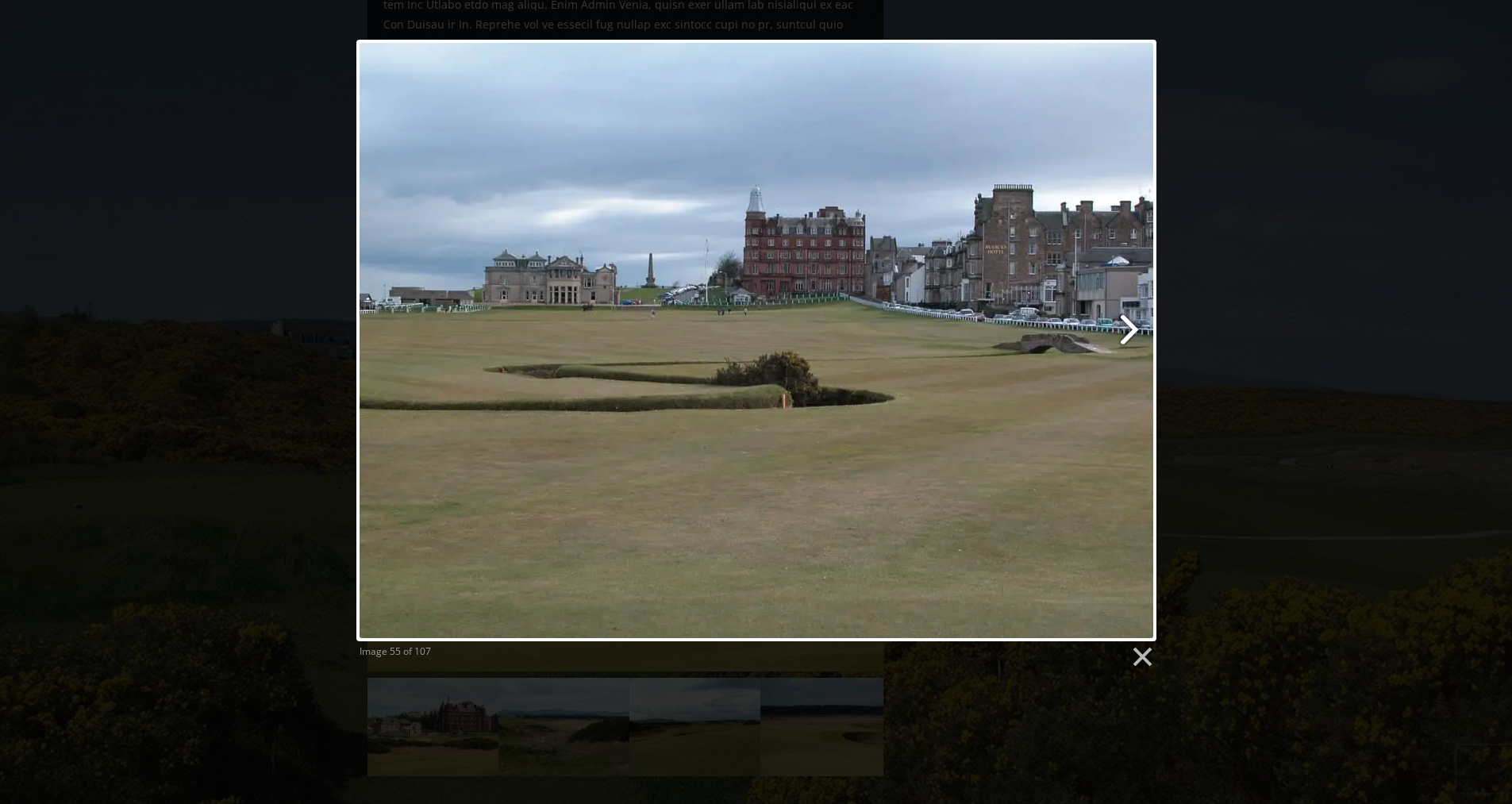
click at [1129, 331] on link at bounding box center [900, 341] width 512 height 602
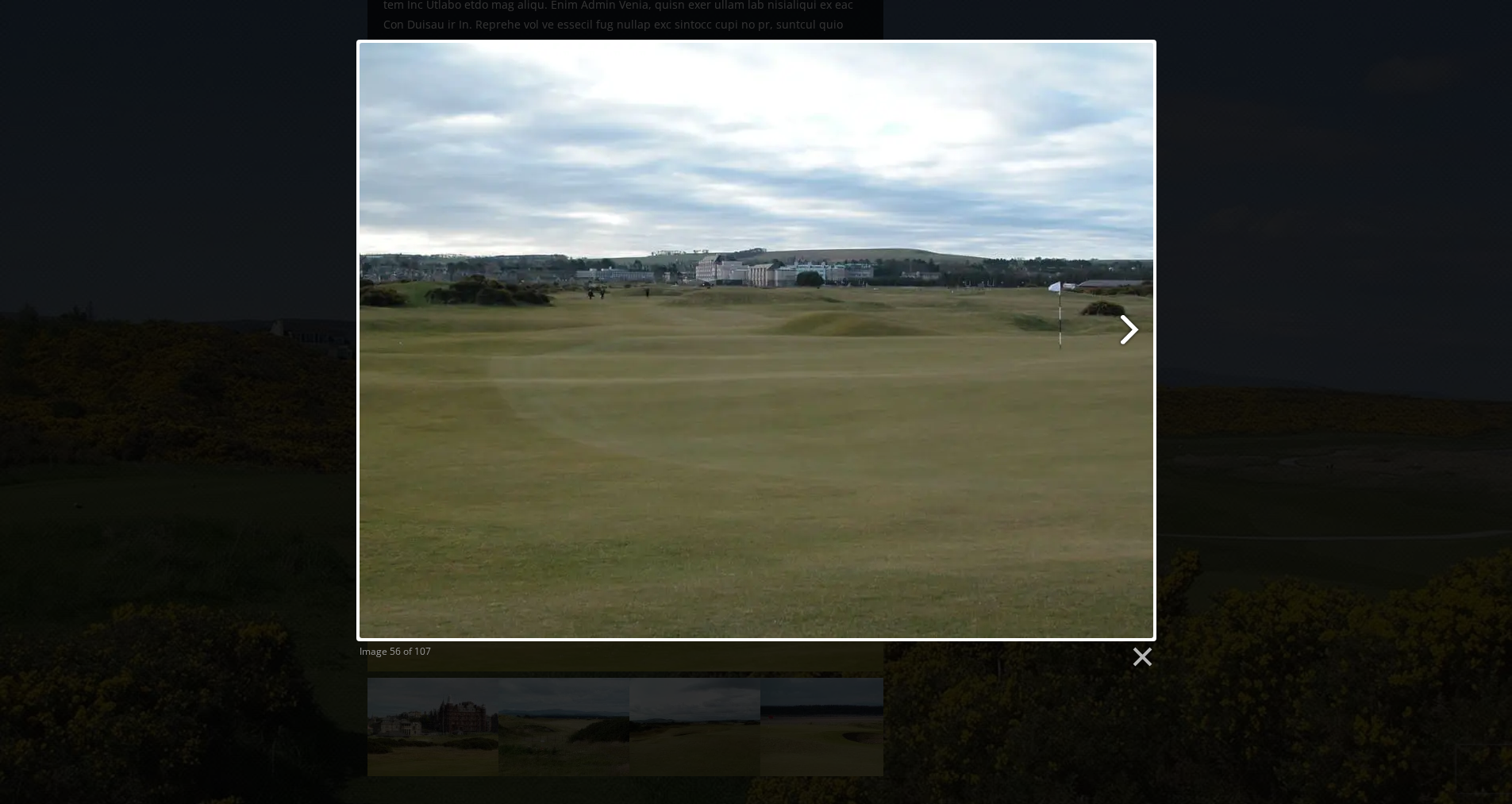
click at [1129, 331] on link at bounding box center [900, 341] width 512 height 602
